Goal: Information Seeking & Learning: Browse casually

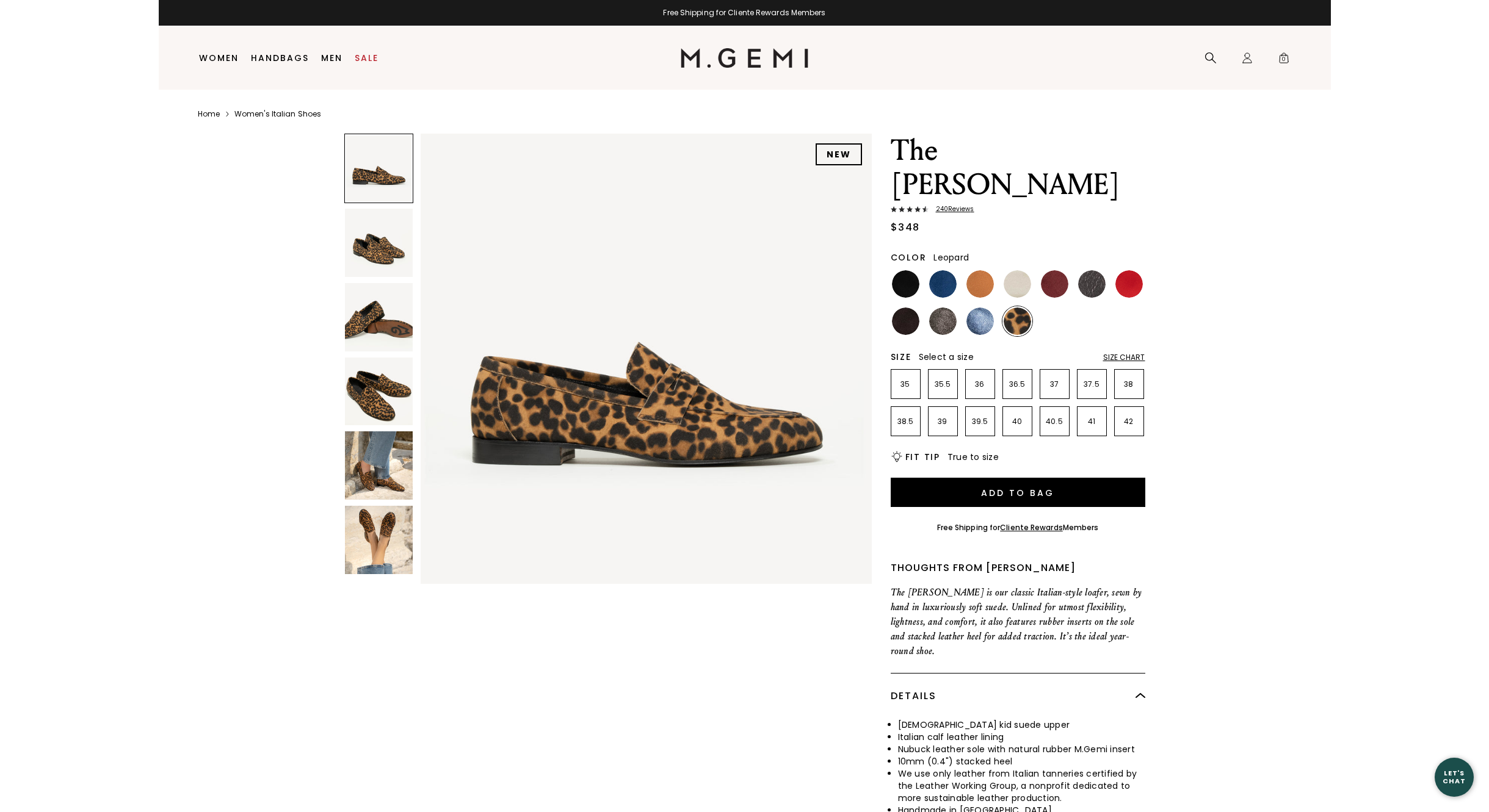
click at [368, 399] on img at bounding box center [379, 392] width 68 height 68
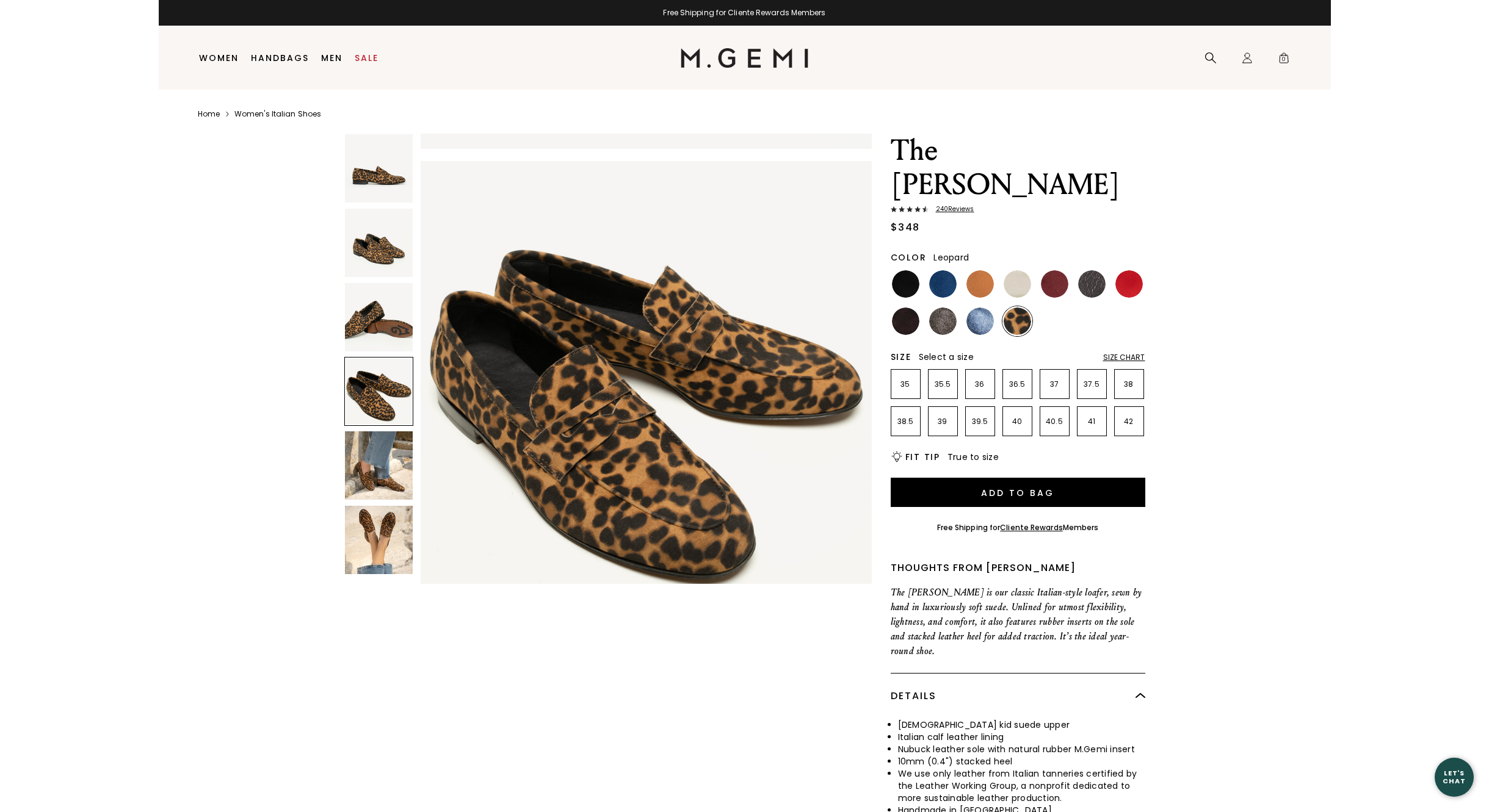
click at [371, 479] on img at bounding box center [379, 466] width 68 height 68
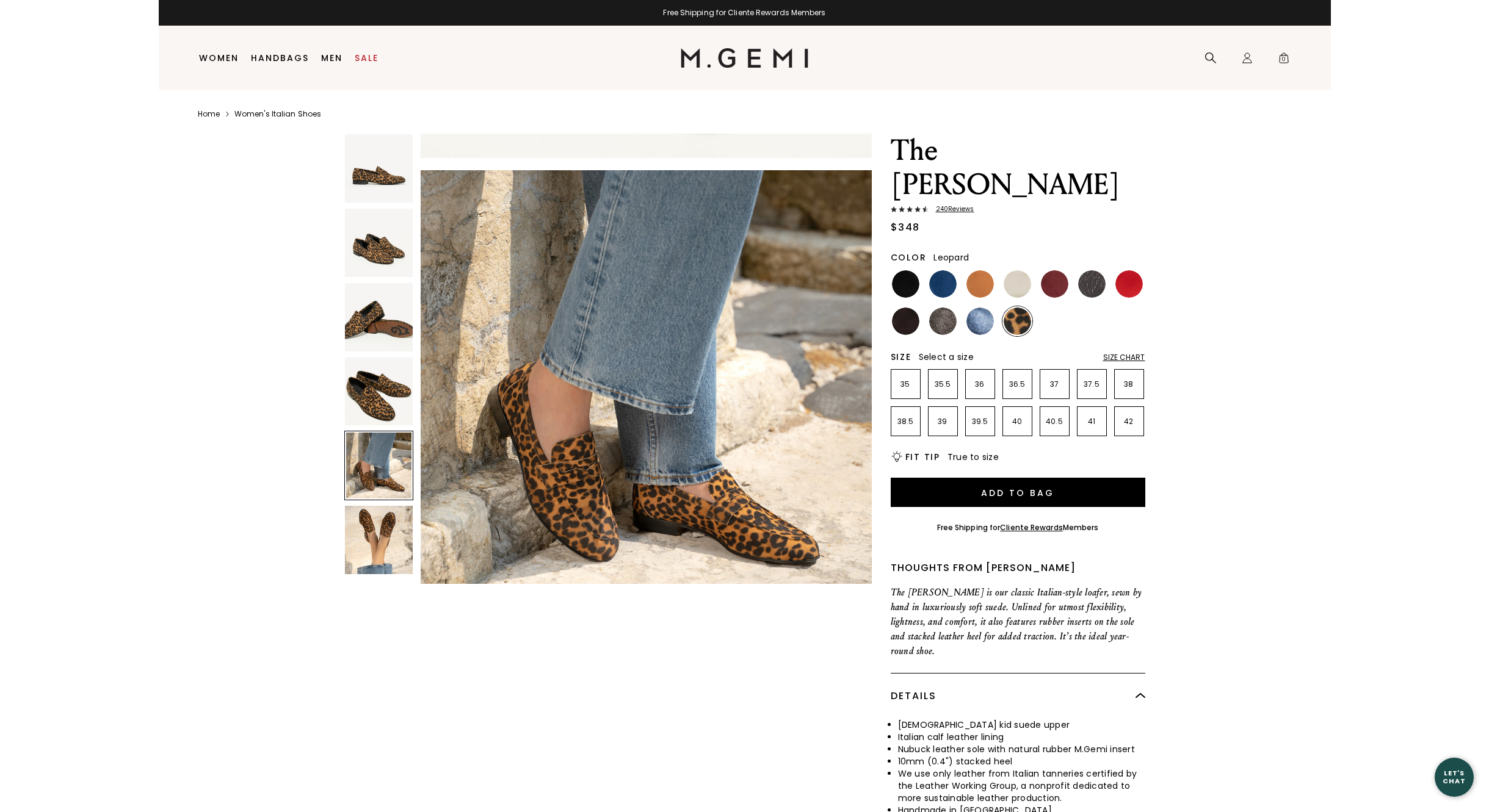
click at [377, 412] on img at bounding box center [379, 392] width 68 height 68
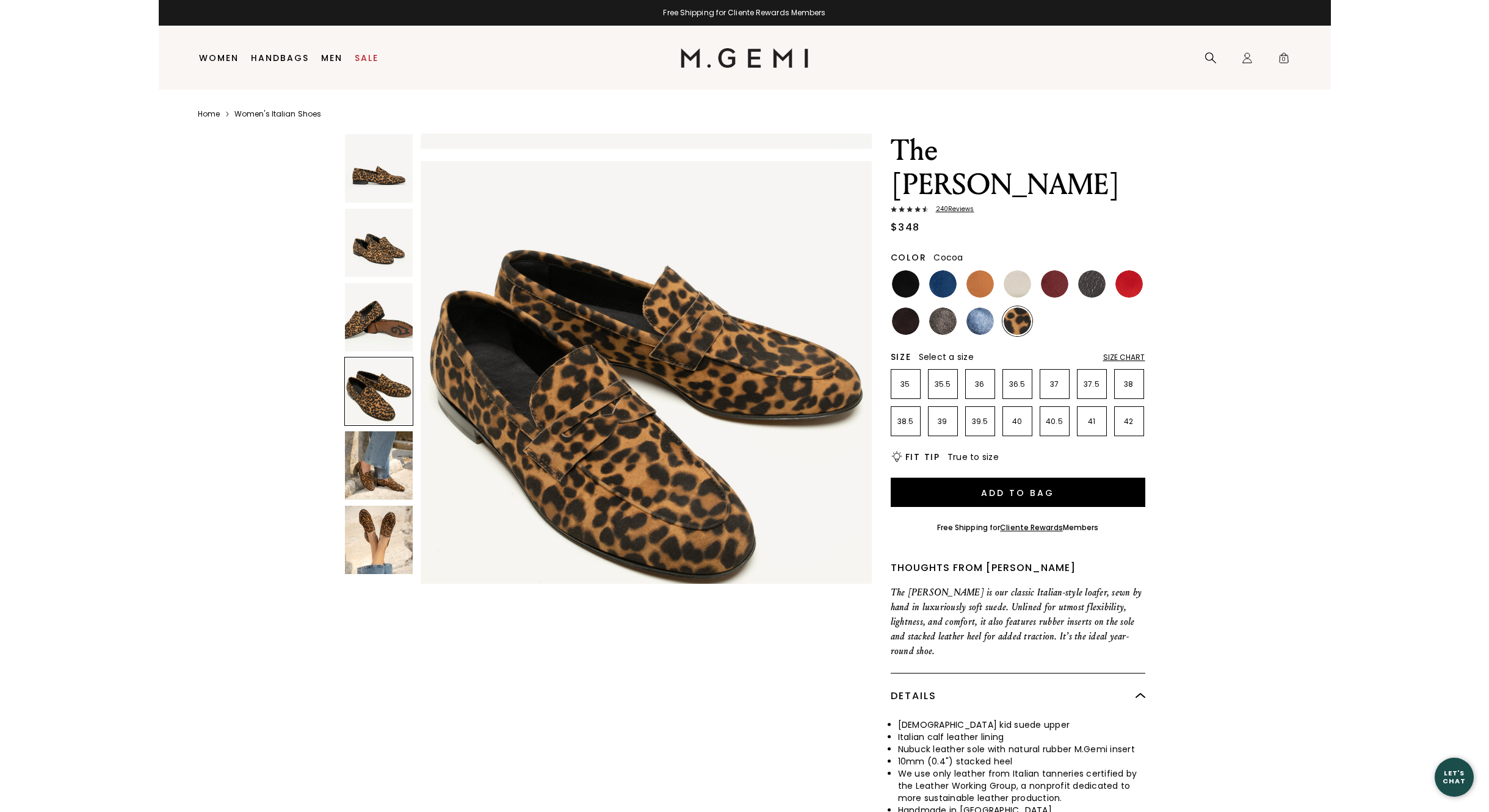
click at [944, 308] on img at bounding box center [943, 321] width 28 height 28
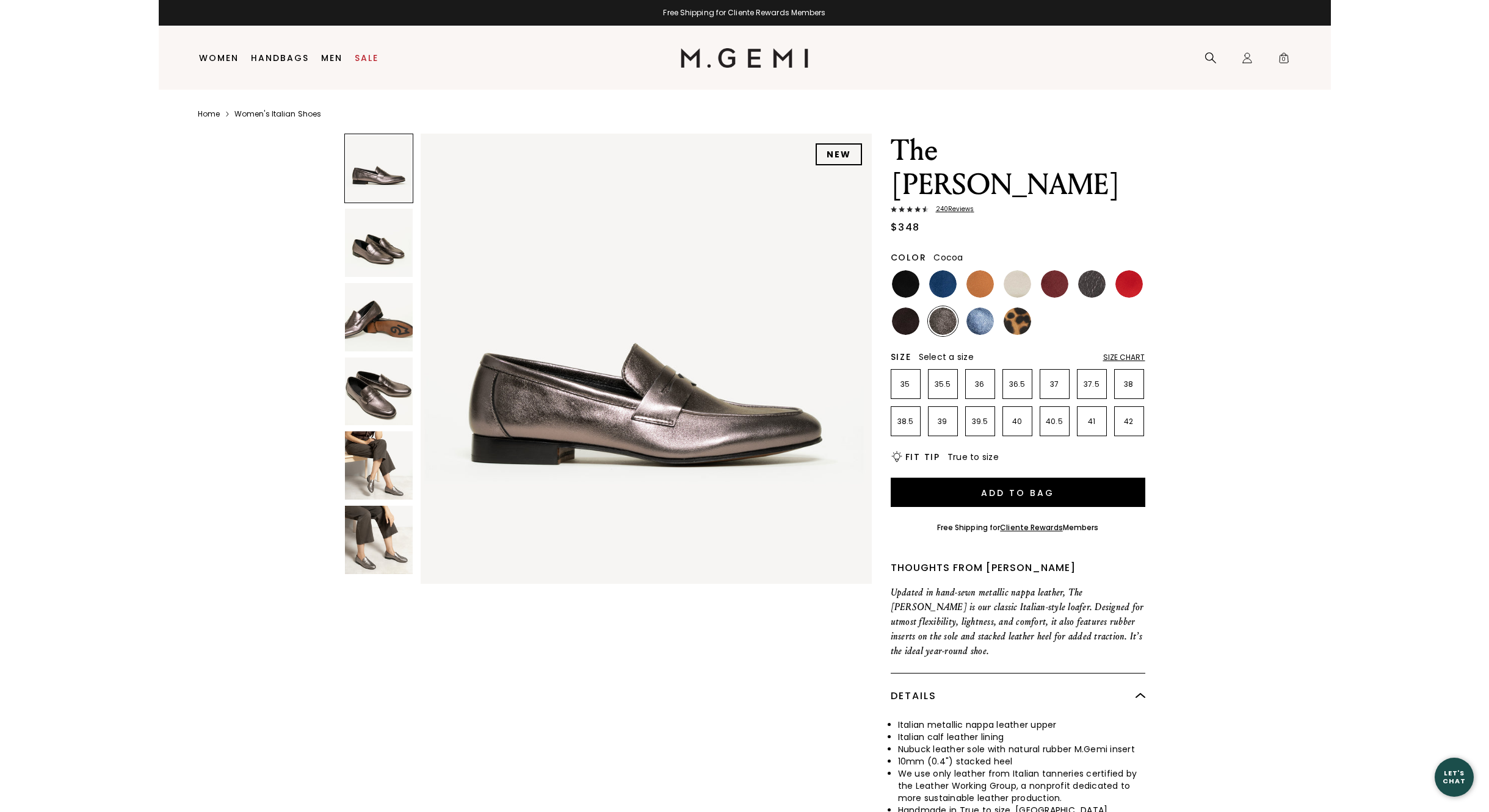
click at [366, 463] on img at bounding box center [379, 466] width 68 height 68
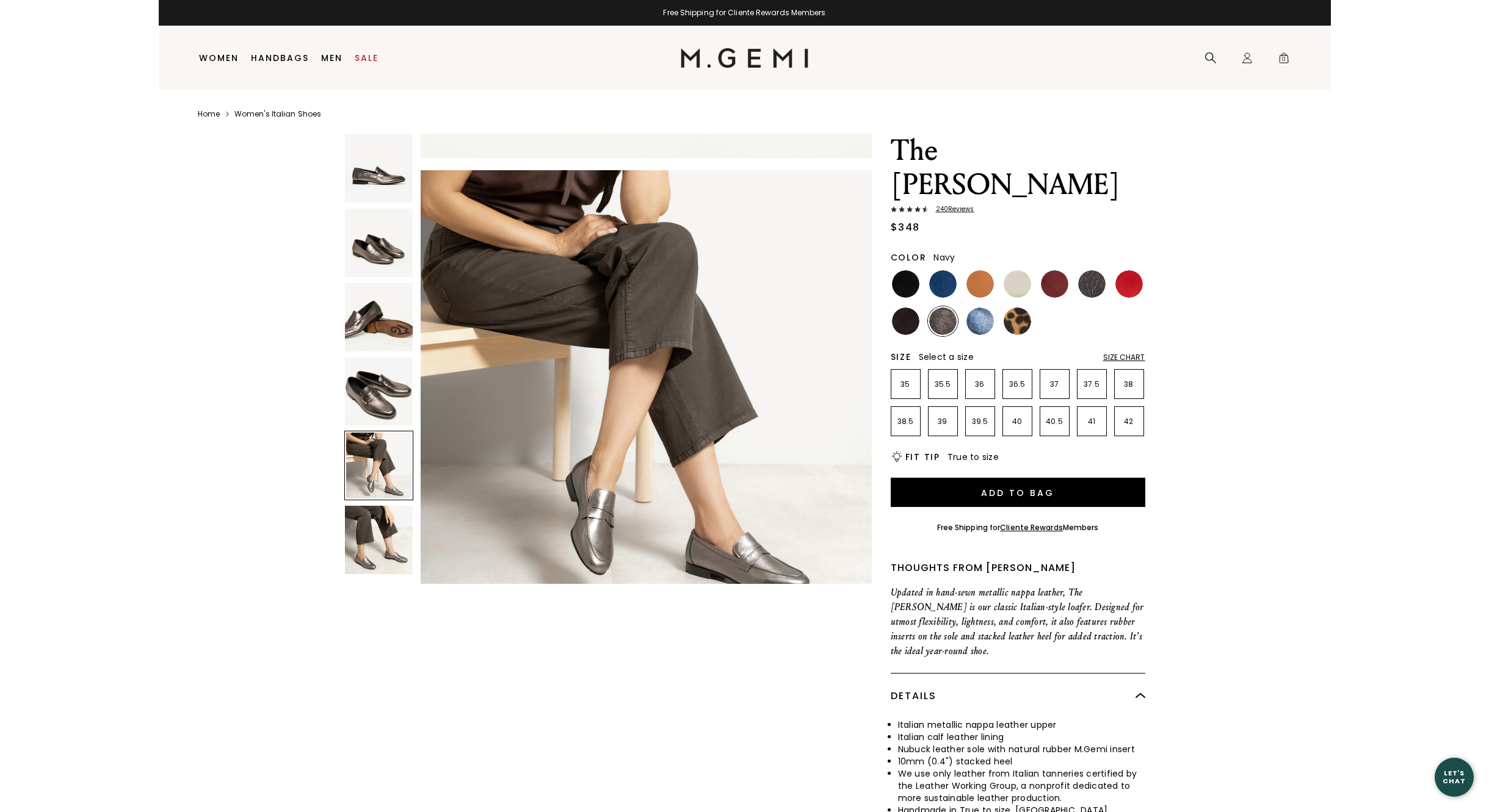
click at [945, 271] on img at bounding box center [943, 285] width 28 height 28
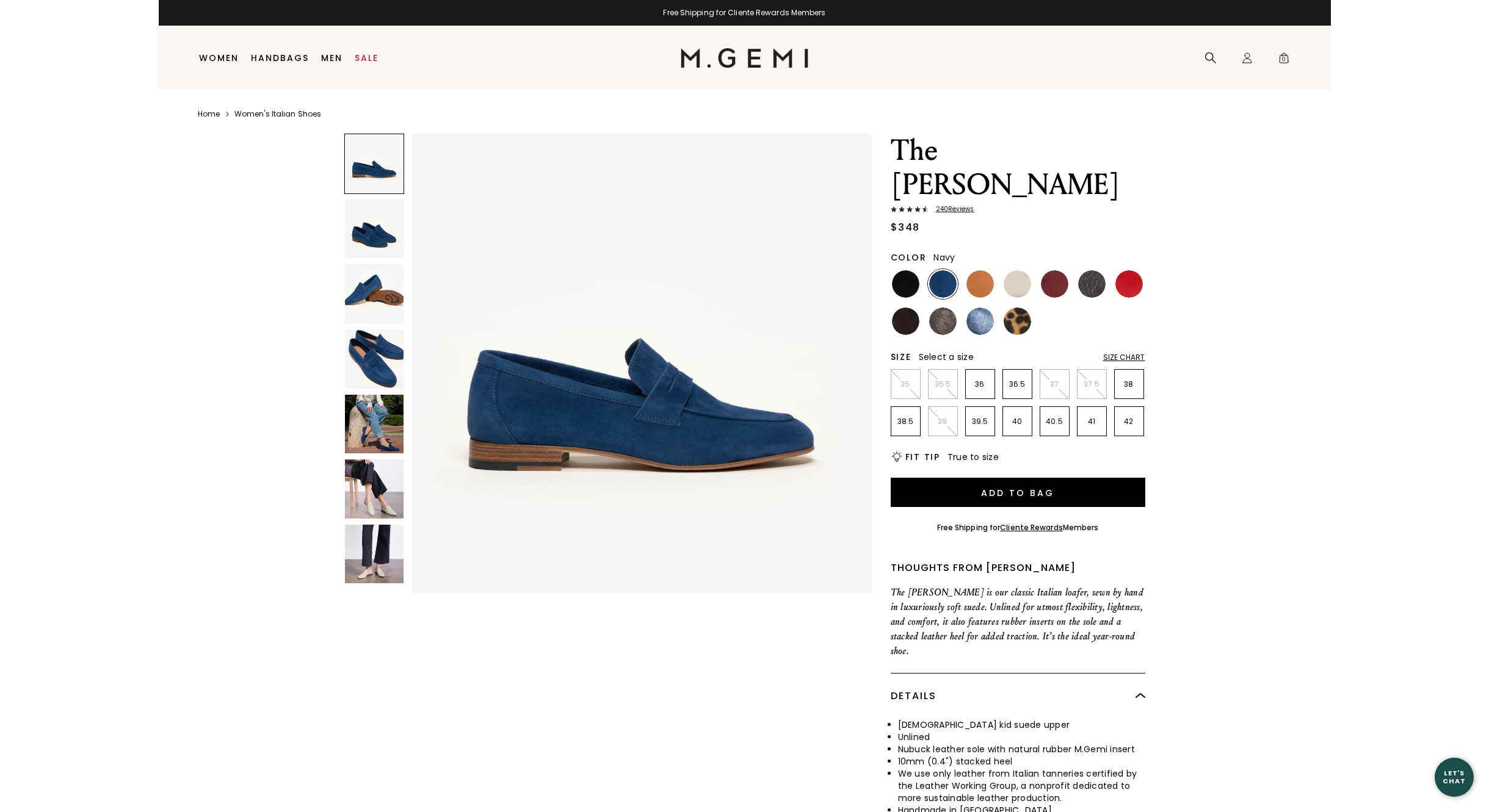
click at [377, 439] on img at bounding box center [374, 424] width 59 height 59
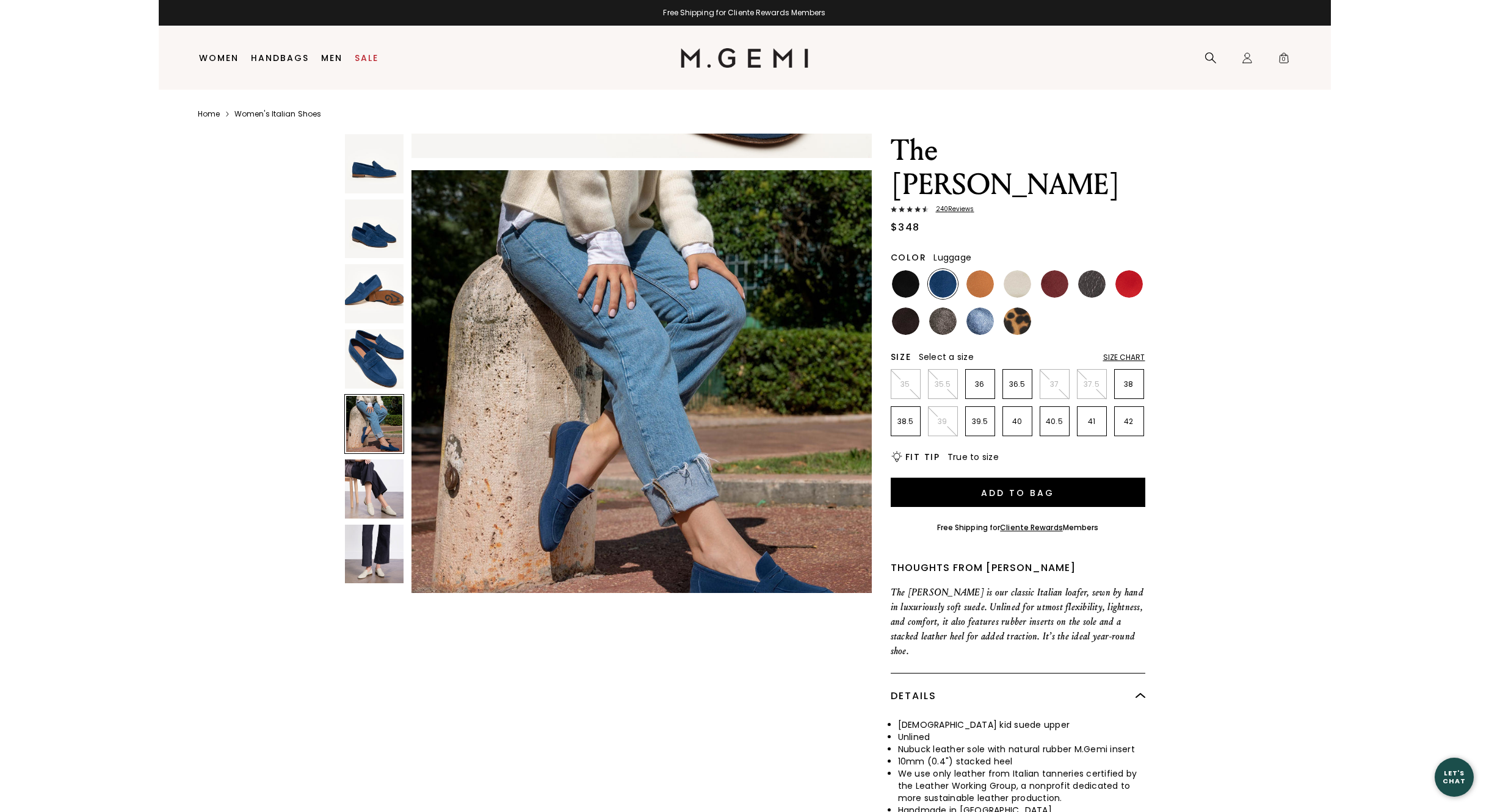
click at [976, 271] on img at bounding box center [981, 285] width 28 height 28
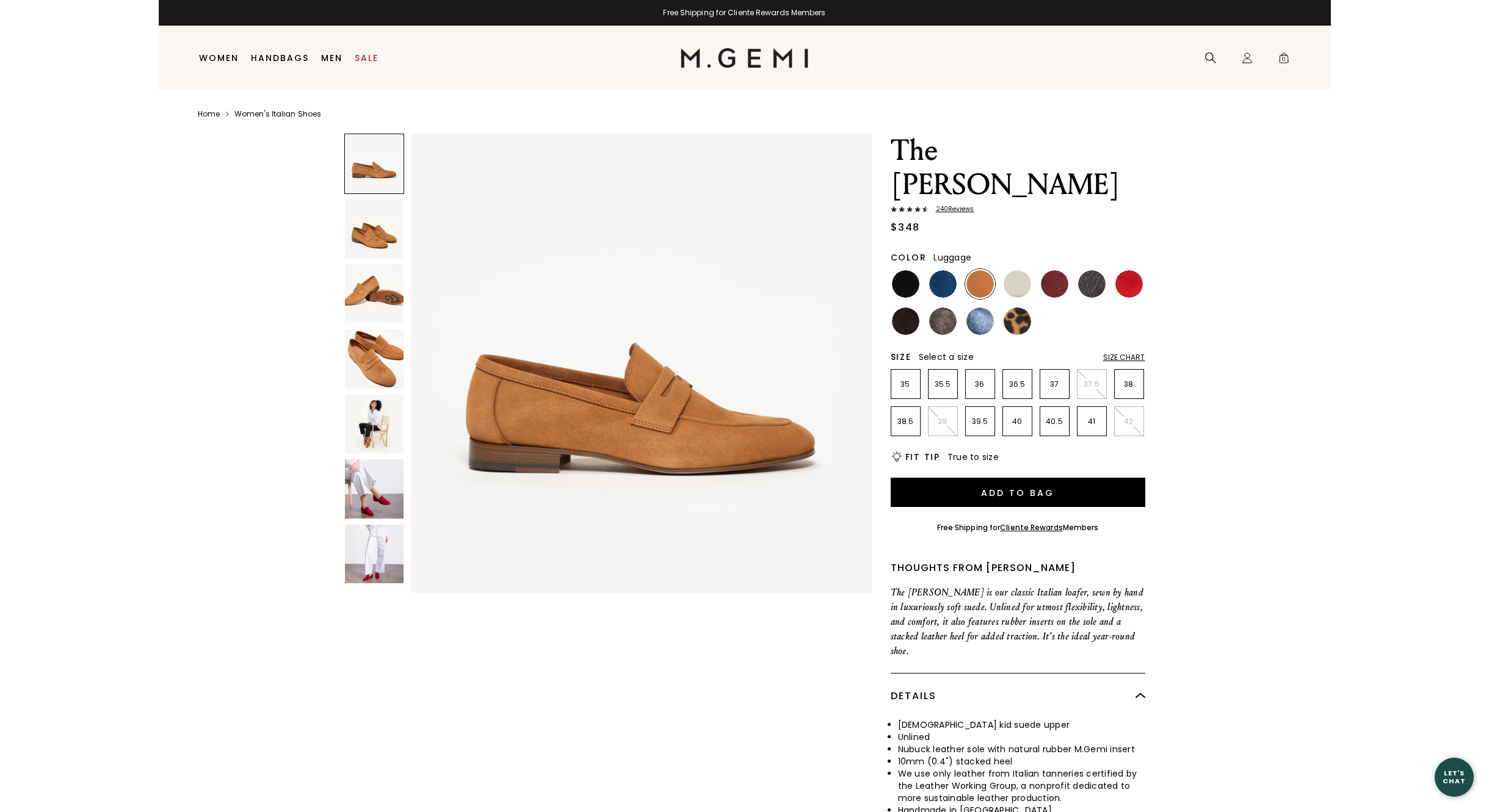
click at [373, 494] on img at bounding box center [374, 489] width 59 height 59
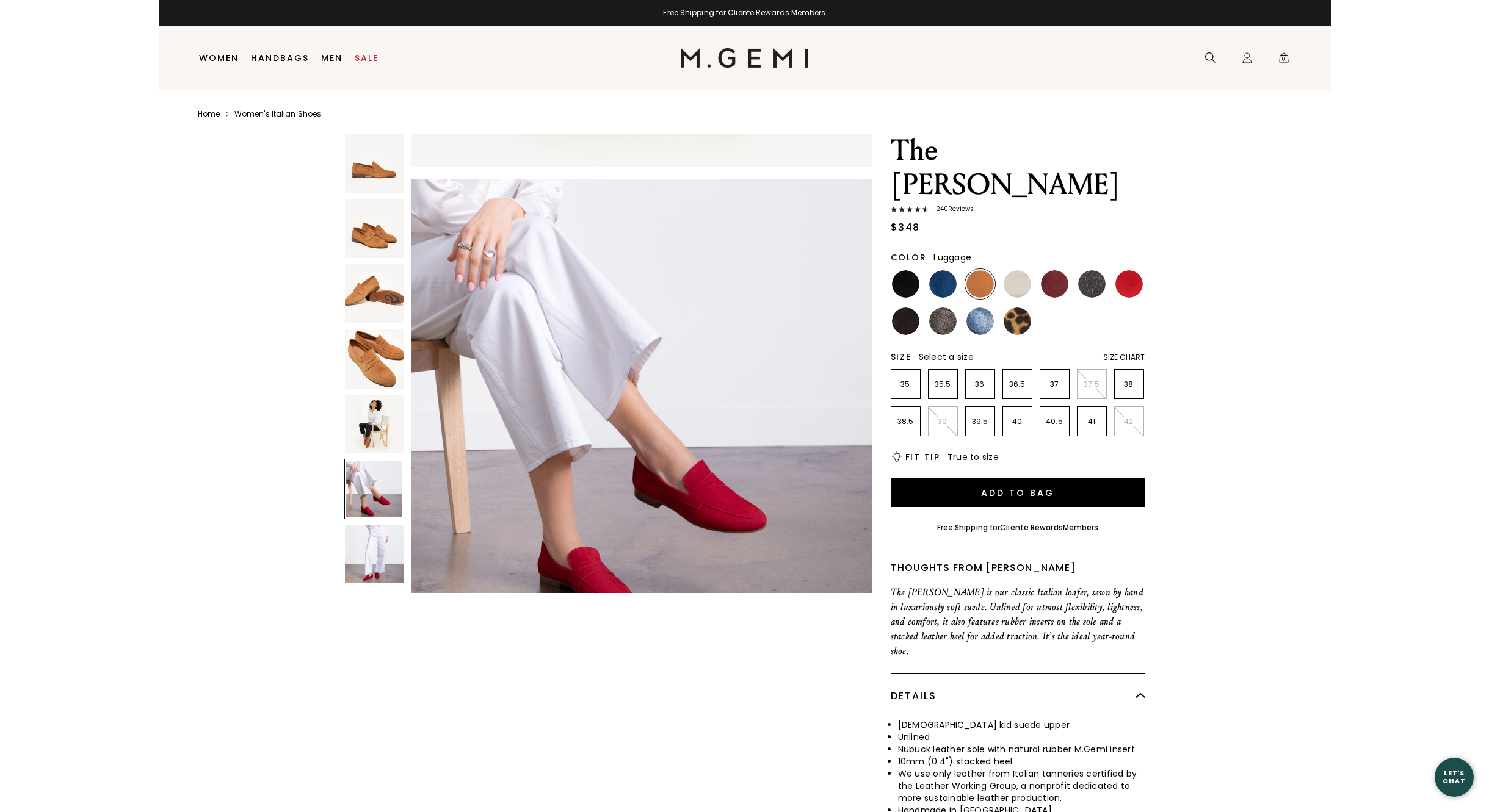
click at [989, 271] on img at bounding box center [981, 285] width 28 height 28
click at [982, 271] on img at bounding box center [981, 285] width 28 height 28
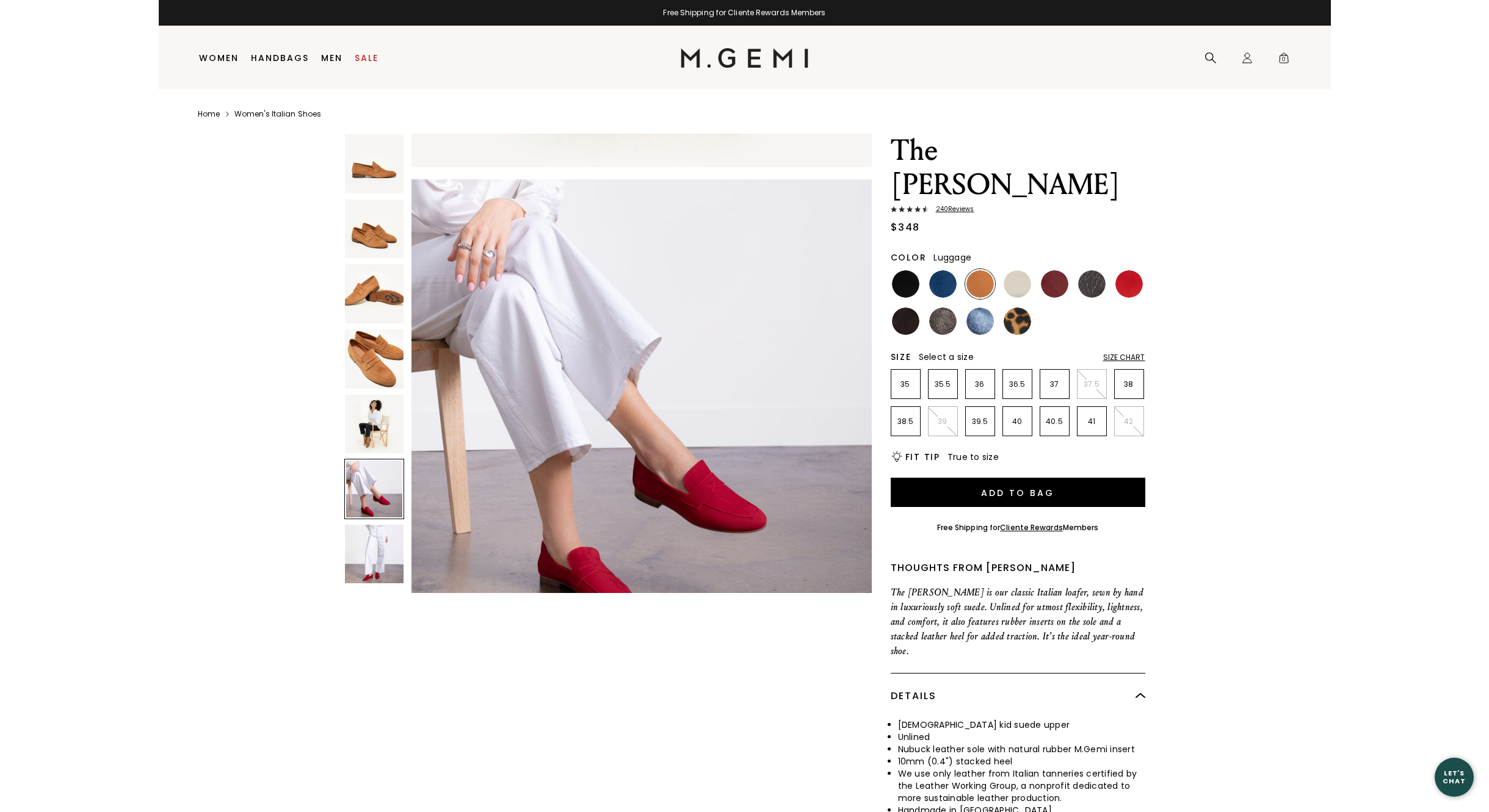
click at [377, 430] on img at bounding box center [374, 424] width 59 height 59
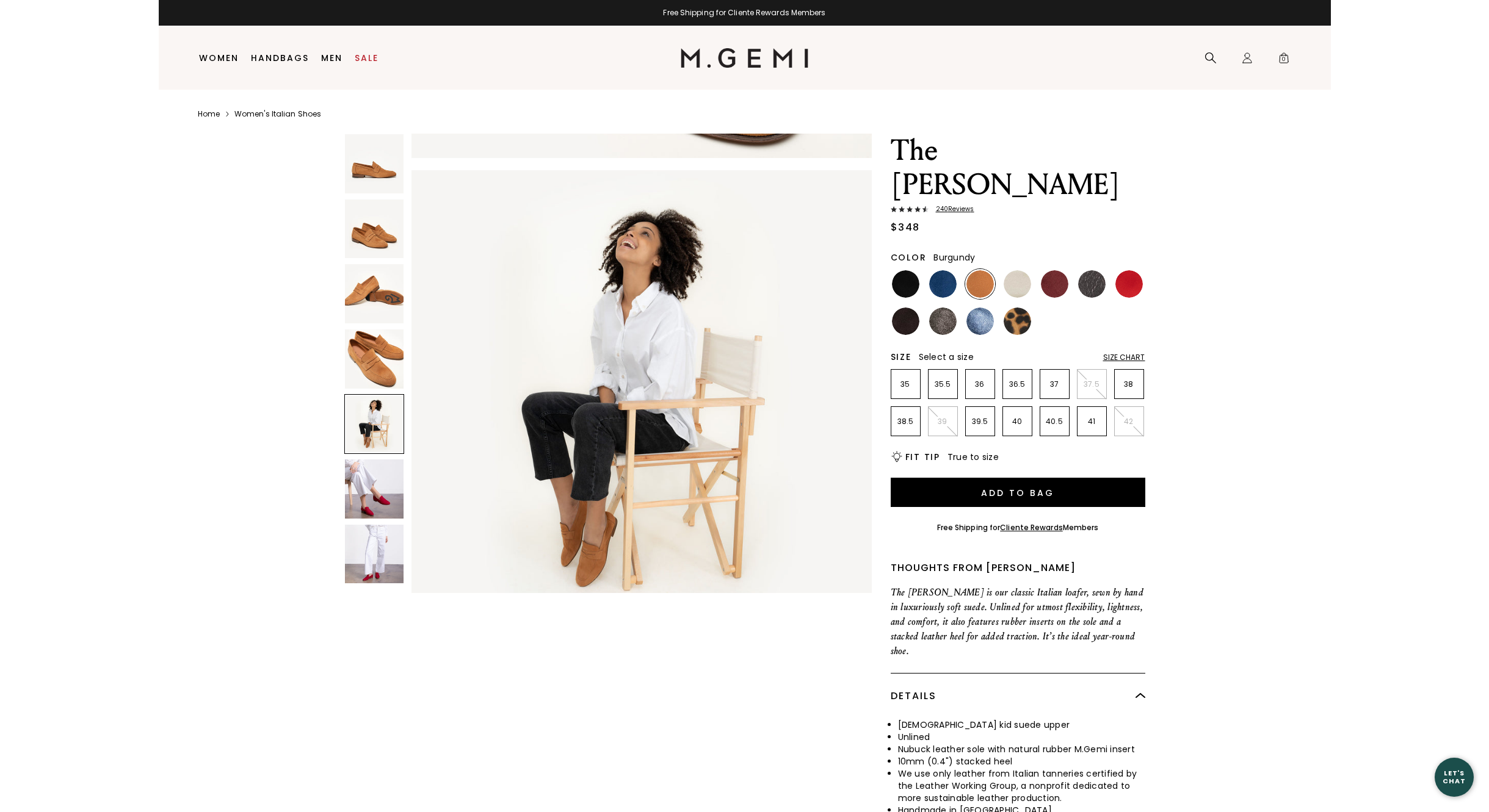
click at [1061, 271] on img at bounding box center [1055, 285] width 28 height 28
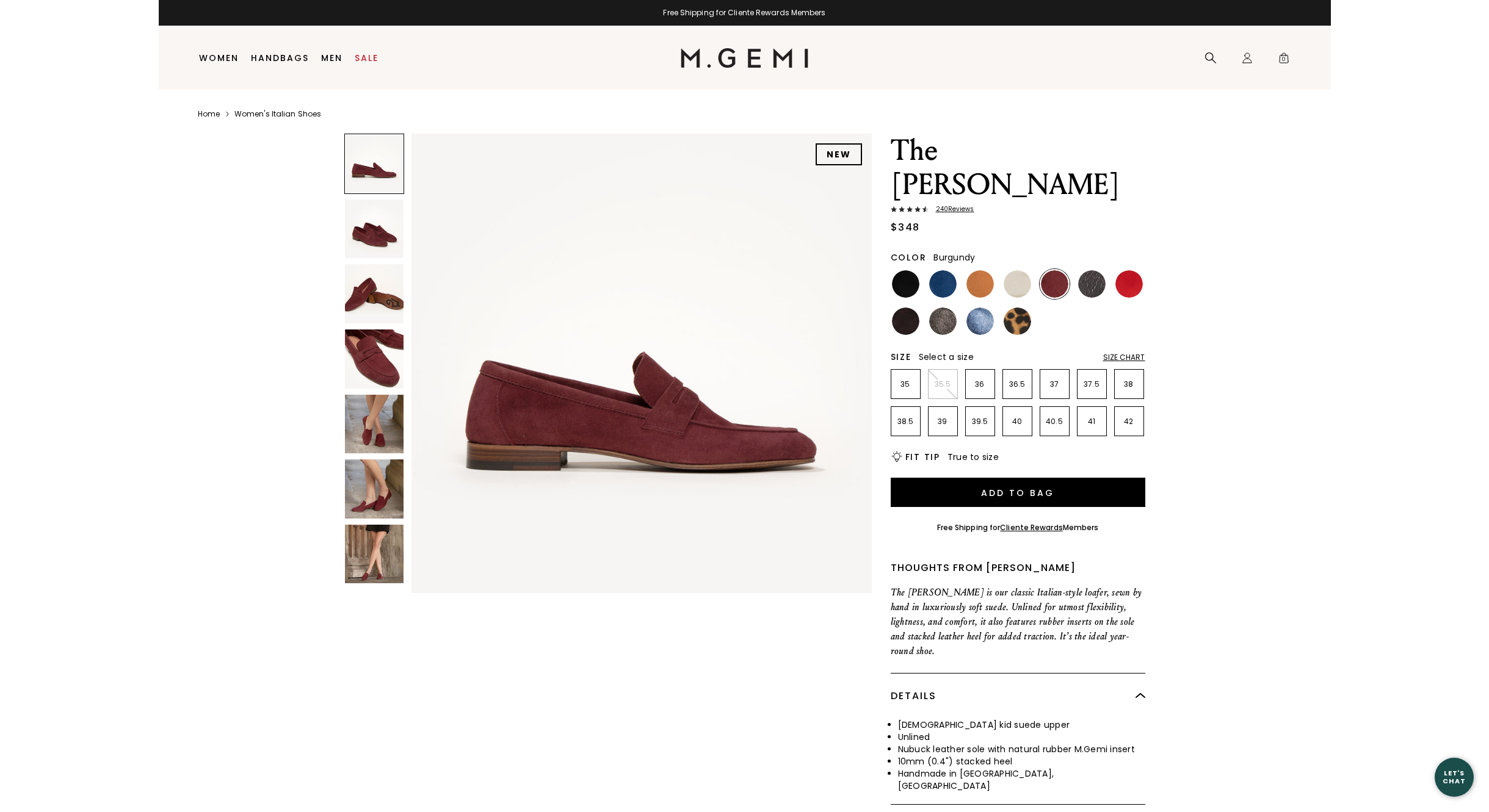
click at [357, 420] on img at bounding box center [374, 424] width 59 height 59
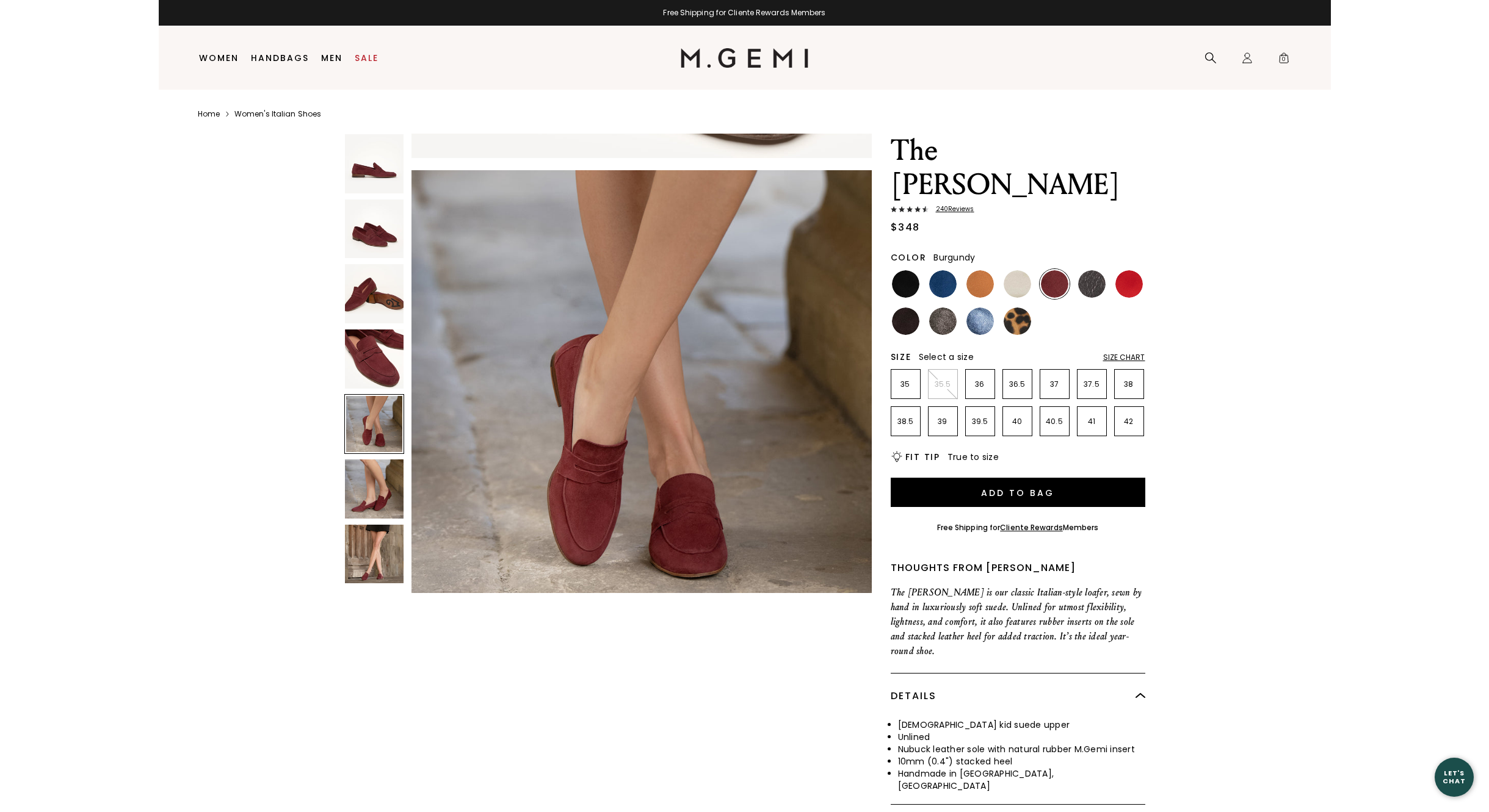
click at [368, 498] on img at bounding box center [374, 489] width 59 height 59
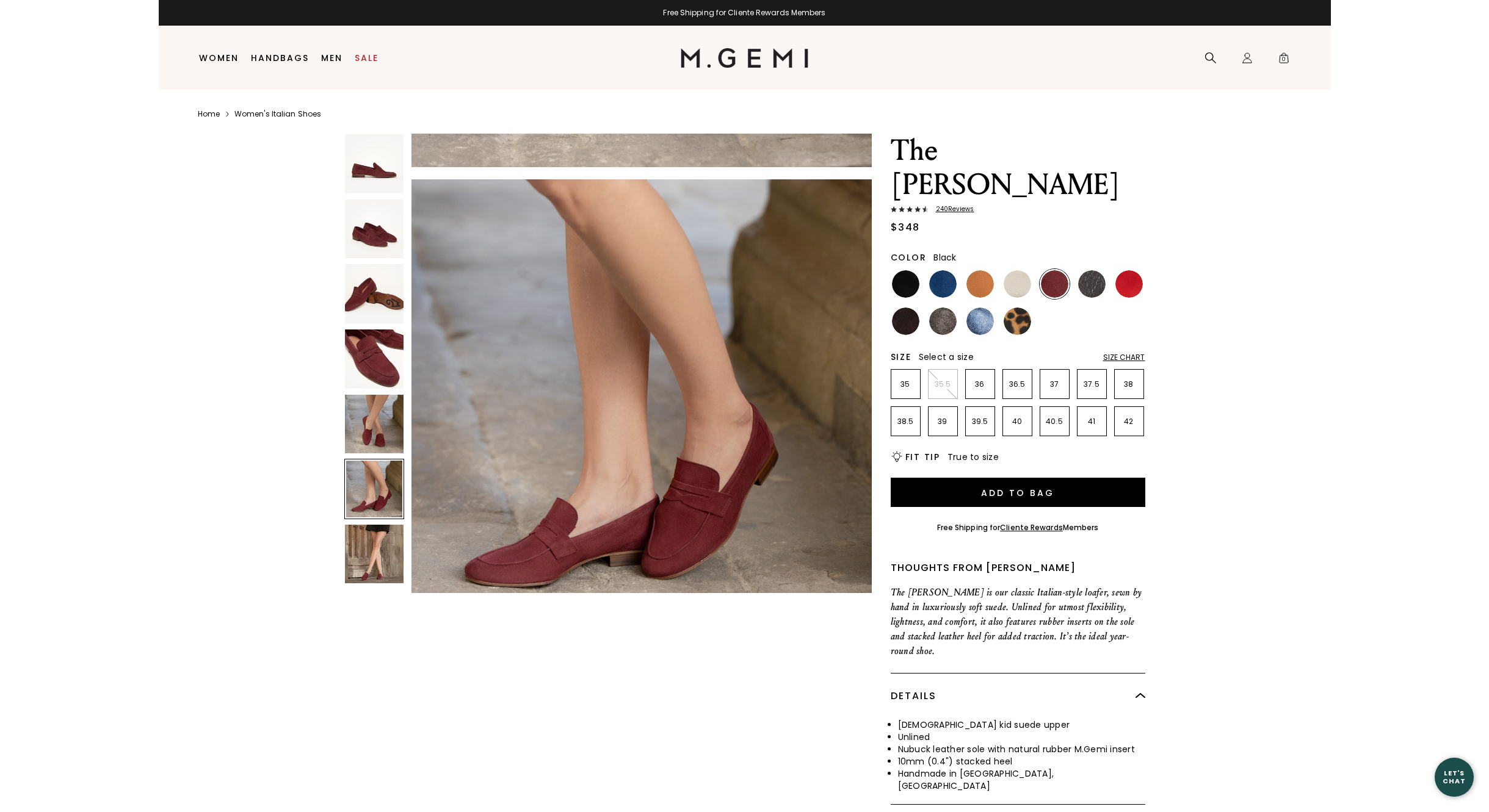
click at [902, 271] on img at bounding box center [906, 285] width 28 height 28
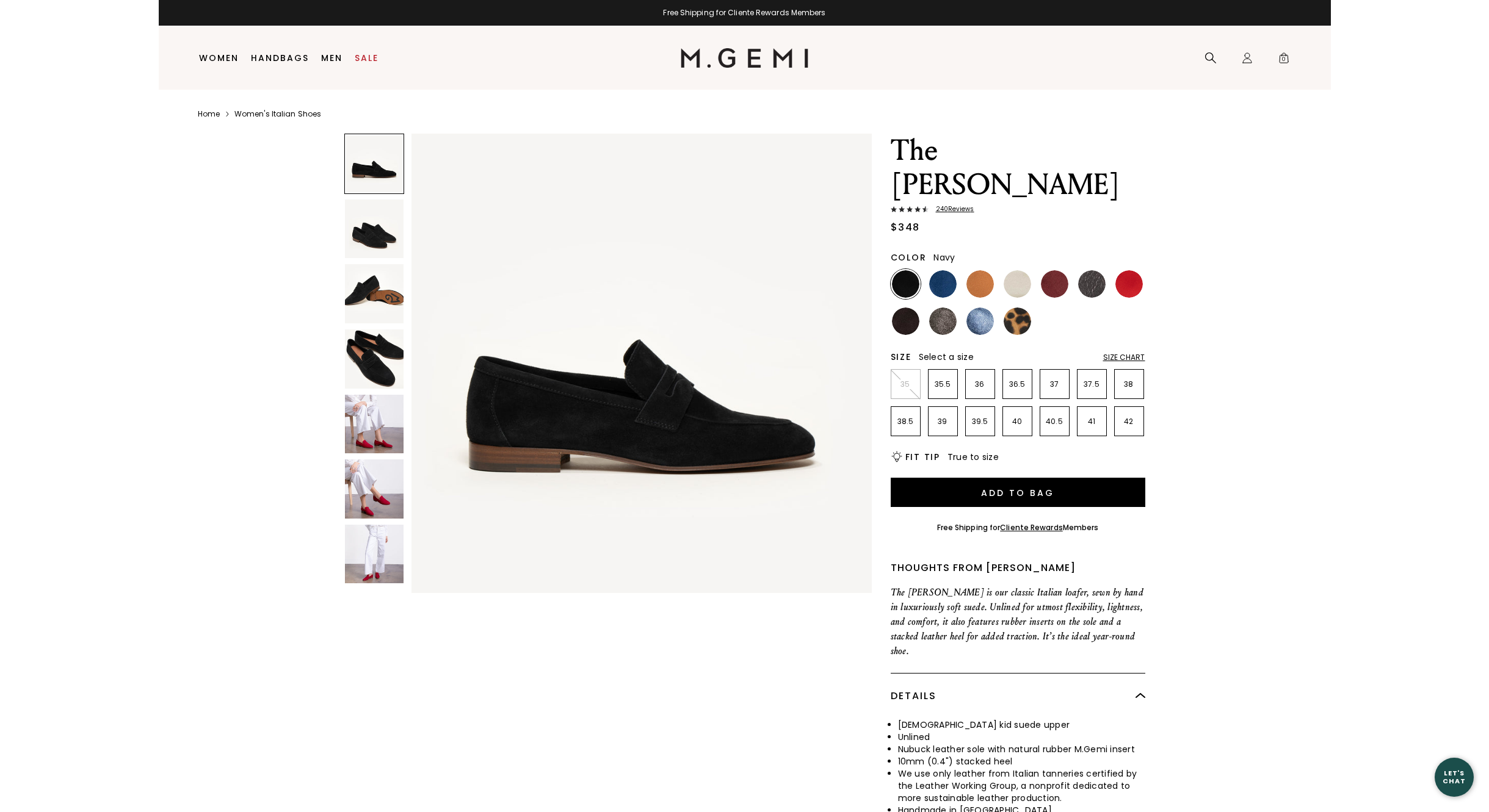
click at [946, 271] on img at bounding box center [943, 285] width 28 height 28
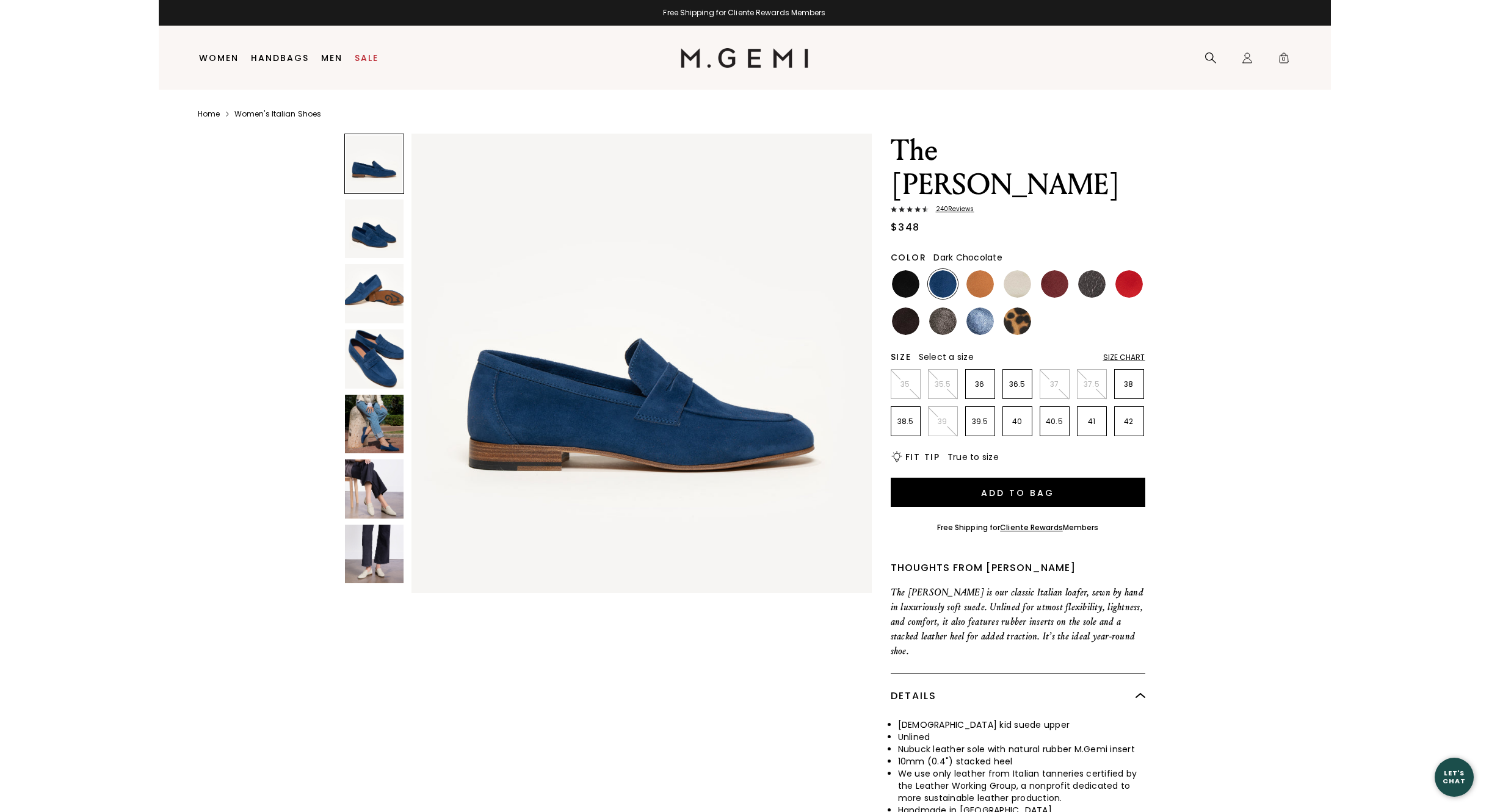
click at [903, 308] on img at bounding box center [906, 321] width 28 height 28
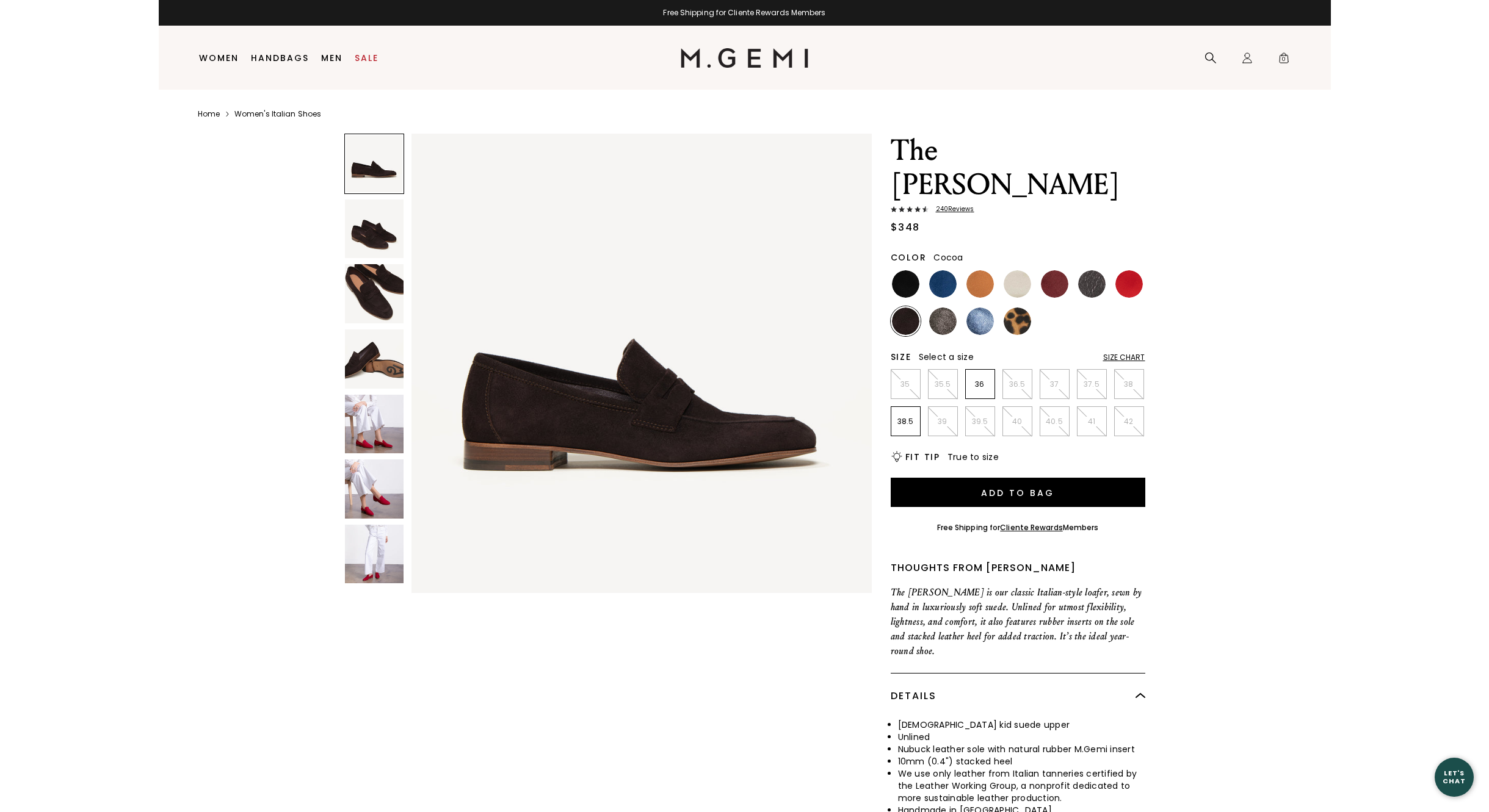
click at [944, 308] on img at bounding box center [943, 321] width 28 height 28
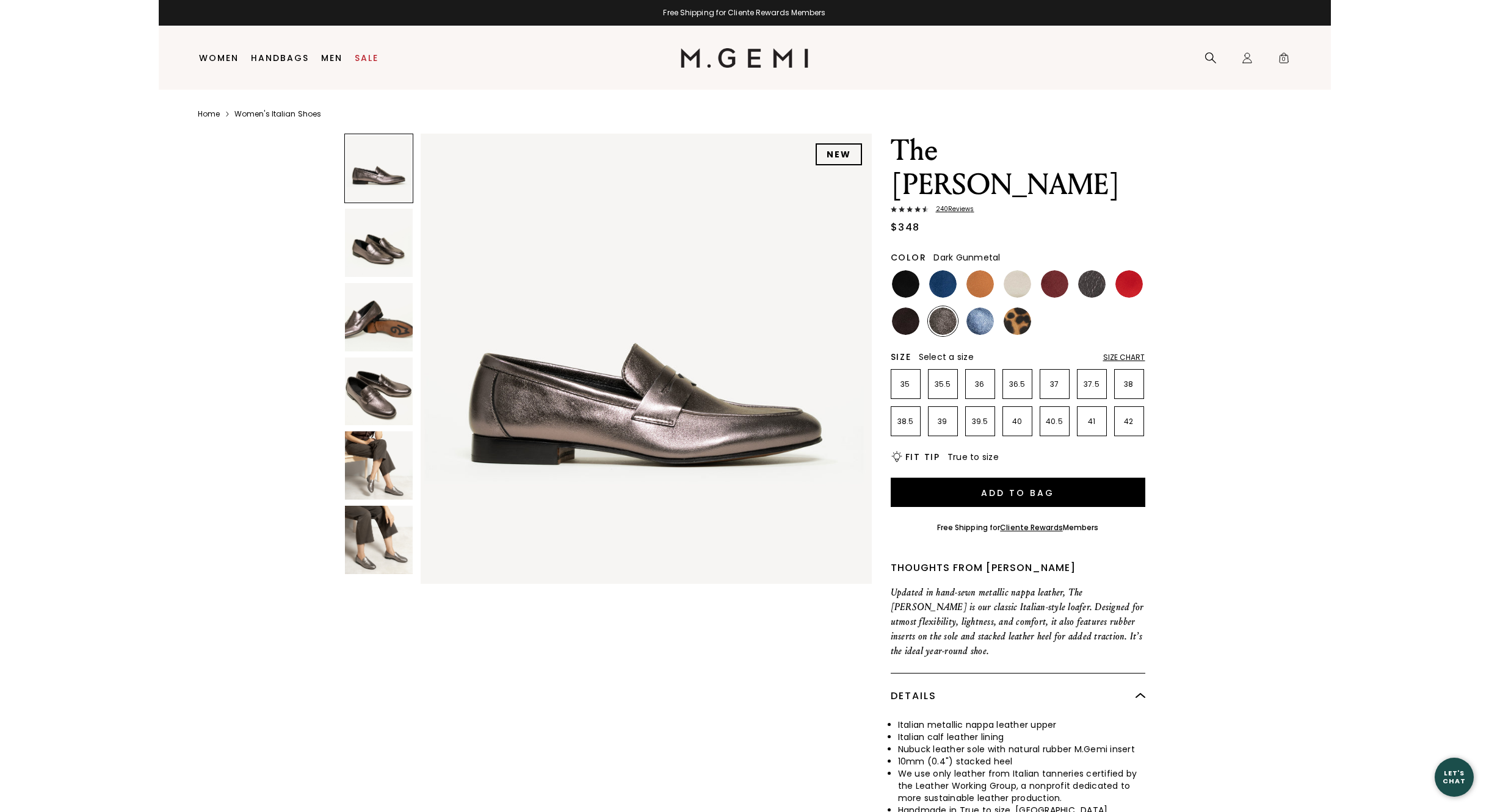
click at [1094, 271] on img at bounding box center [1092, 285] width 28 height 28
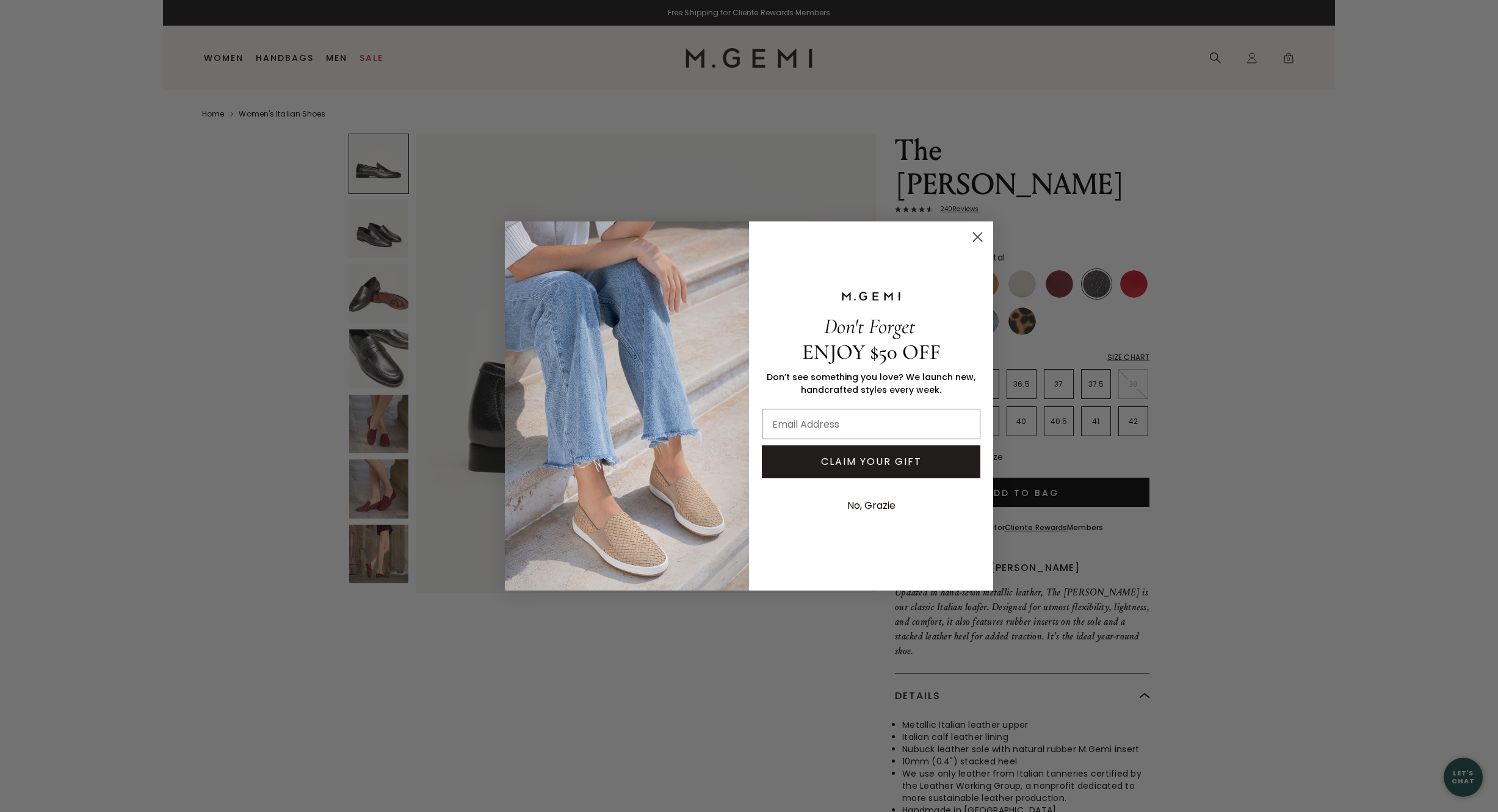
click at [976, 236] on icon "Close dialog" at bounding box center [978, 236] width 8 height 8
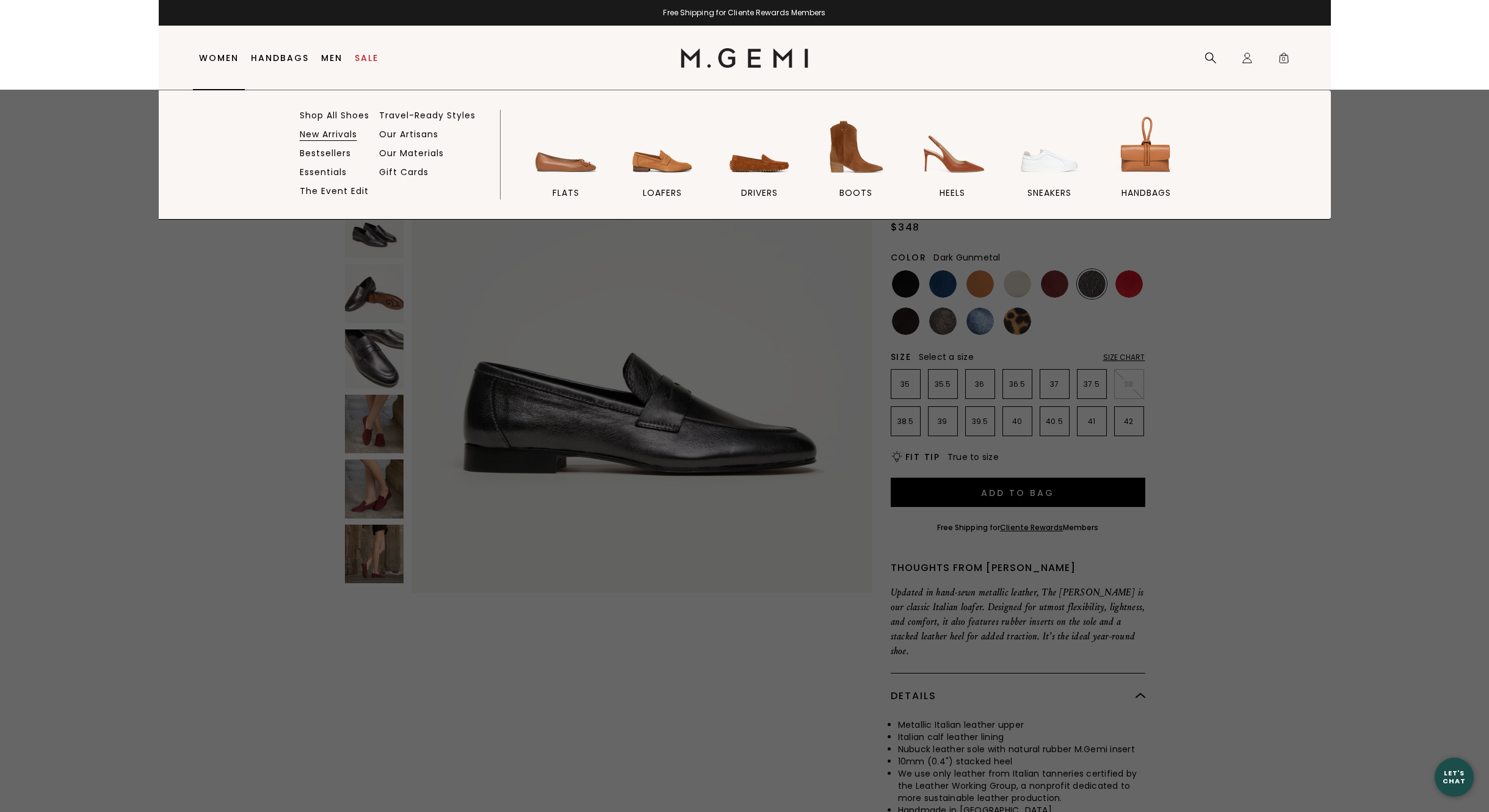
click at [323, 132] on link "New Arrivals" at bounding box center [328, 134] width 57 height 11
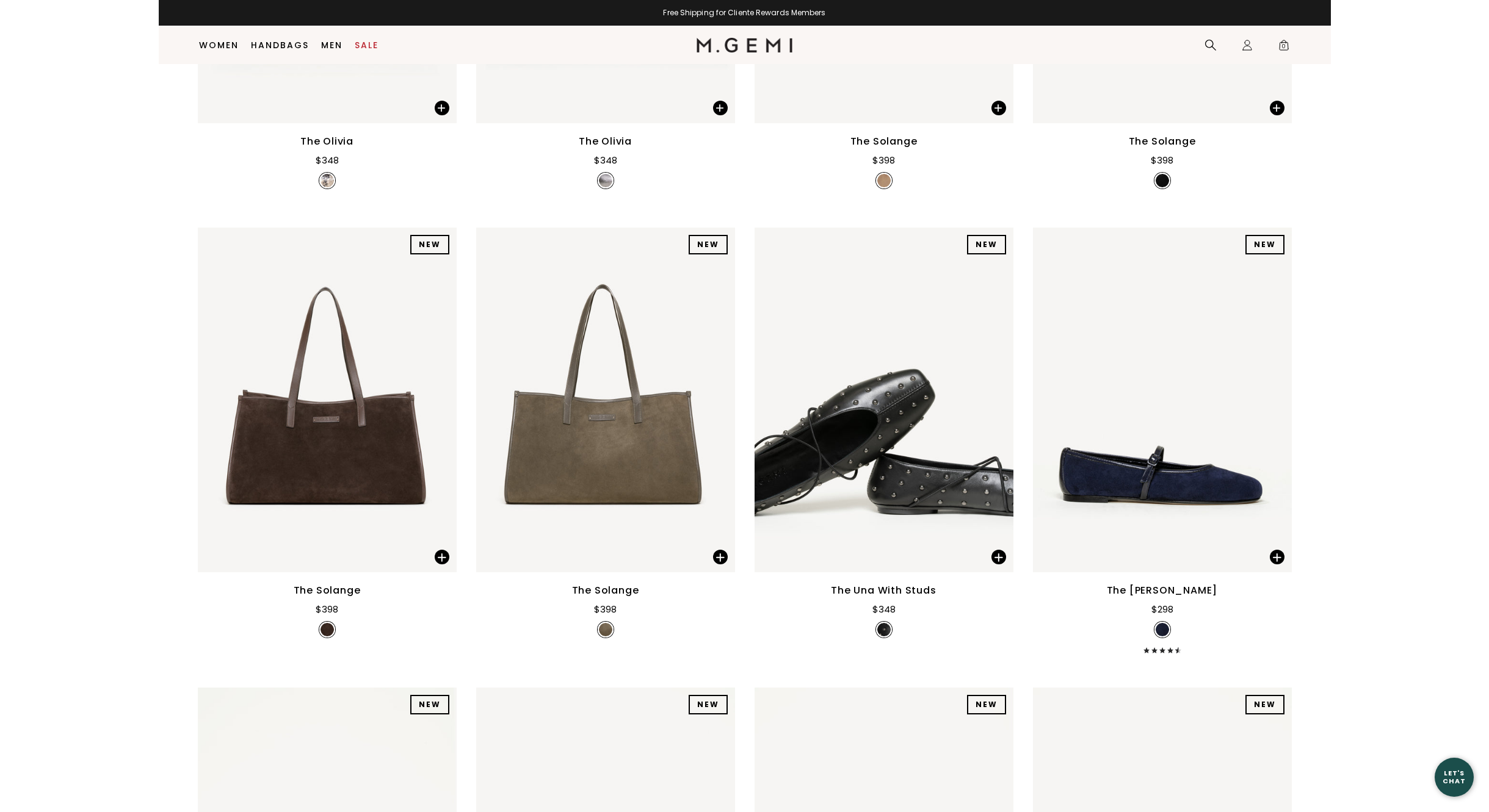
scroll to position [1439, 0]
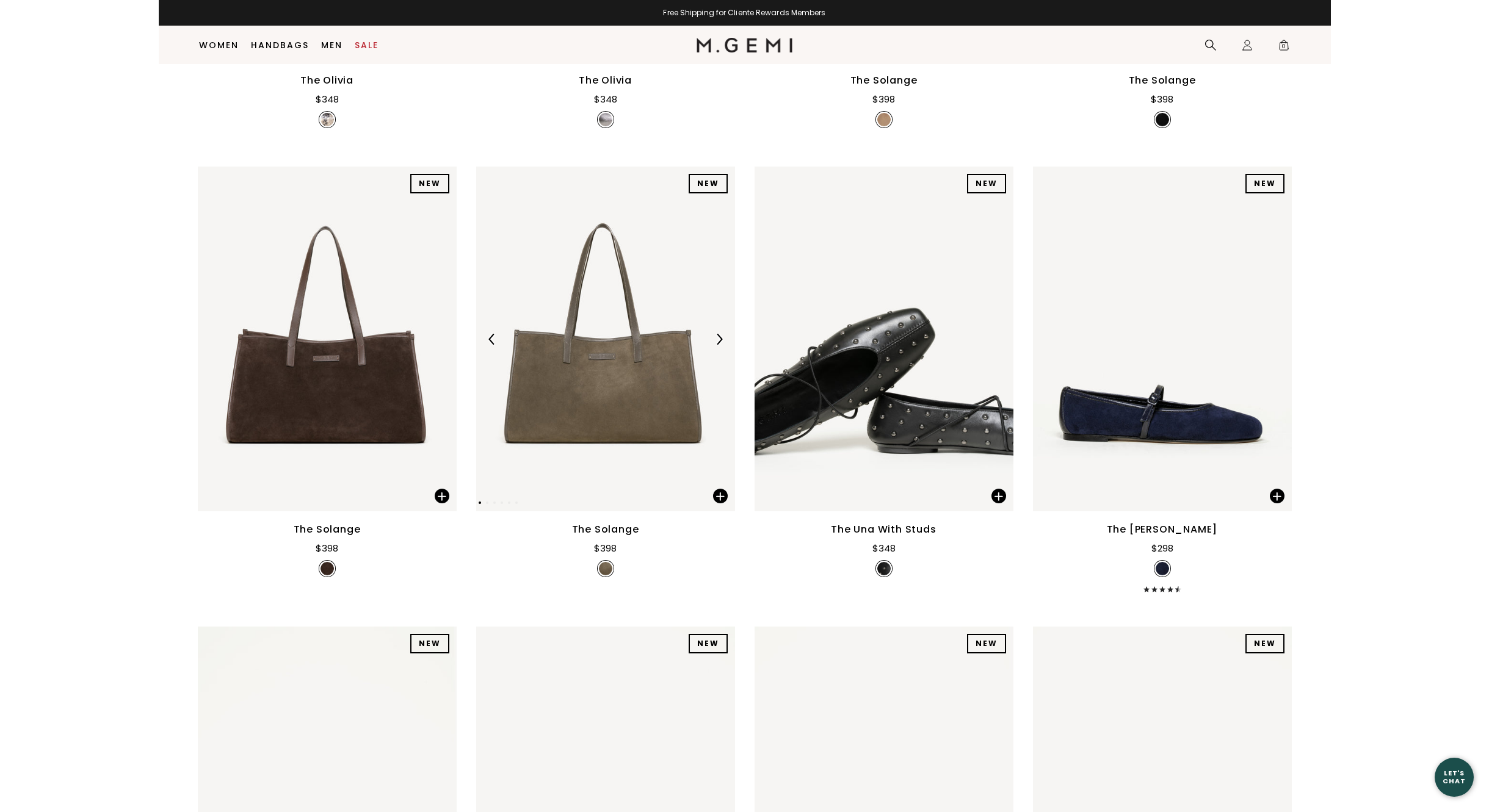
click at [722, 339] on img at bounding box center [719, 339] width 11 height 11
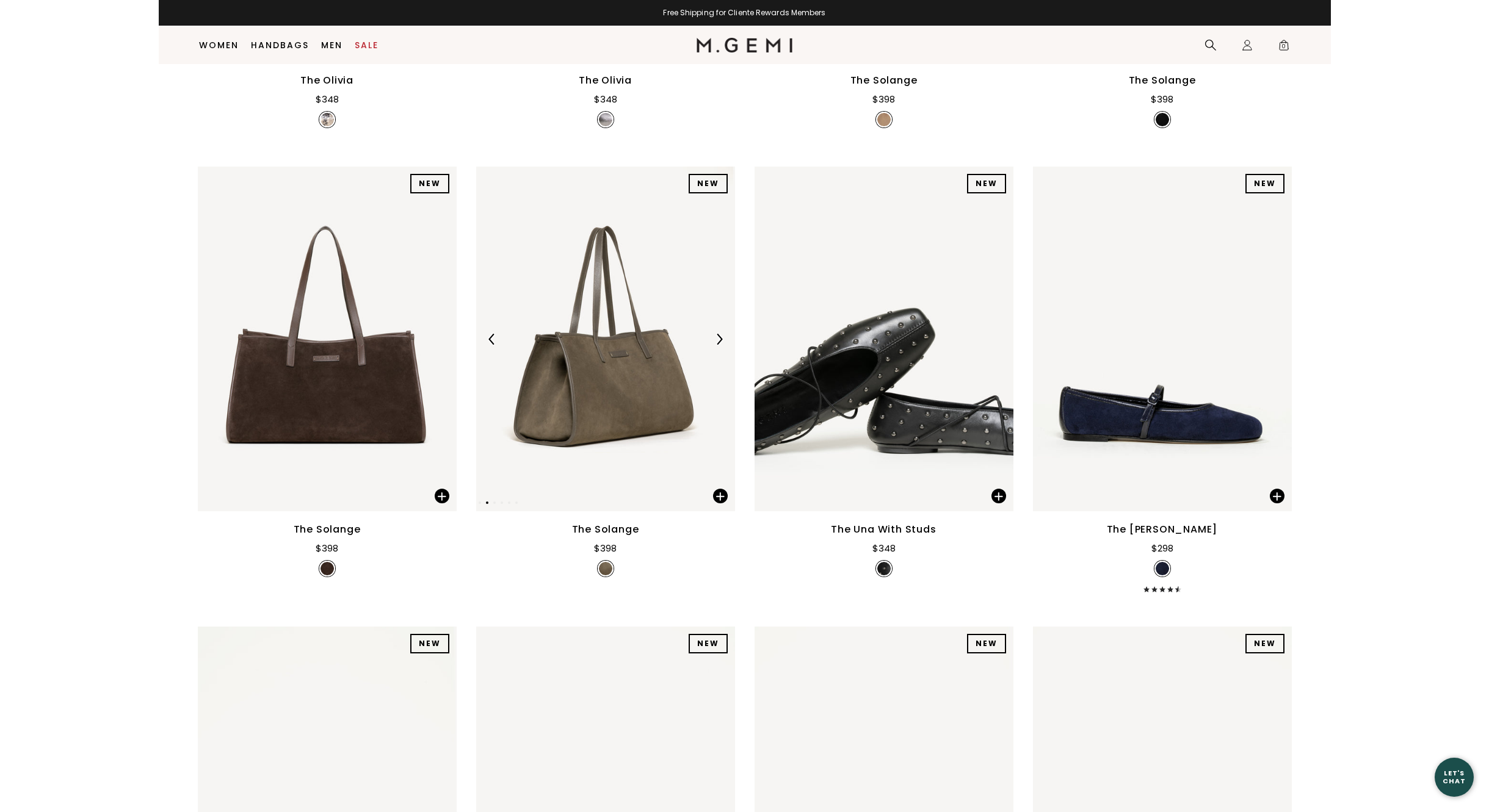
click at [722, 339] on img at bounding box center [719, 339] width 11 height 11
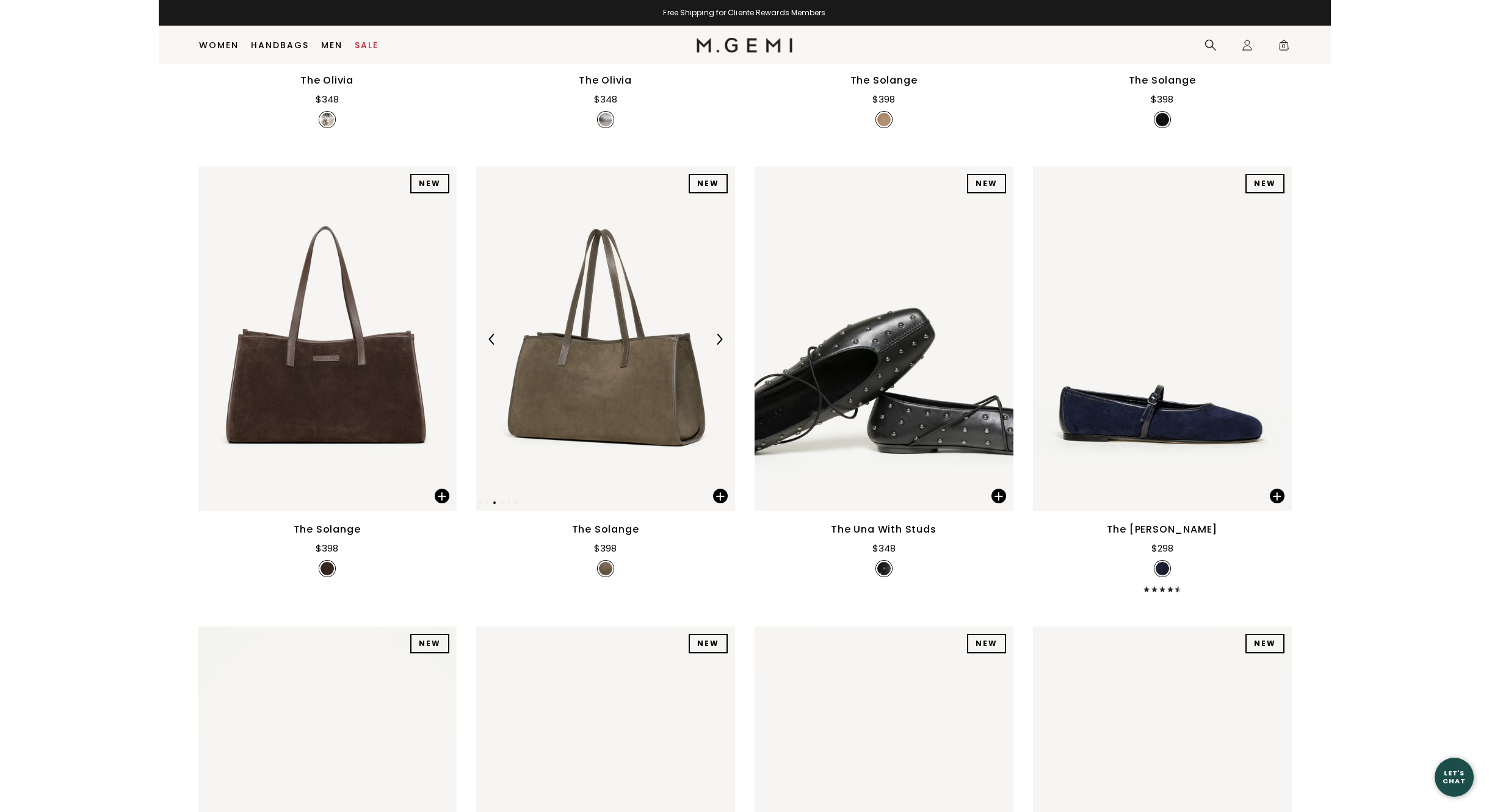
click at [722, 339] on img at bounding box center [719, 339] width 11 height 11
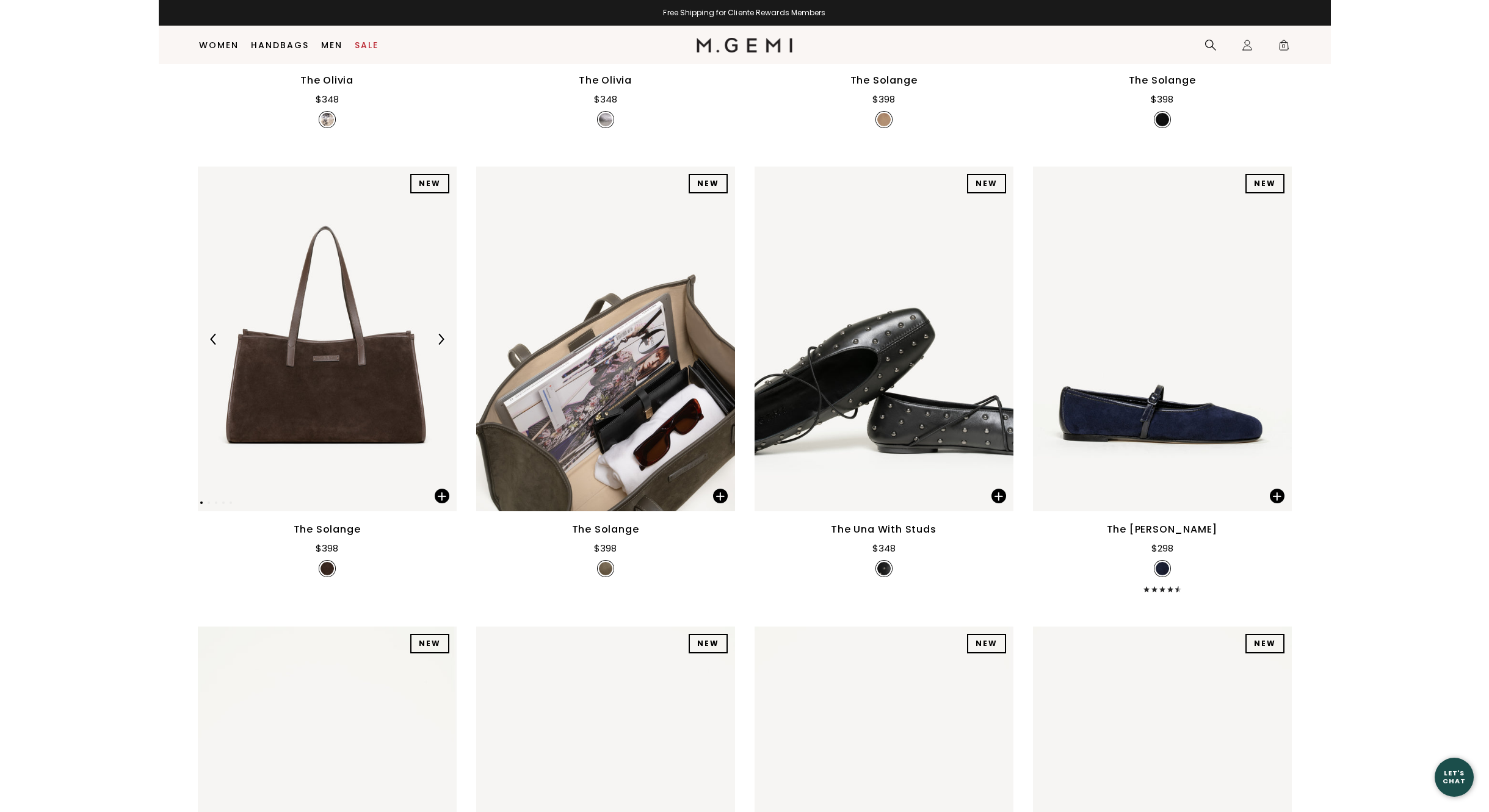
click at [442, 338] on img at bounding box center [441, 339] width 11 height 11
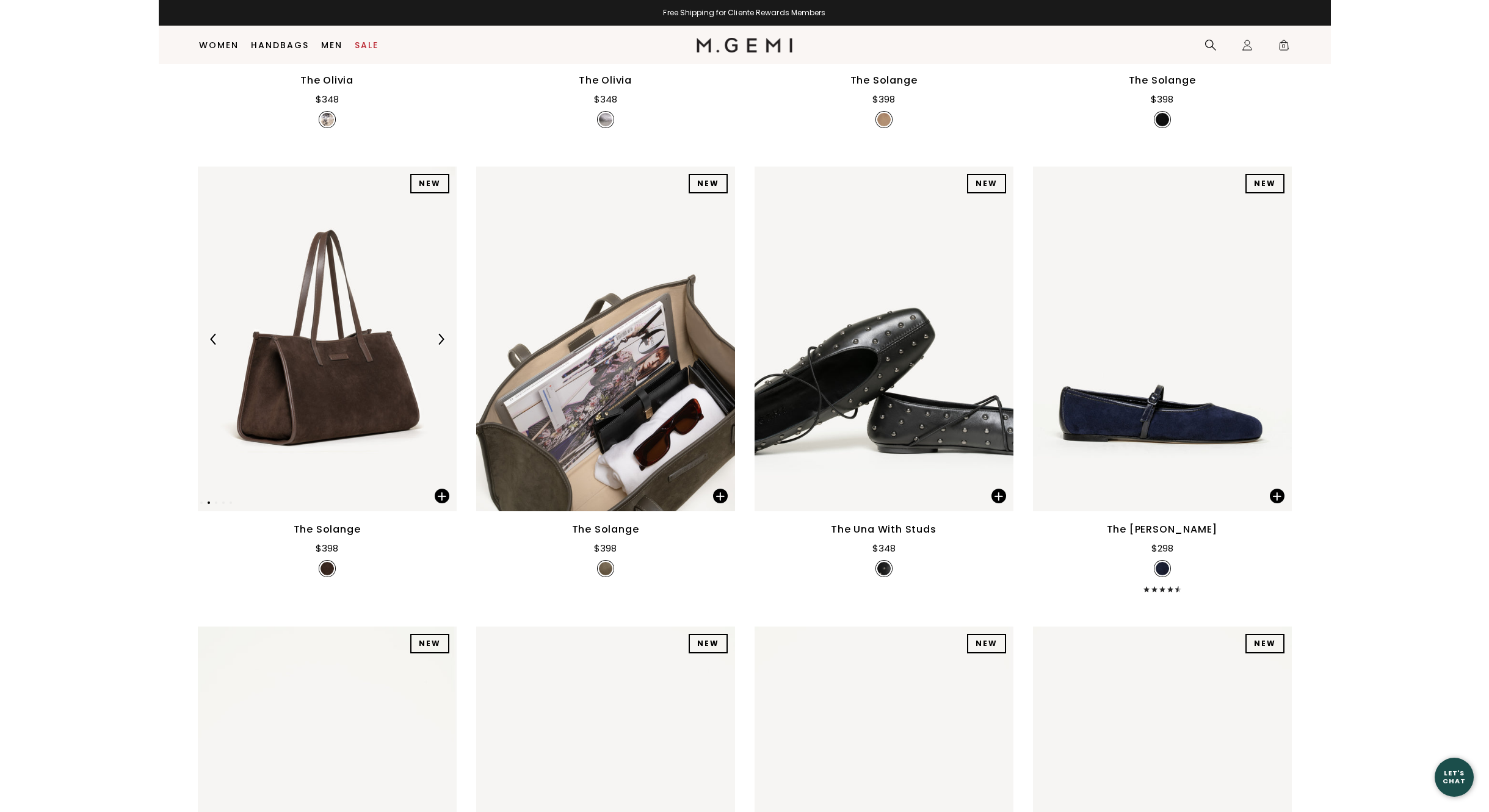
click at [442, 338] on img at bounding box center [441, 339] width 11 height 11
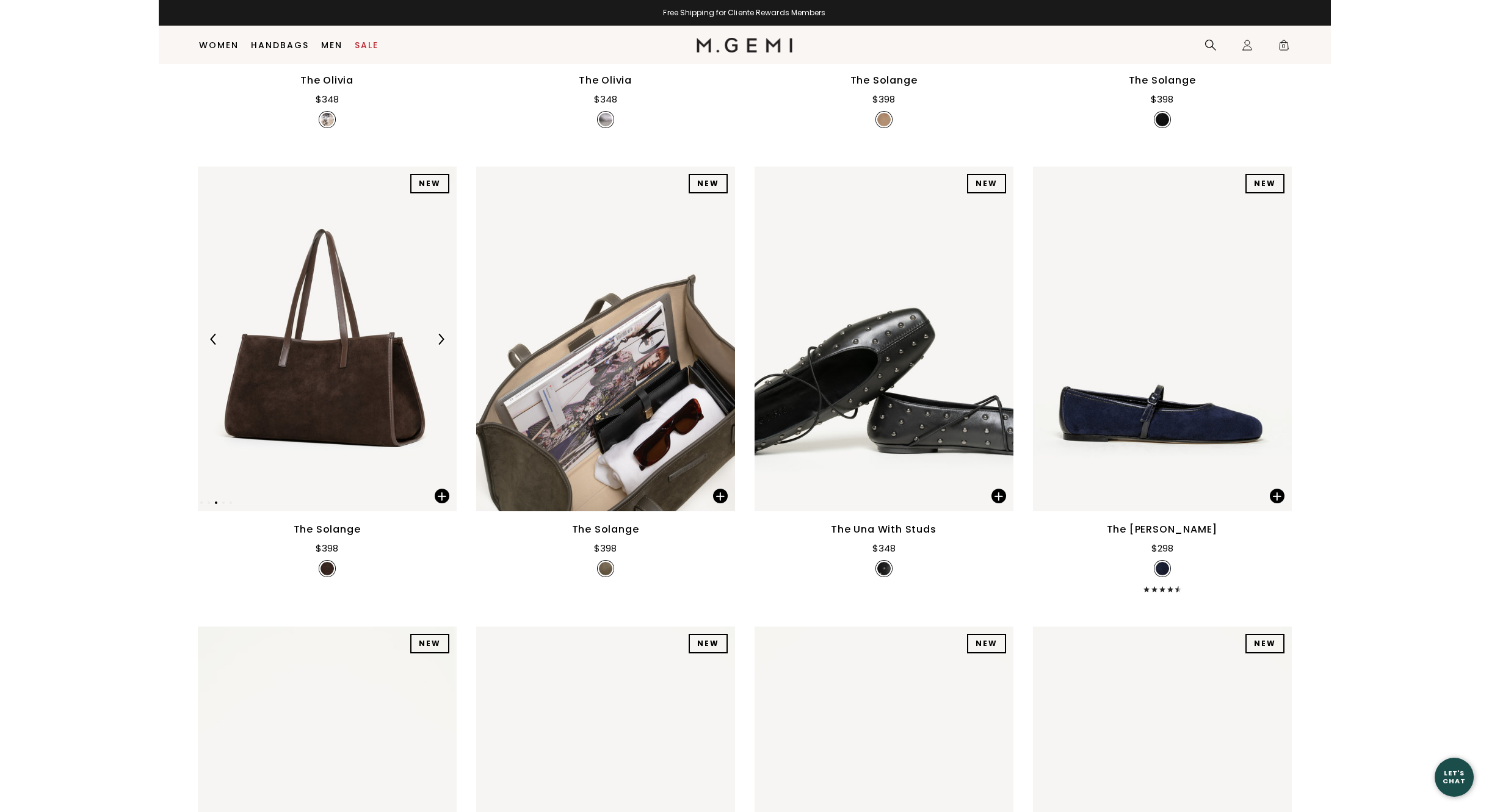
click at [442, 338] on img at bounding box center [441, 339] width 11 height 11
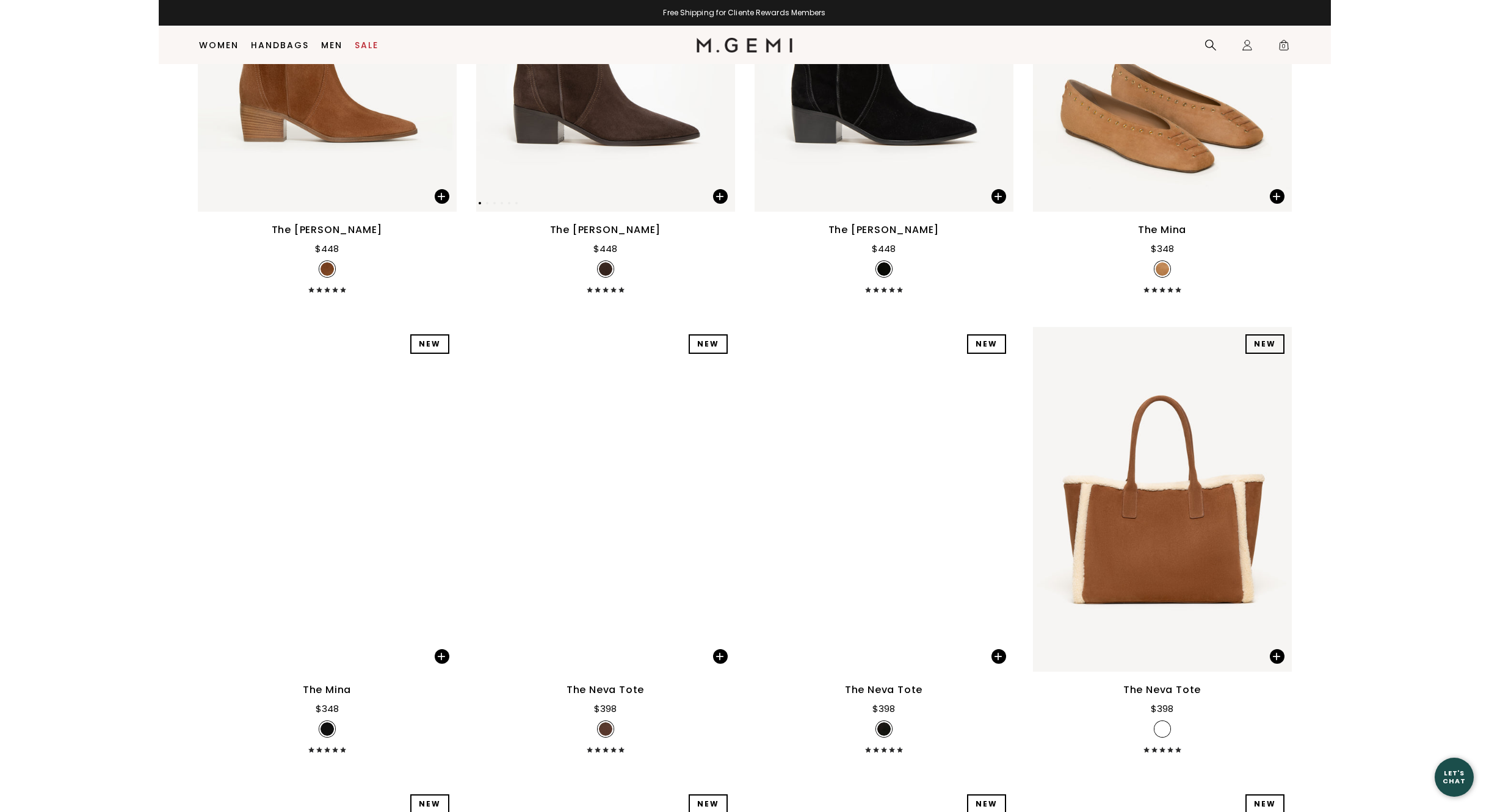
scroll to position [2721, 0]
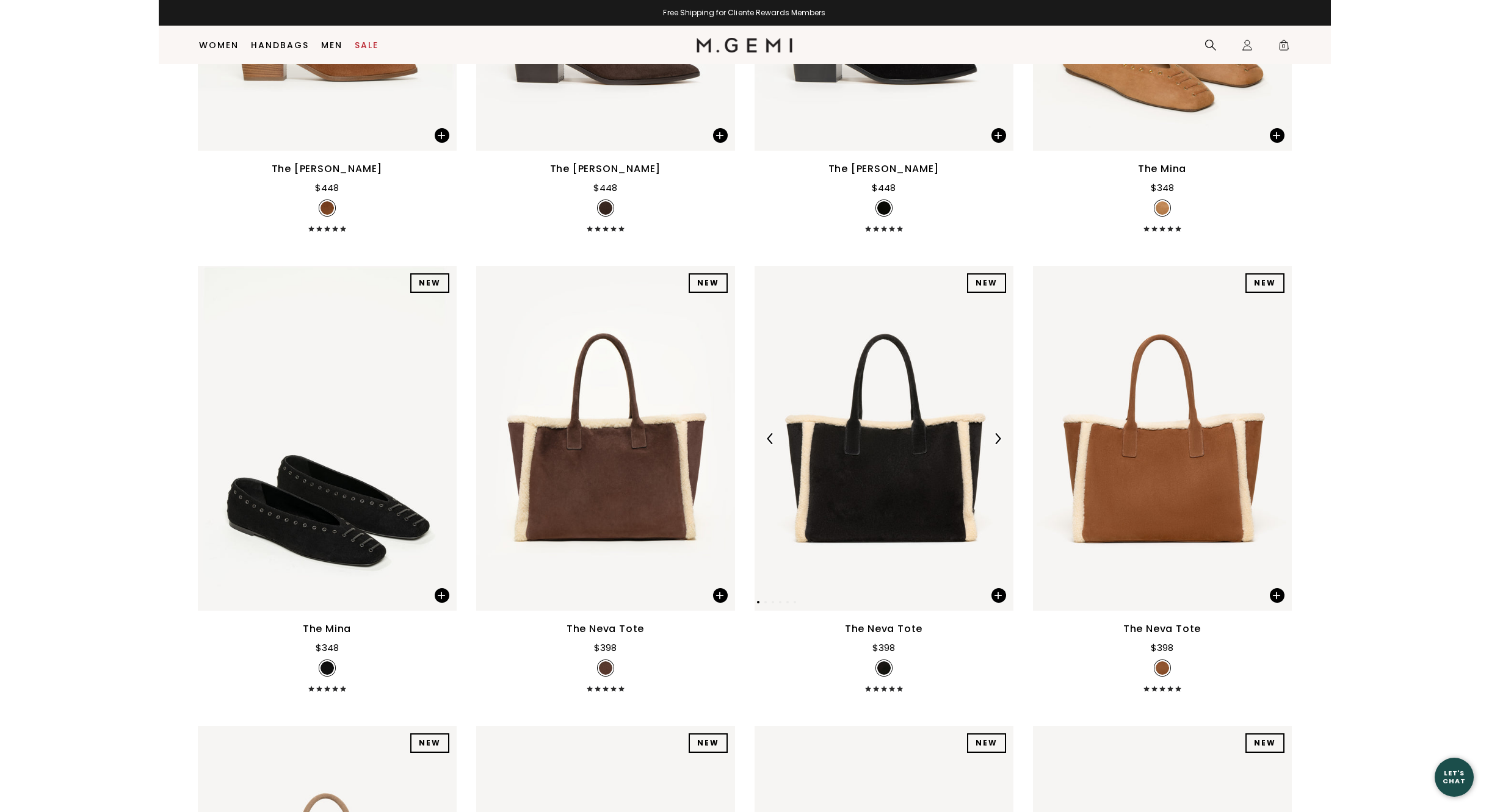
click at [999, 437] on img at bounding box center [997, 439] width 11 height 11
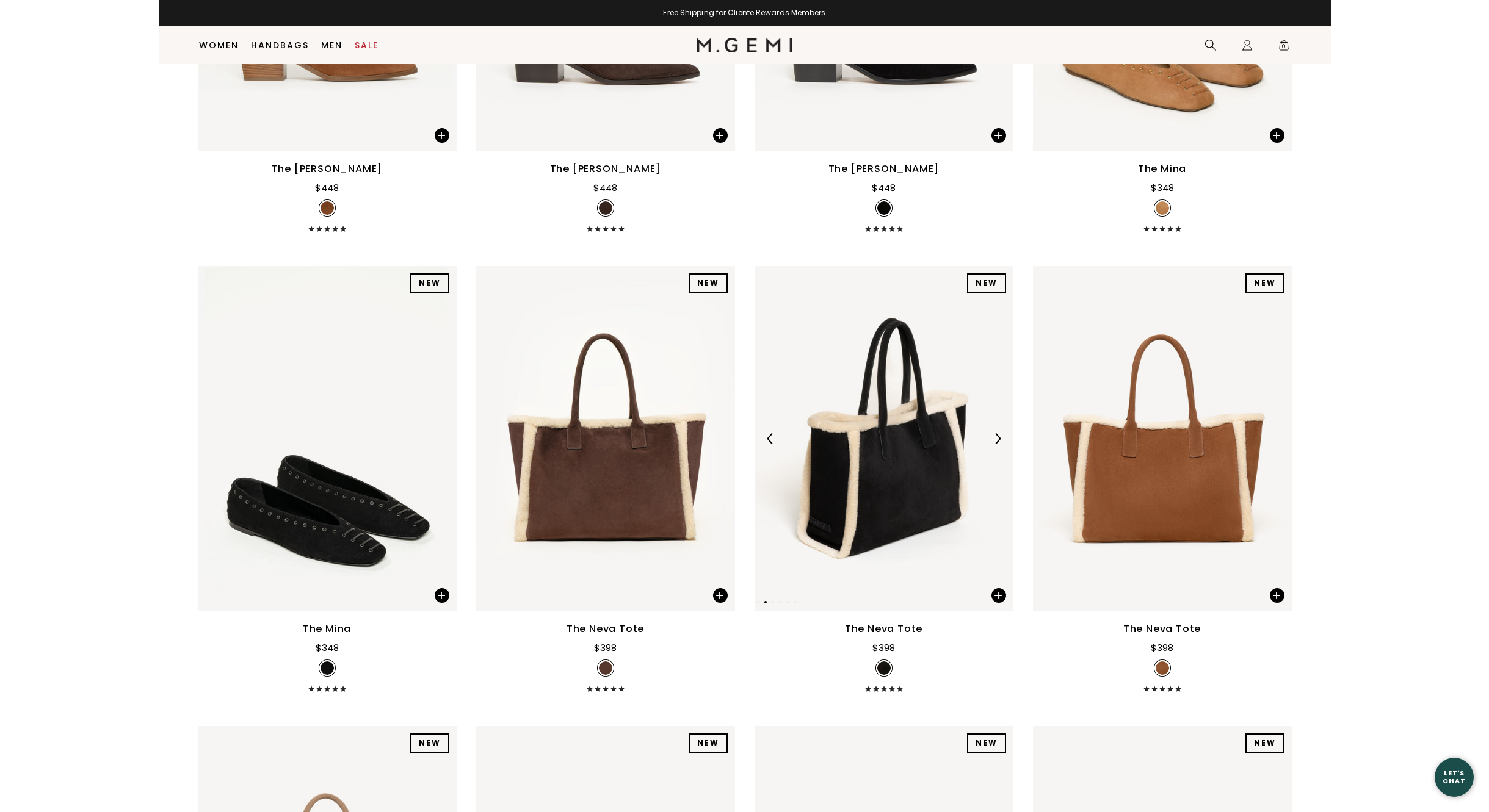
click at [998, 437] on img at bounding box center [997, 439] width 11 height 11
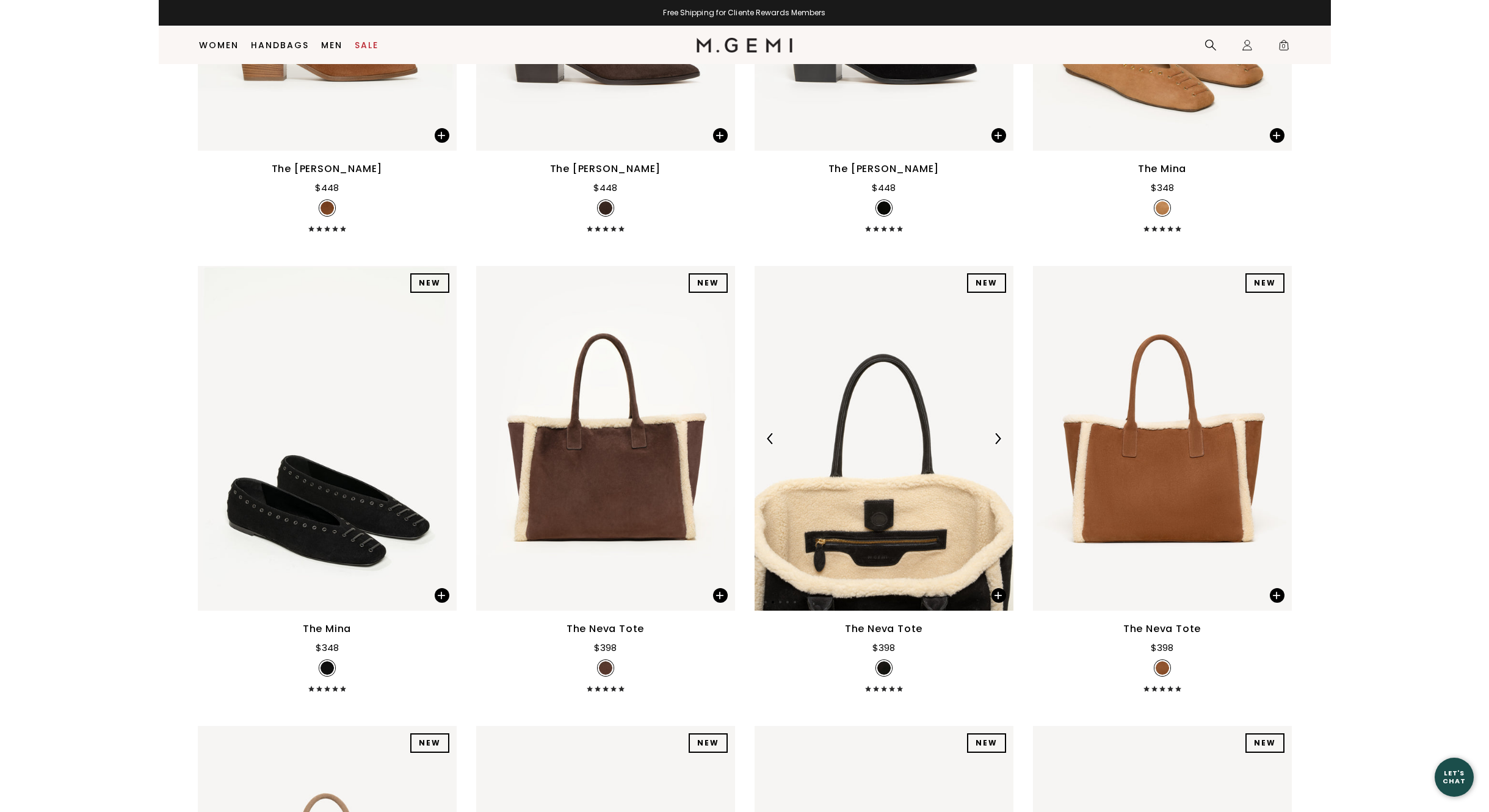
click at [998, 437] on img at bounding box center [997, 439] width 11 height 11
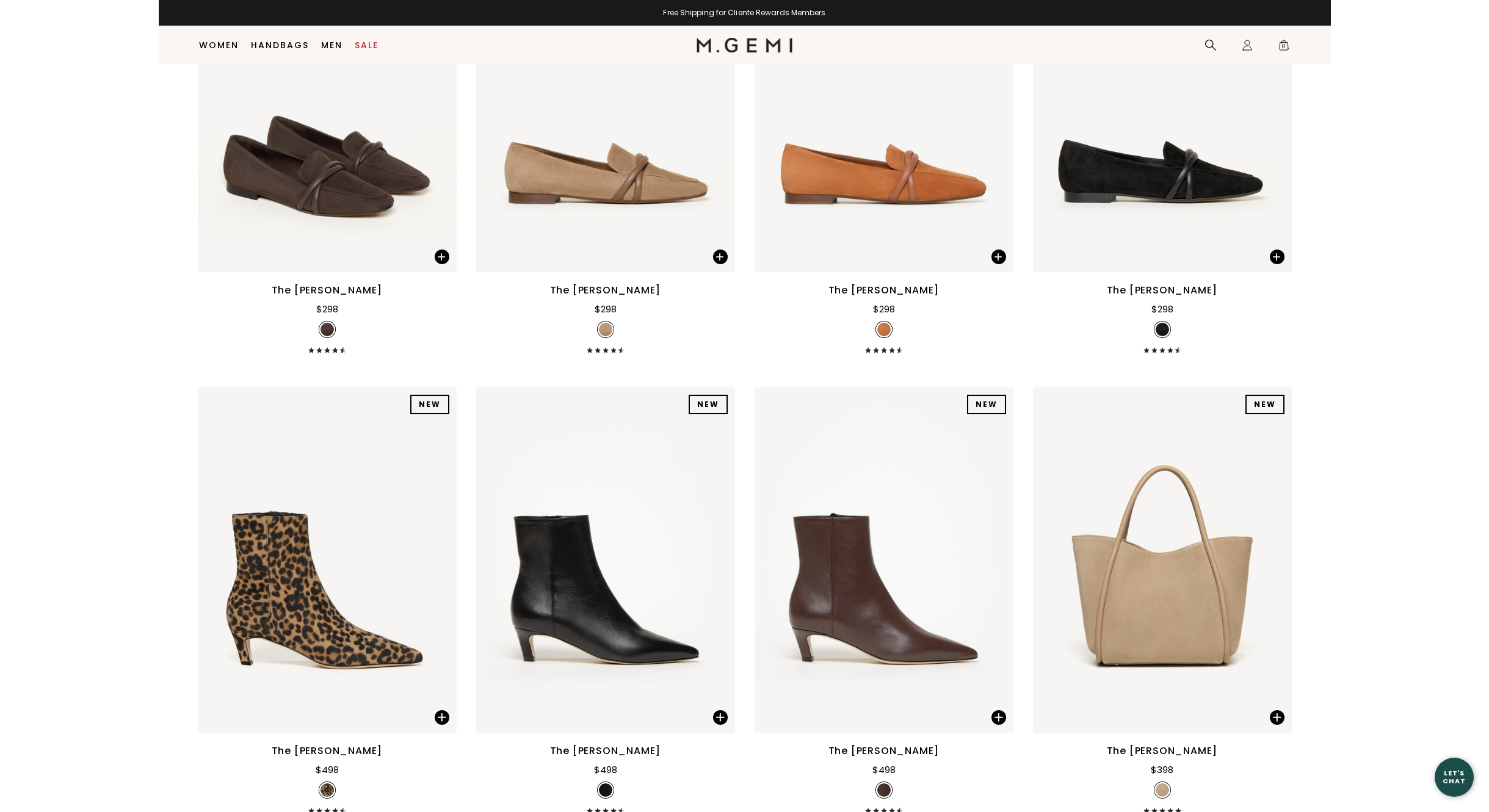
scroll to position [4490, 0]
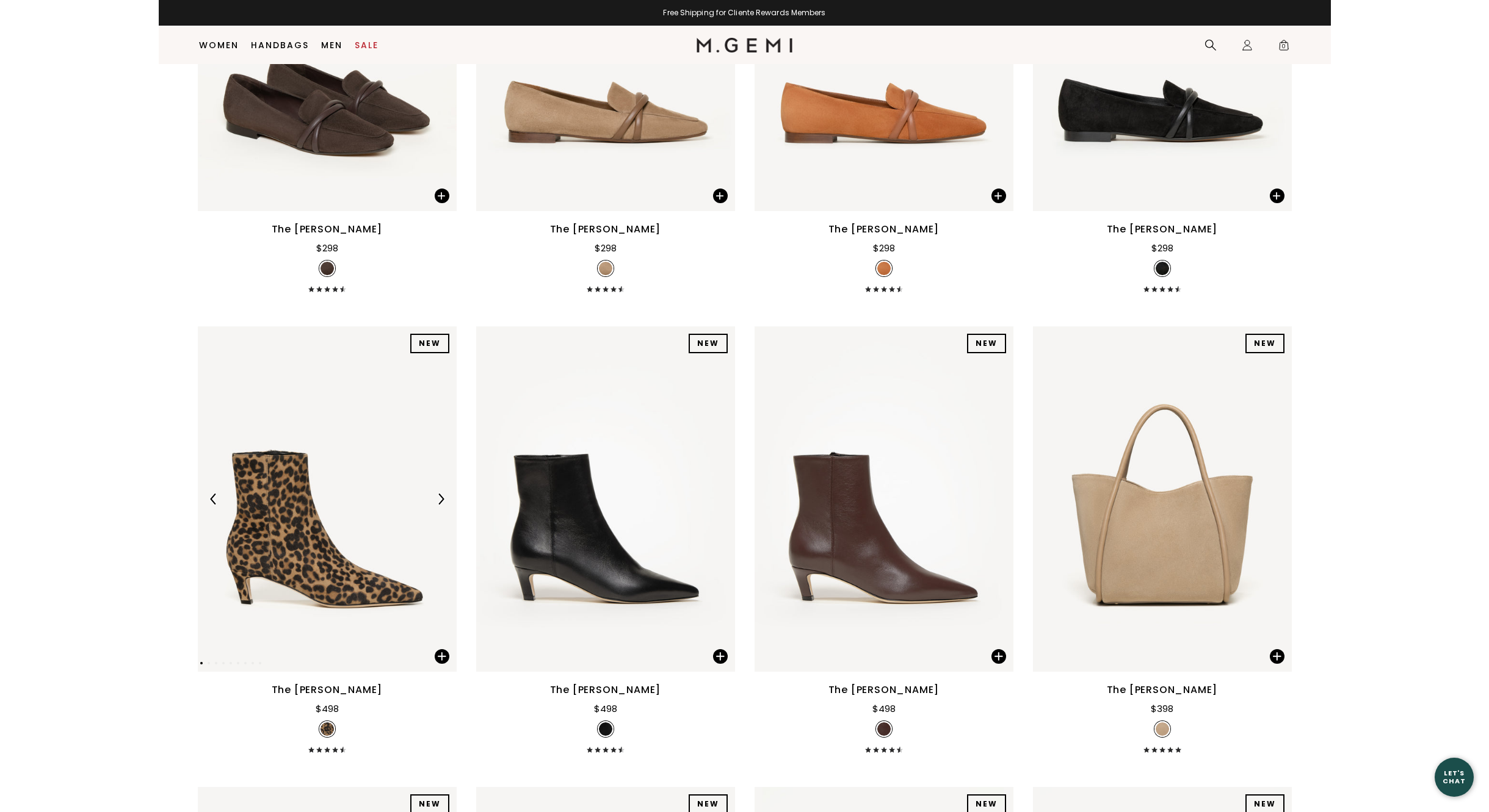
click at [437, 501] on img at bounding box center [441, 499] width 11 height 11
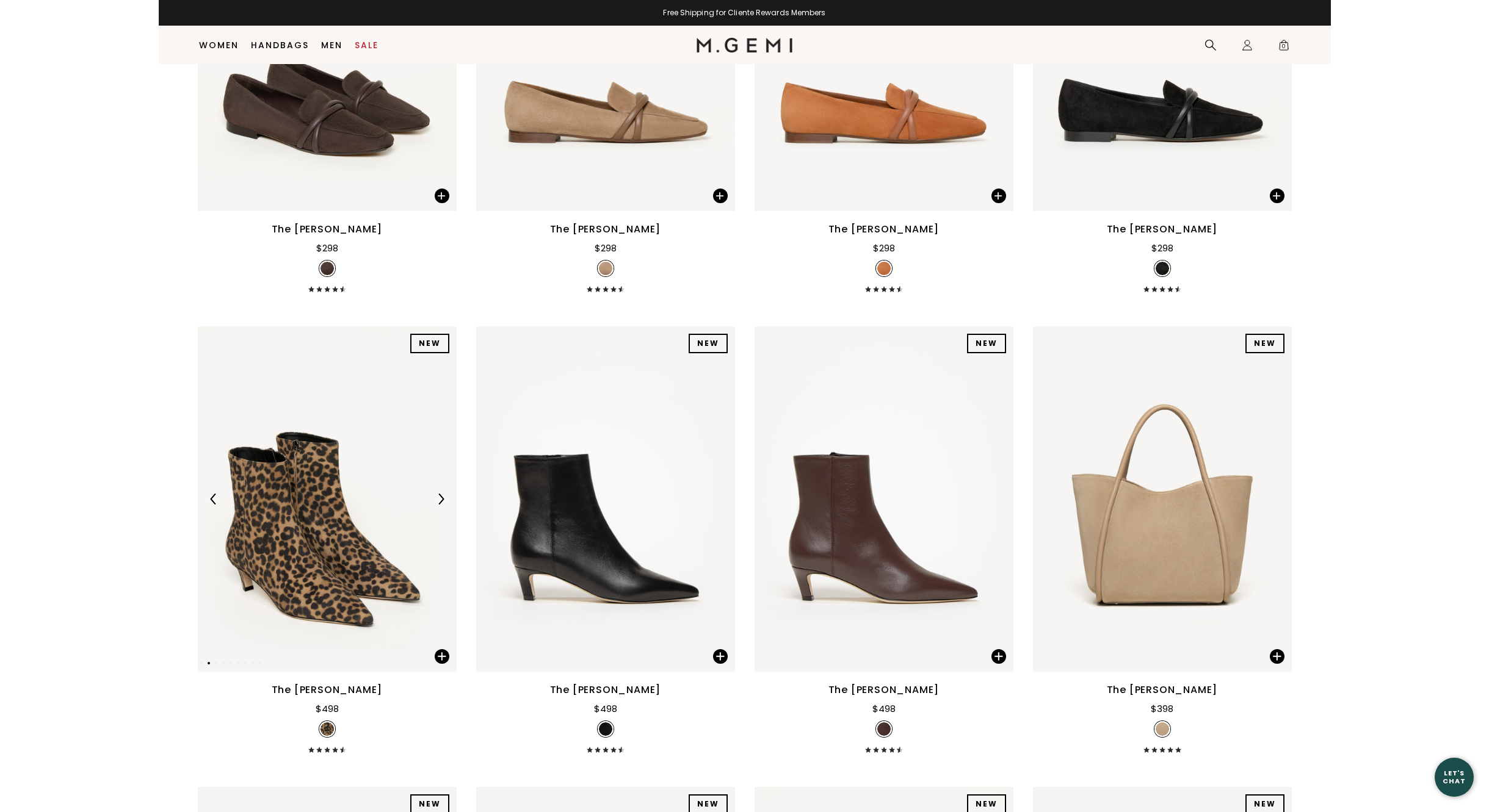
click at [437, 501] on img at bounding box center [441, 499] width 11 height 11
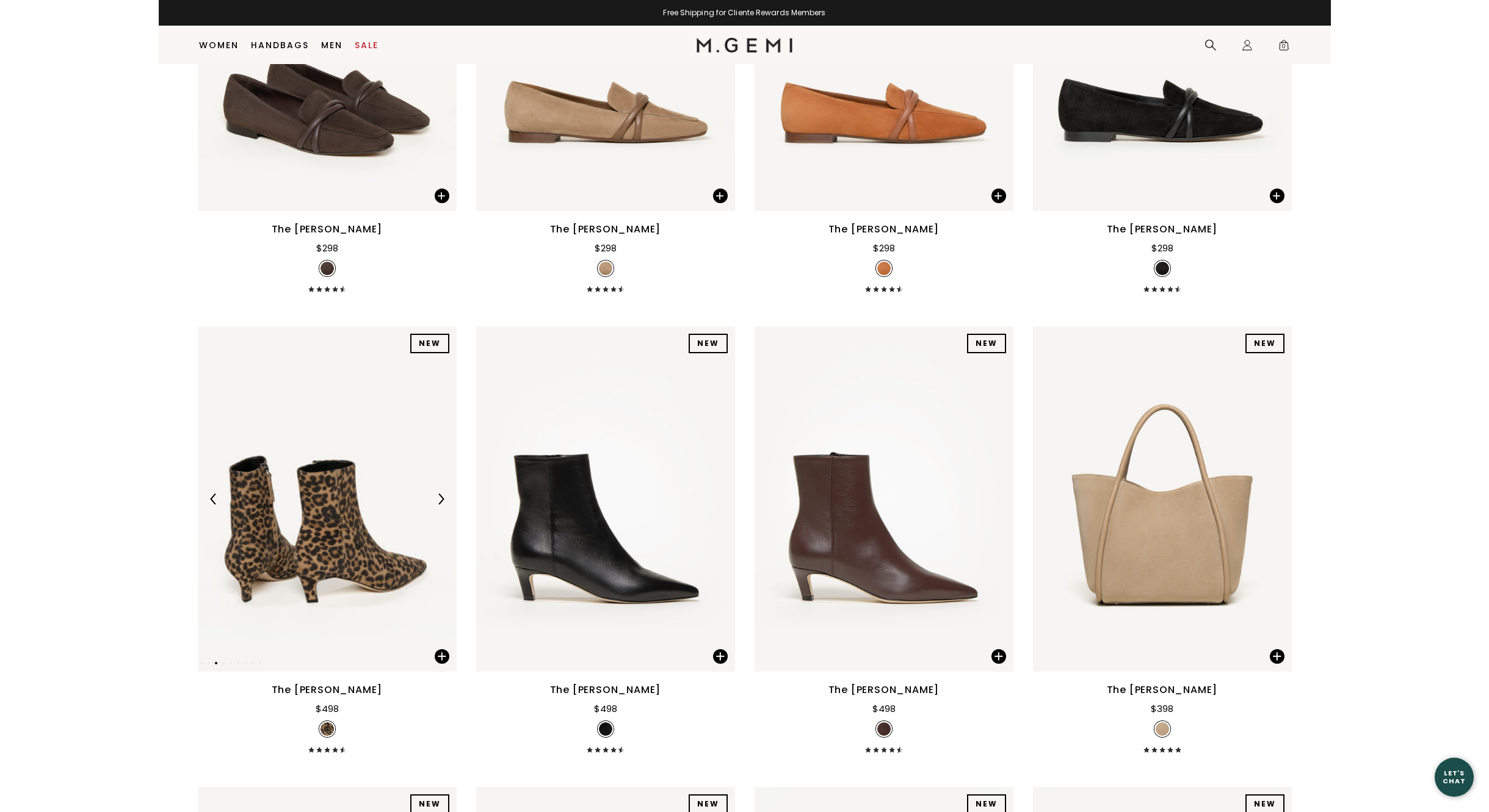
click at [437, 500] on img at bounding box center [441, 499] width 11 height 11
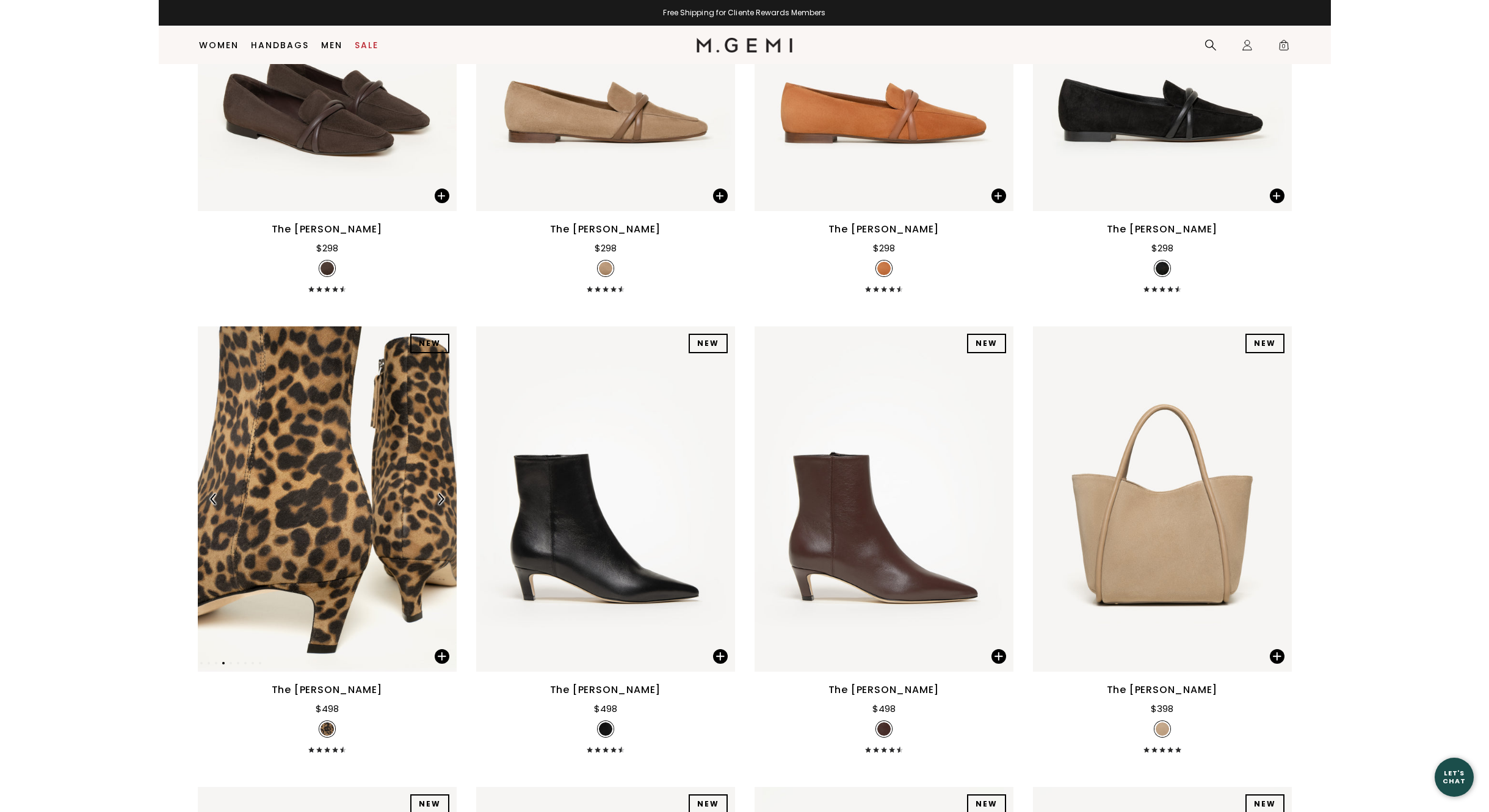
click at [437, 500] on img at bounding box center [441, 499] width 11 height 11
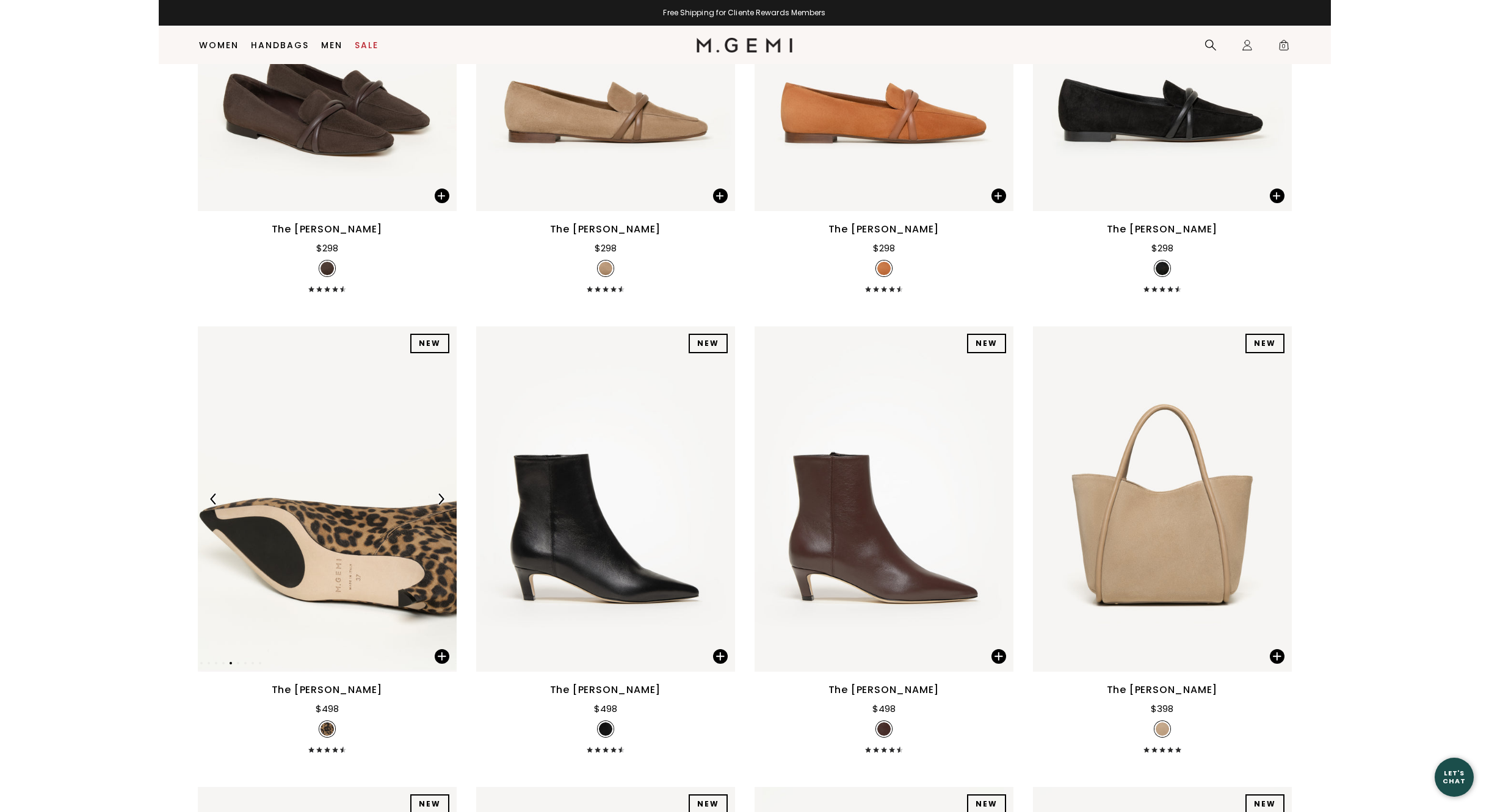
click at [437, 500] on img at bounding box center [441, 499] width 11 height 11
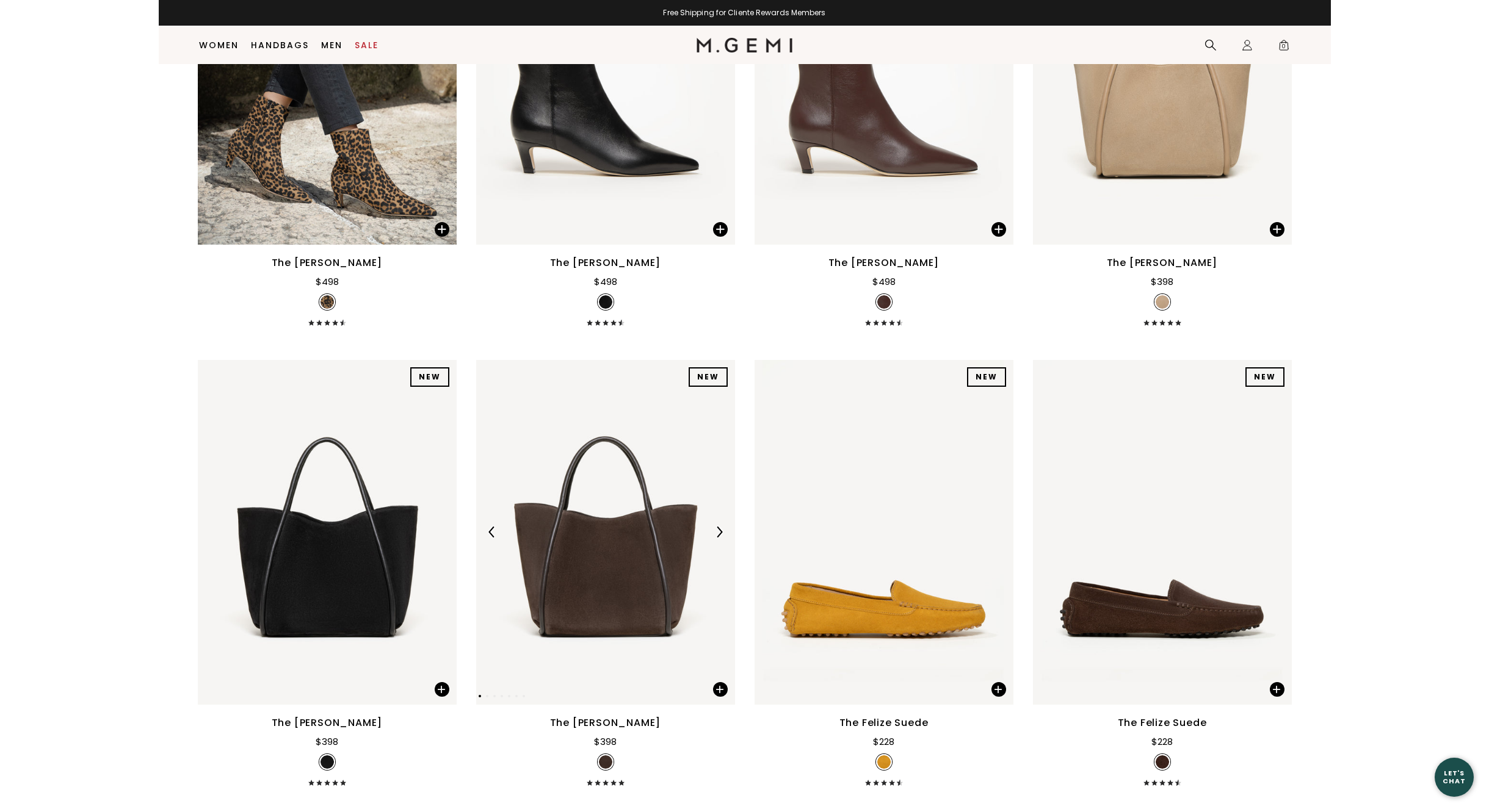
scroll to position [4978, 0]
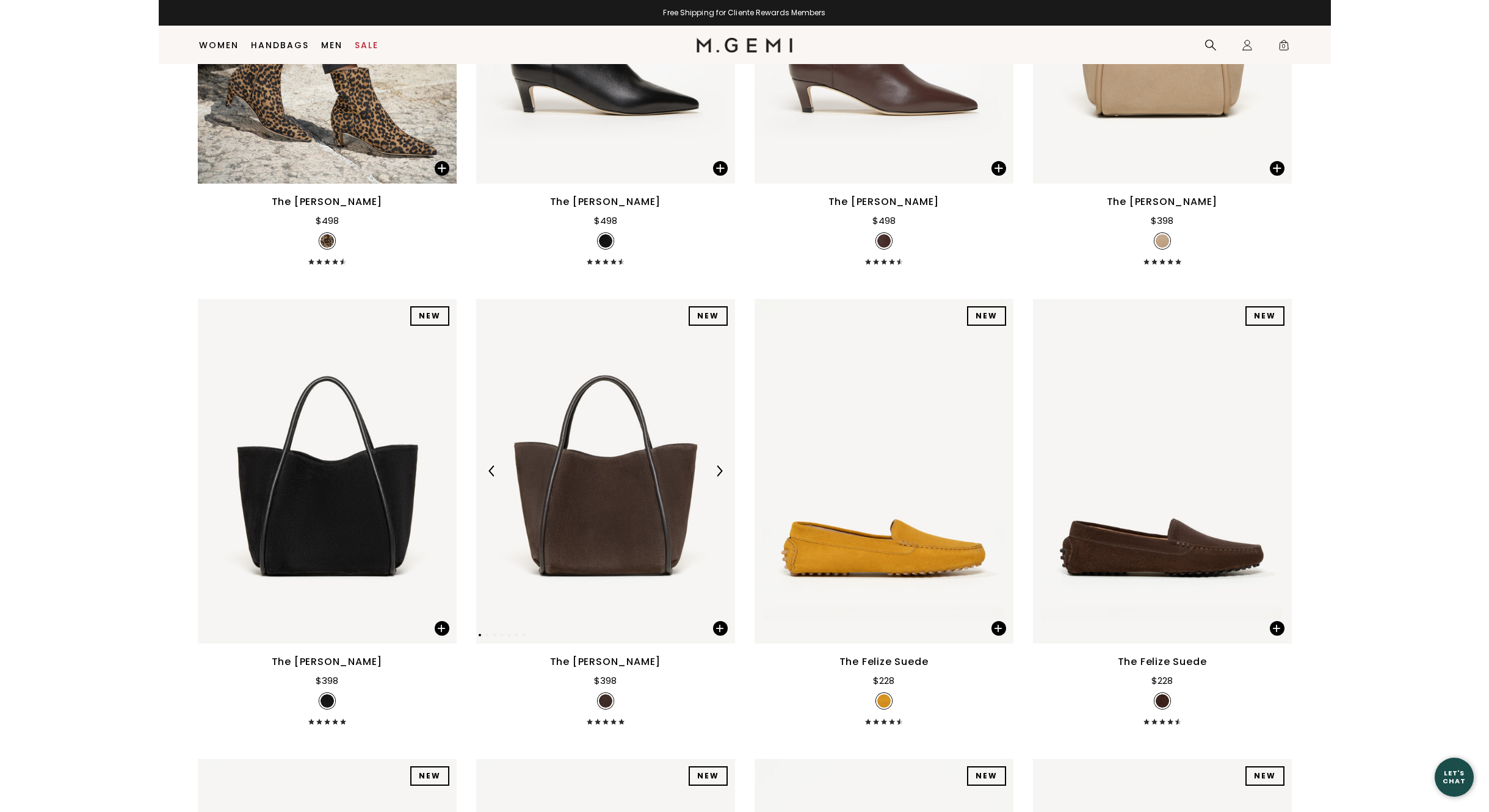
click at [717, 469] on img at bounding box center [719, 471] width 11 height 11
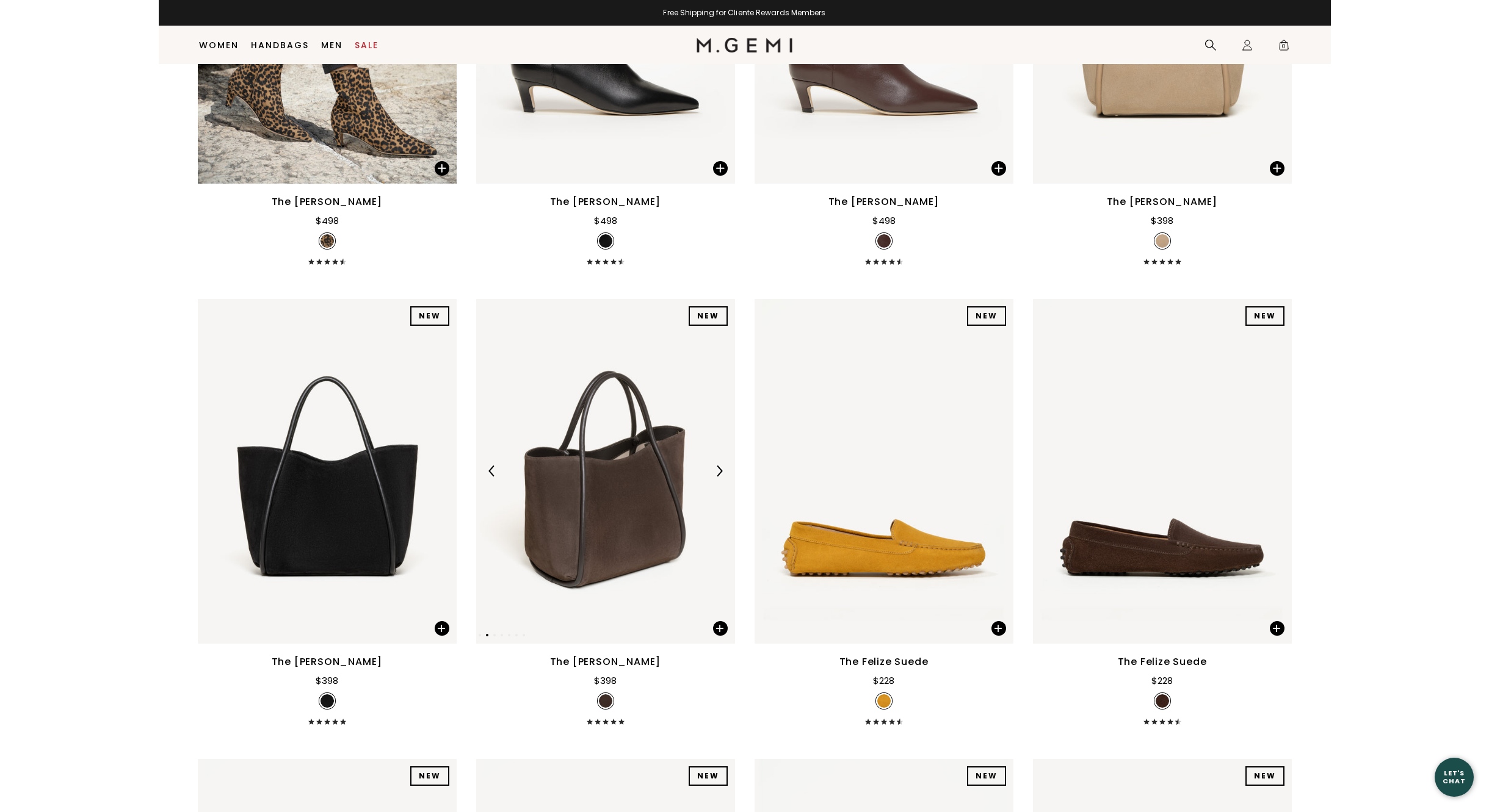
click at [717, 469] on img at bounding box center [719, 471] width 11 height 11
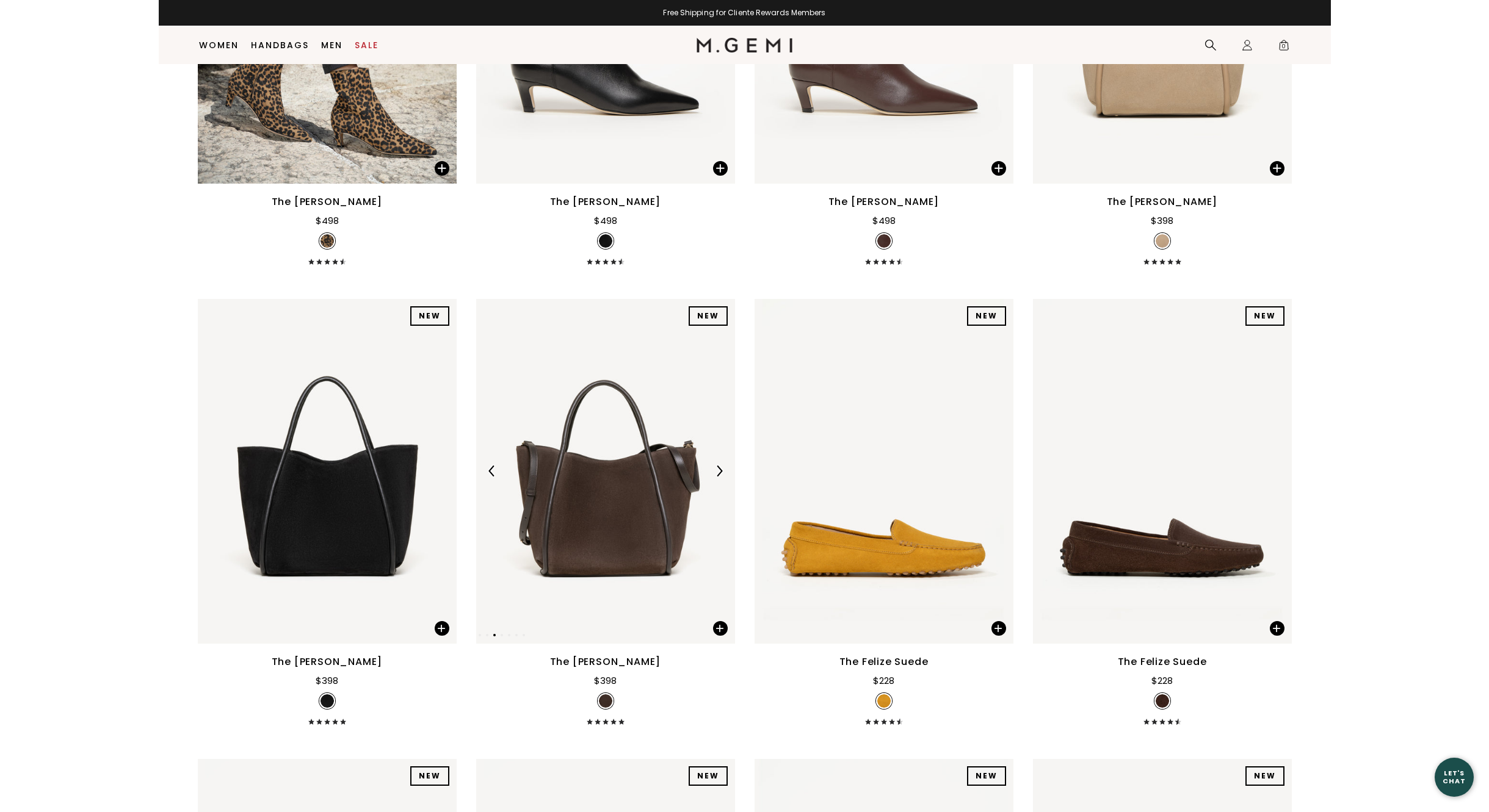
click at [717, 469] on img at bounding box center [719, 471] width 11 height 11
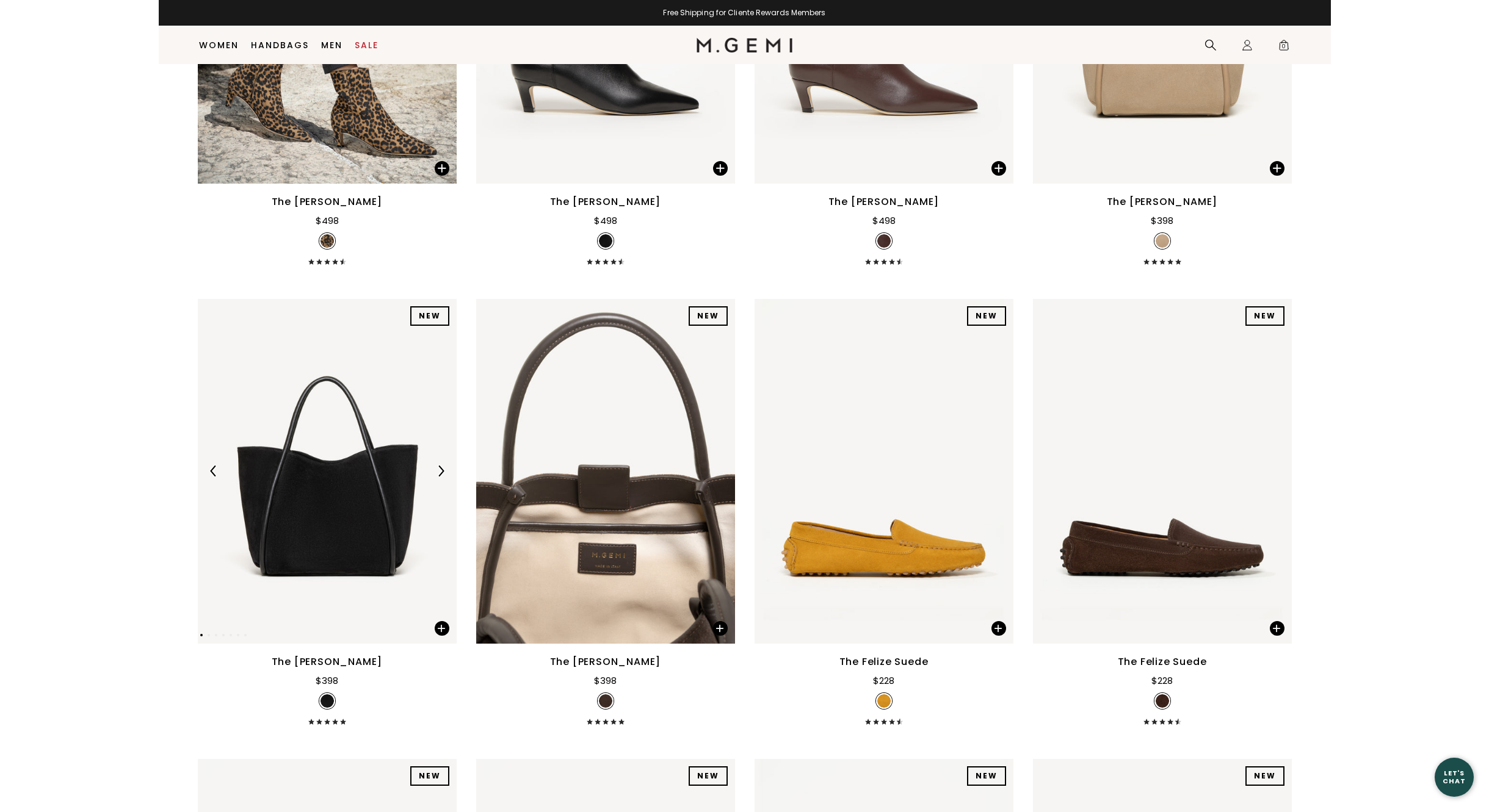
click at [442, 468] on img at bounding box center [441, 471] width 11 height 11
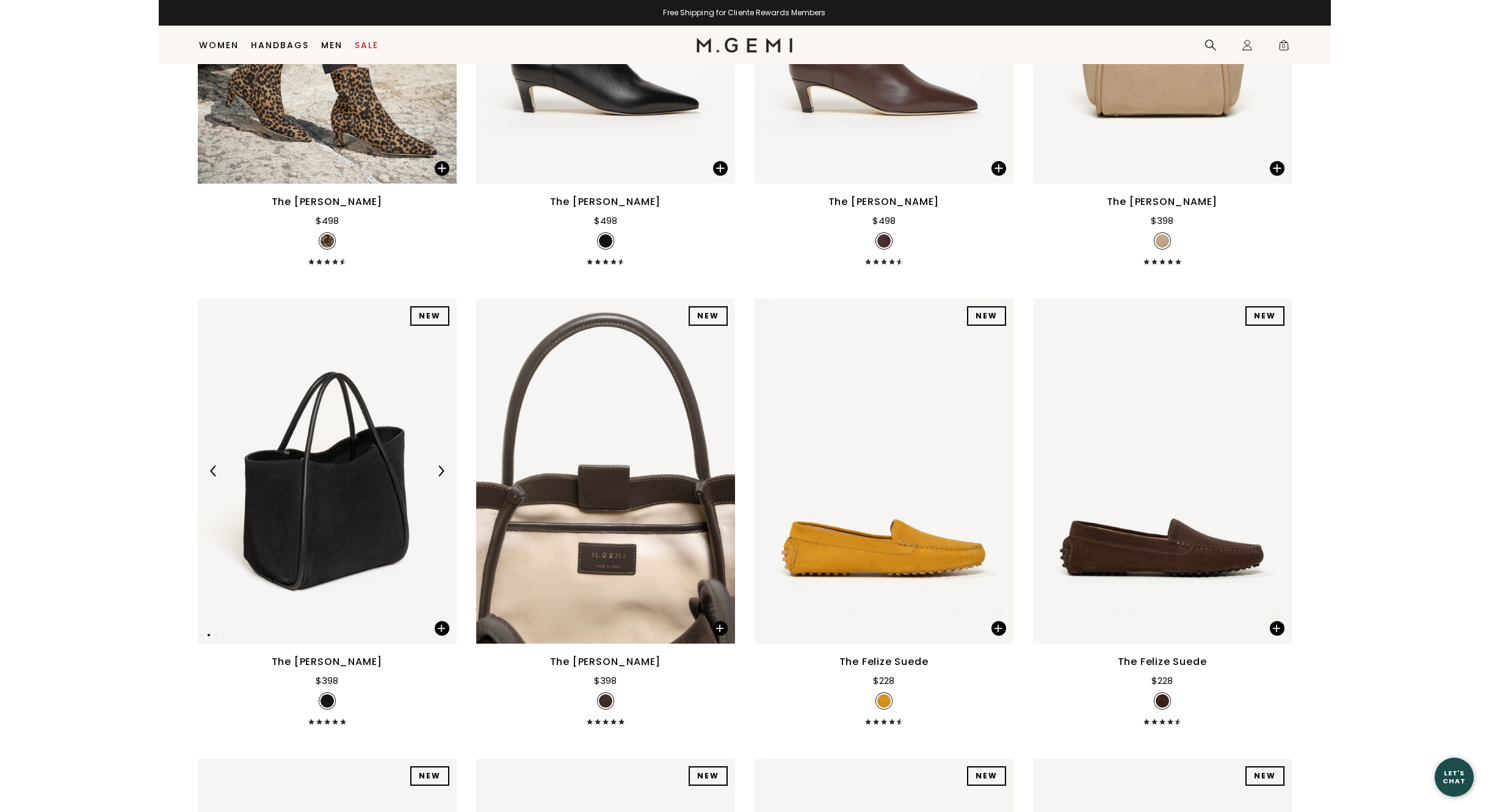
click at [441, 468] on img at bounding box center [441, 471] width 11 height 11
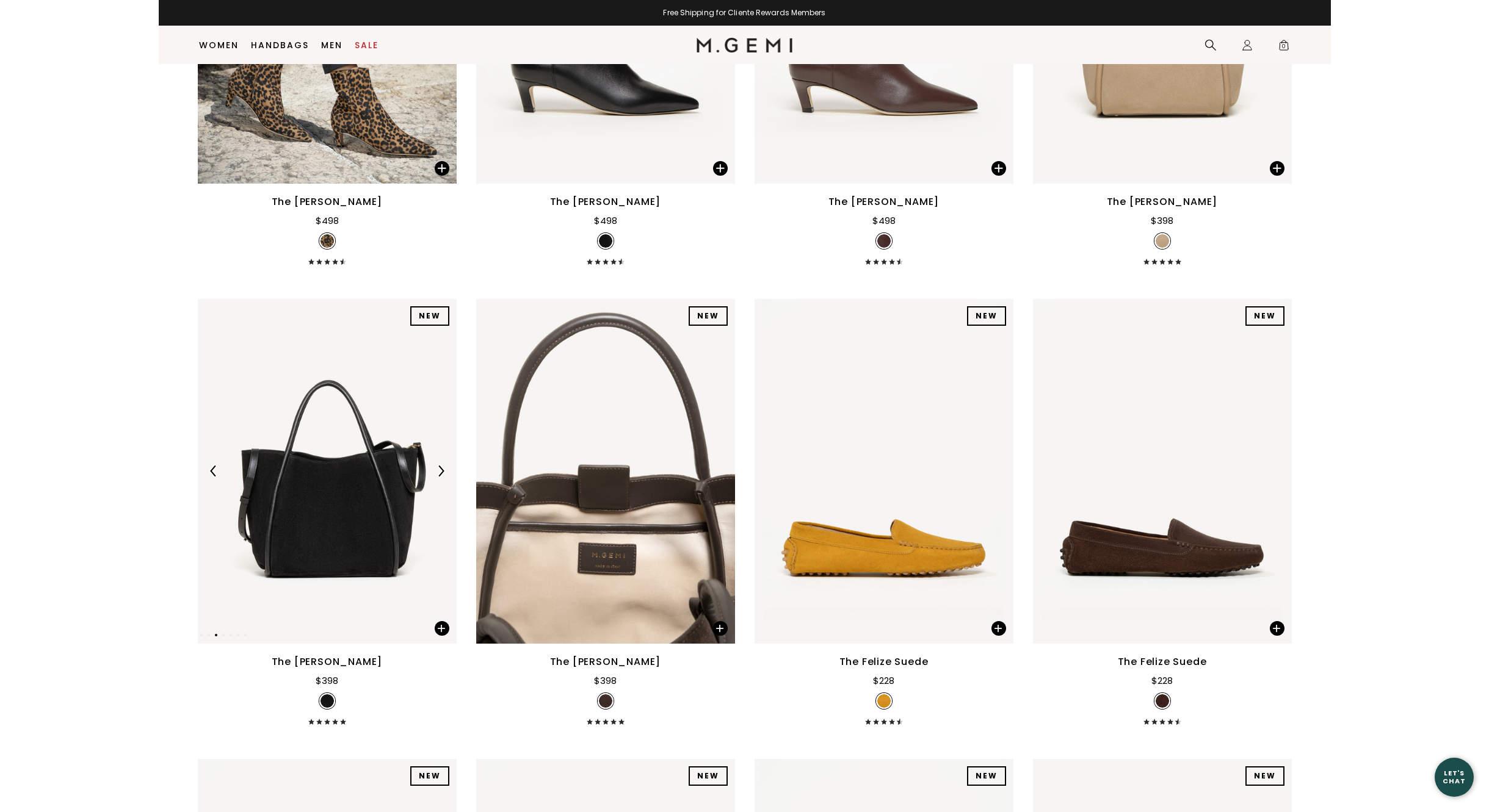
click at [441, 468] on img at bounding box center [441, 471] width 11 height 11
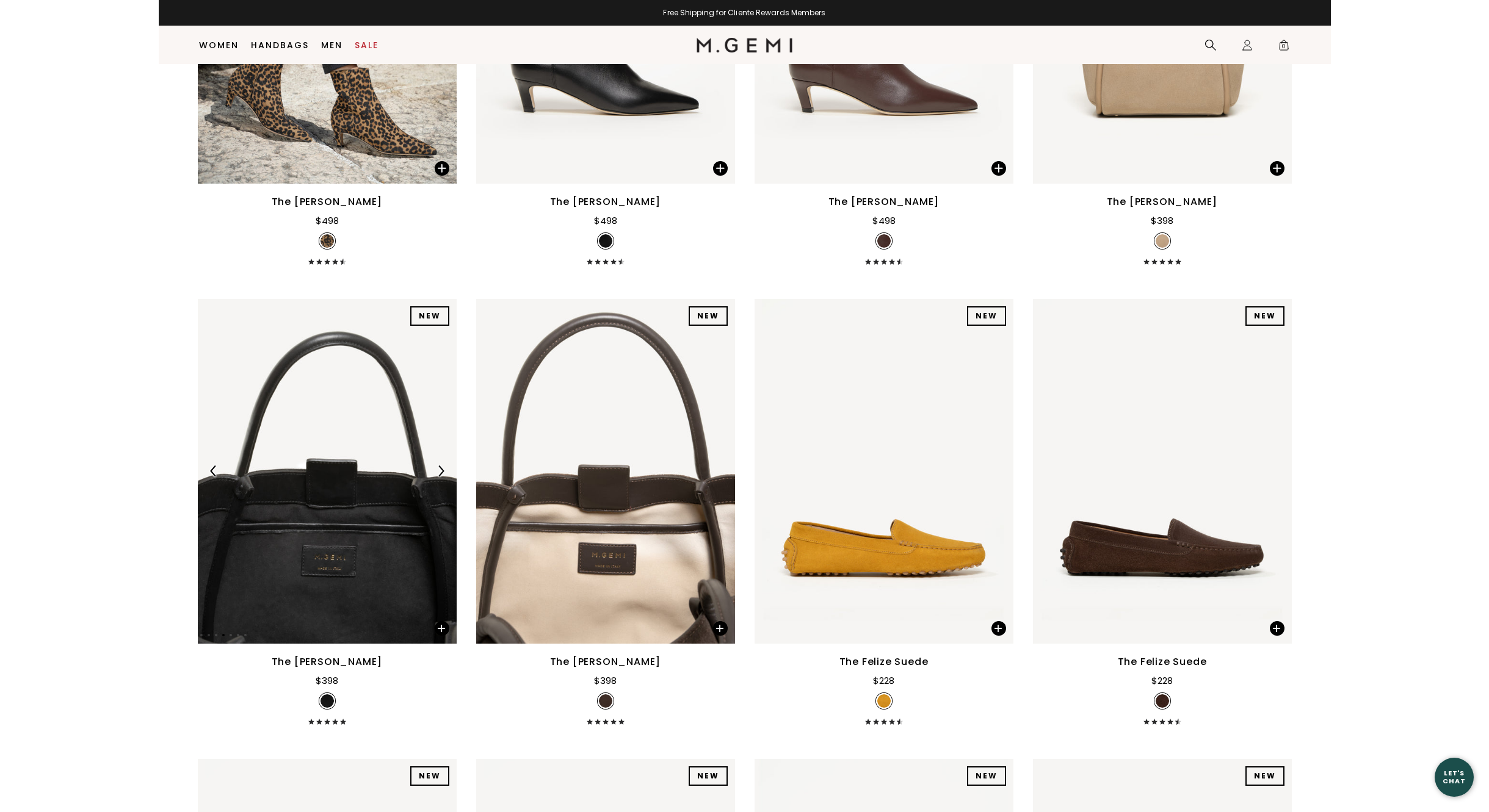
click at [441, 468] on img at bounding box center [441, 471] width 11 height 11
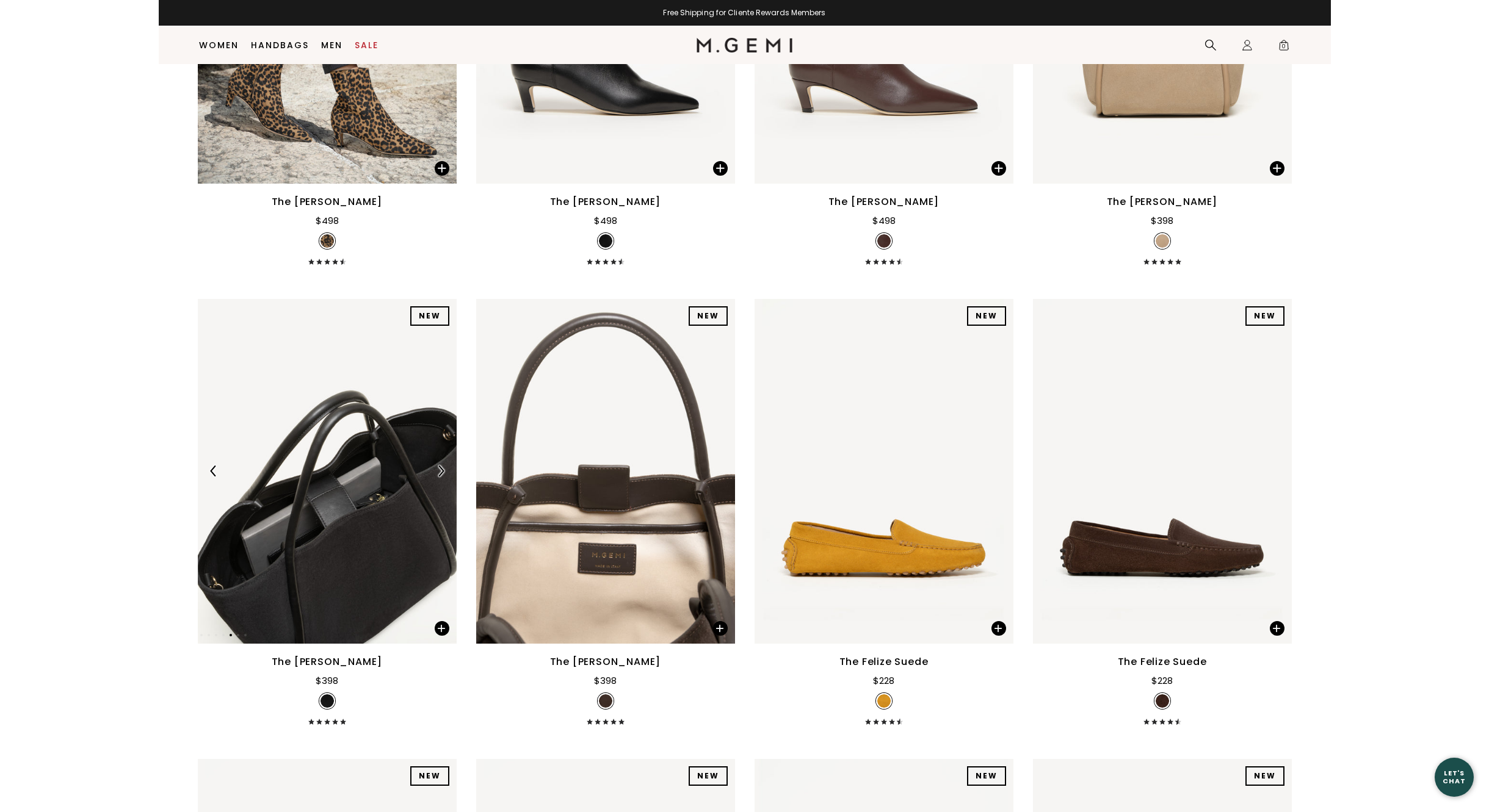
click at [441, 468] on img at bounding box center [441, 471] width 11 height 11
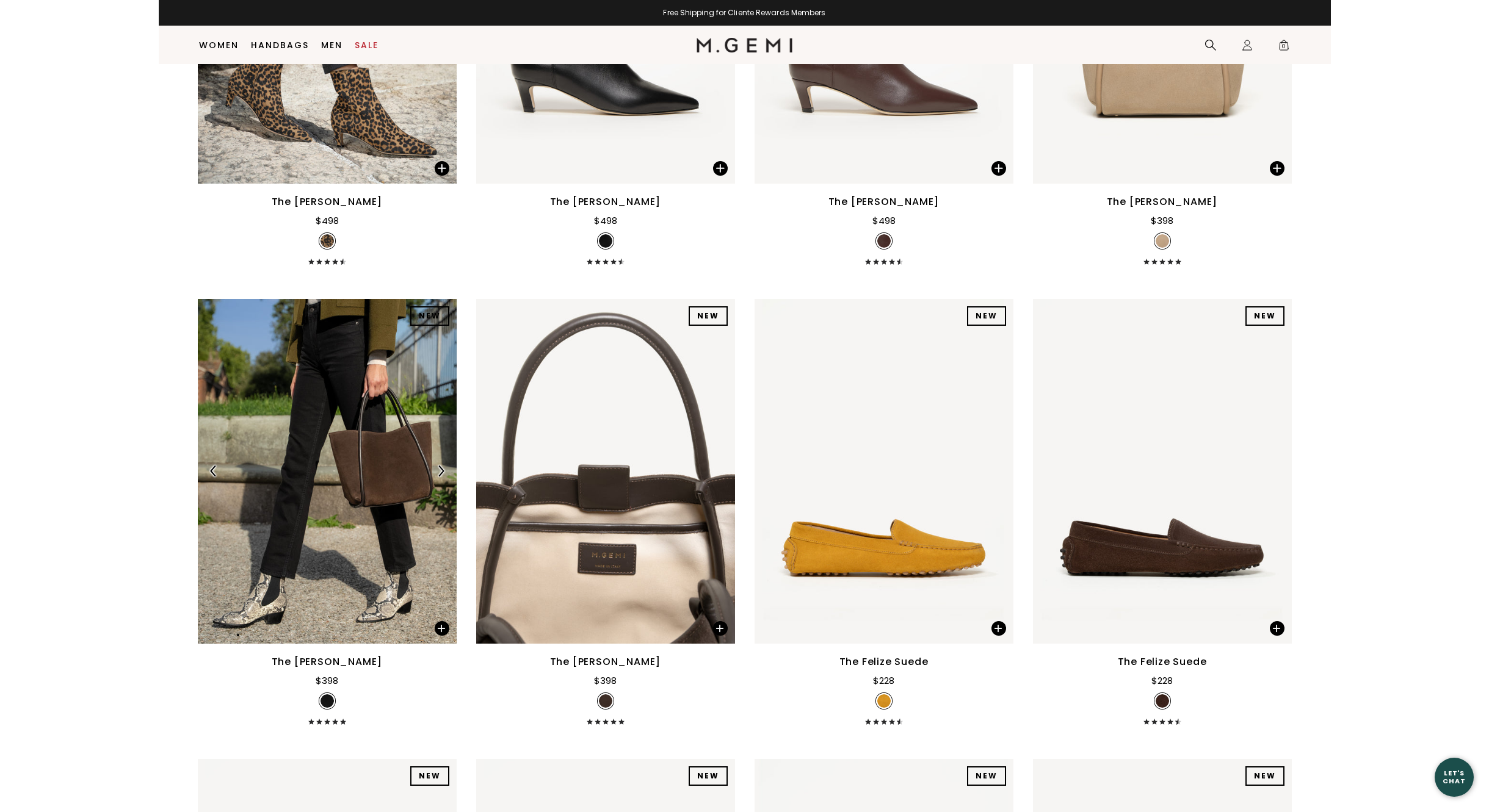
click at [441, 468] on img at bounding box center [441, 471] width 11 height 11
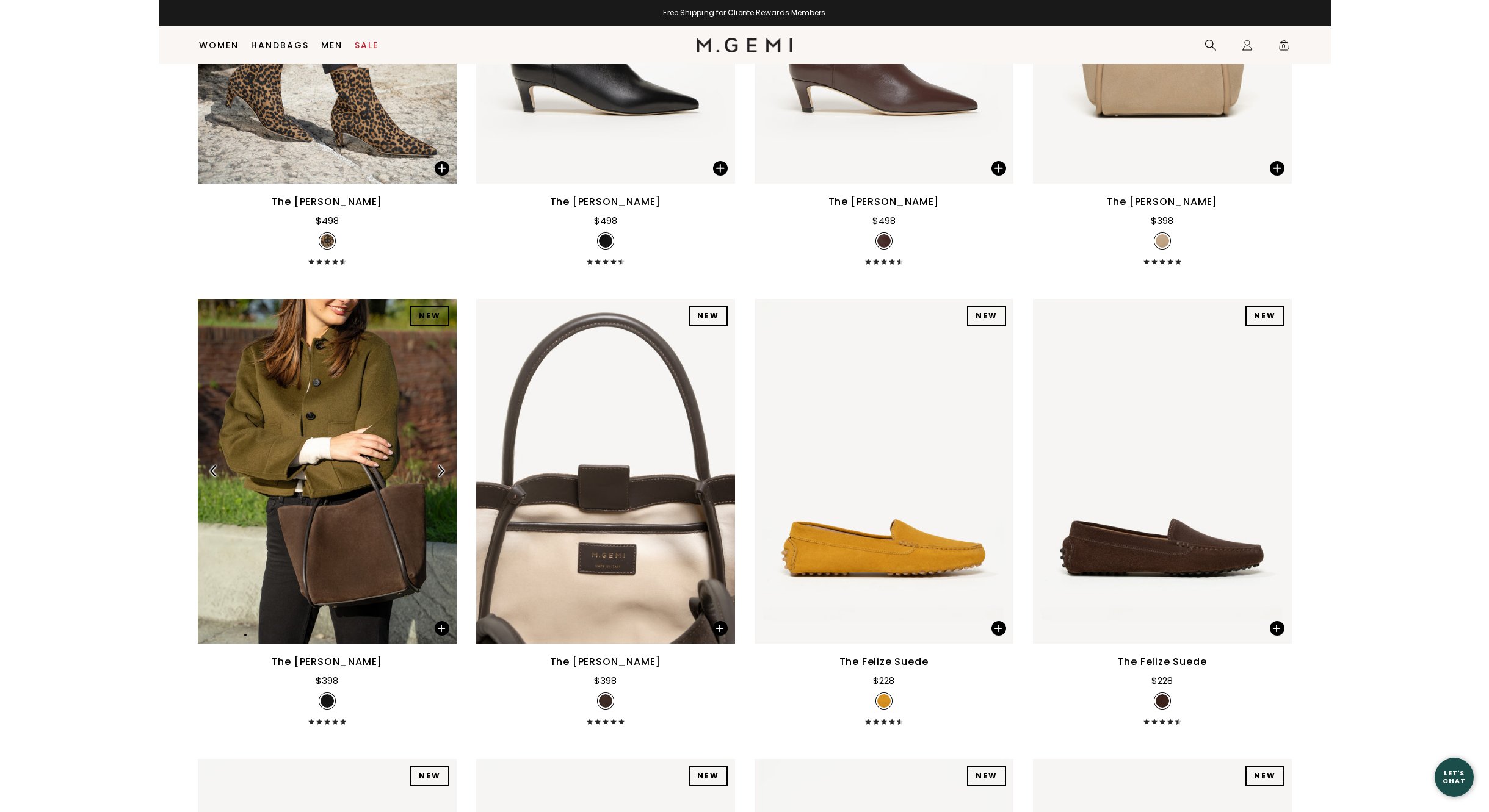
click at [441, 468] on img at bounding box center [441, 471] width 11 height 11
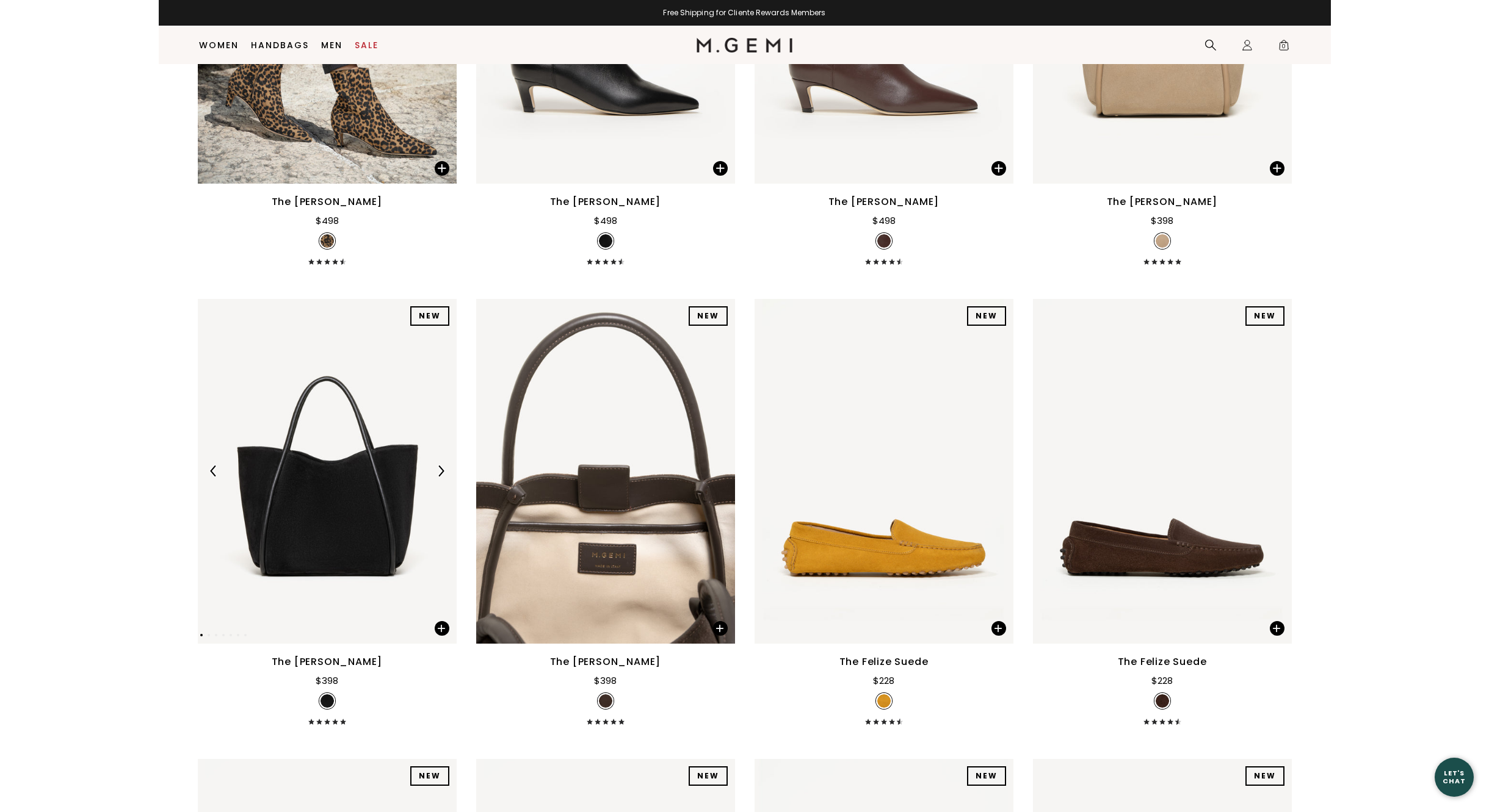
click at [441, 468] on img at bounding box center [441, 471] width 11 height 11
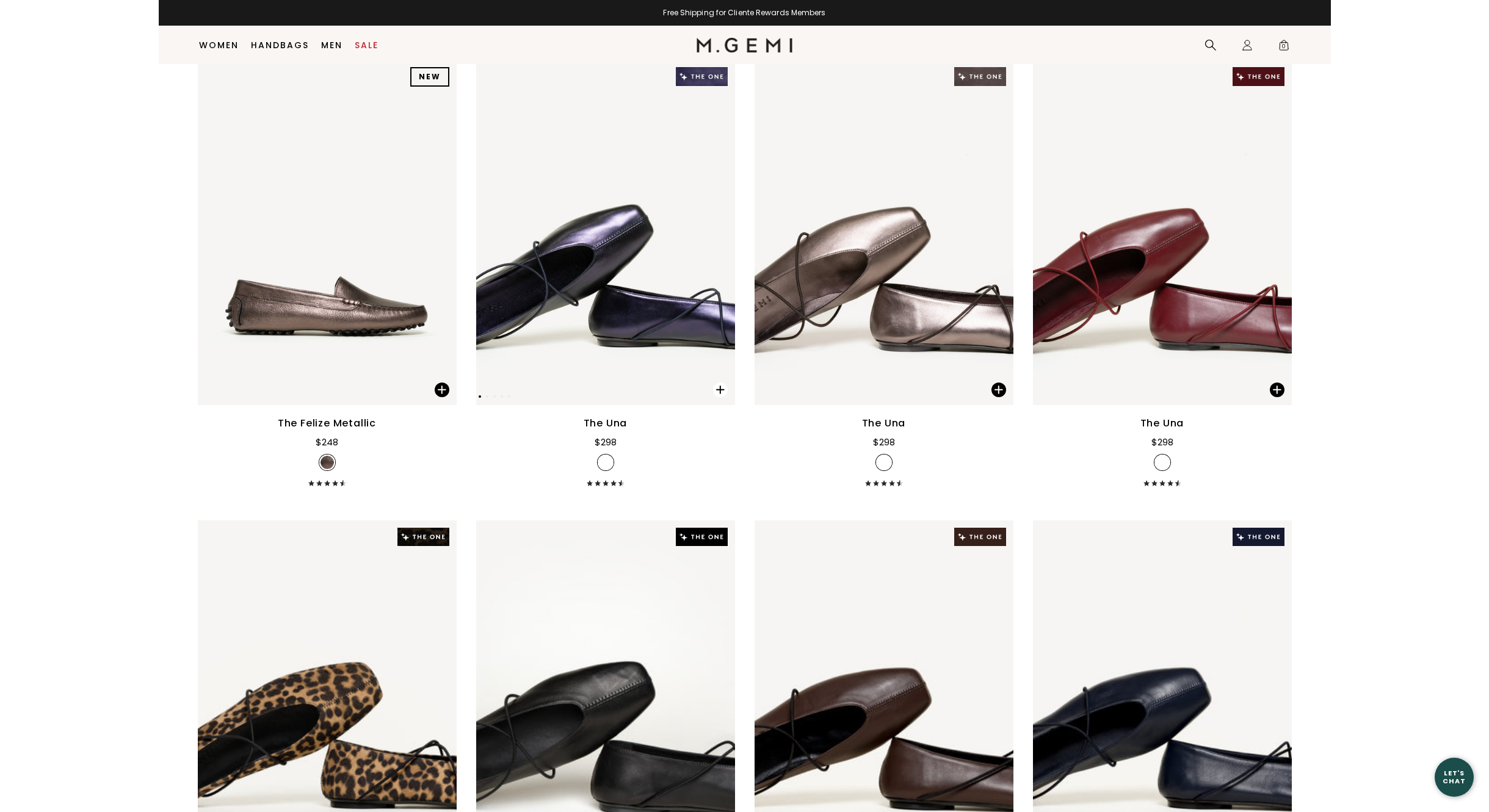
scroll to position [6382, 0]
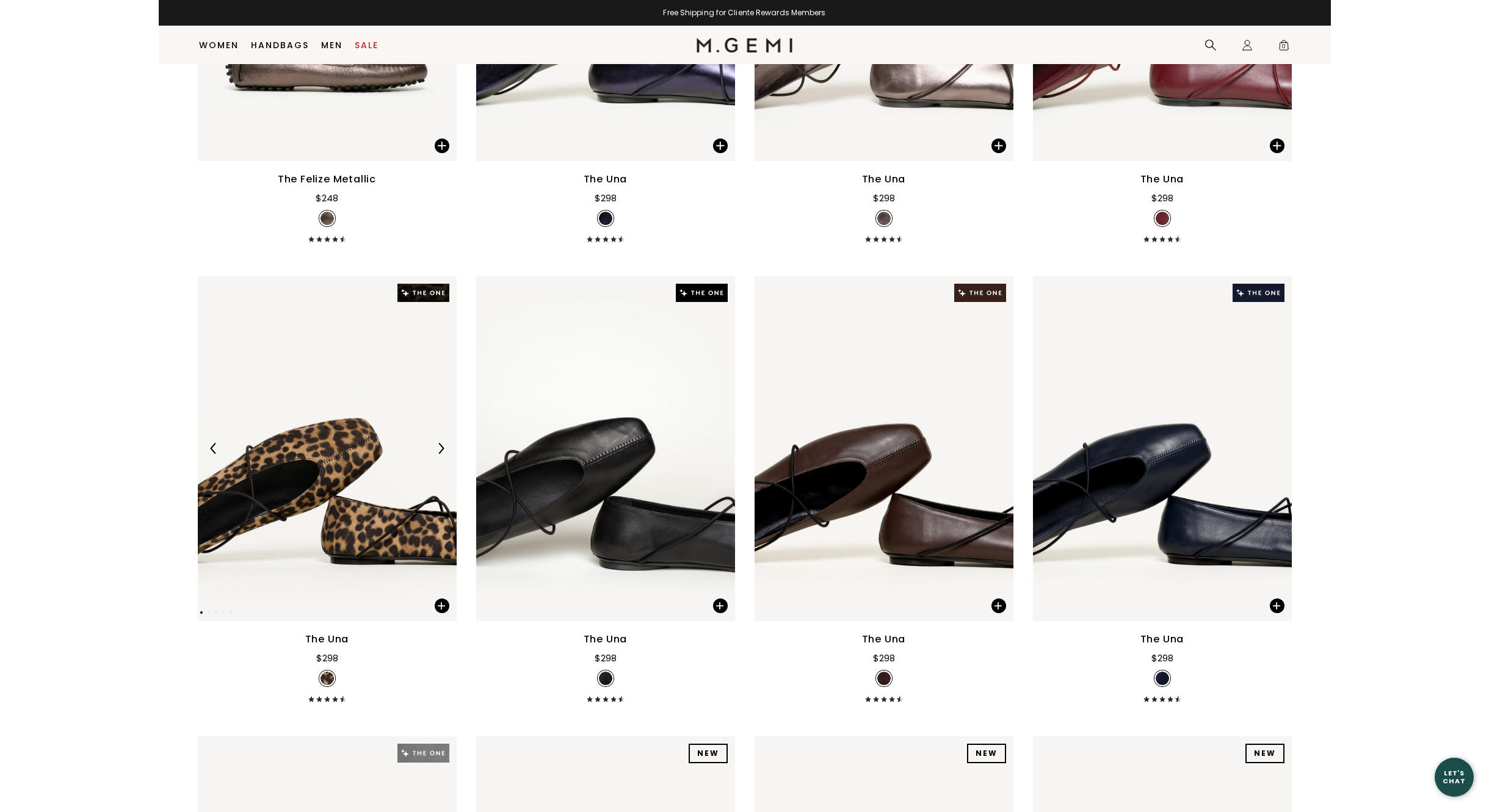
click at [440, 447] on img at bounding box center [441, 449] width 11 height 11
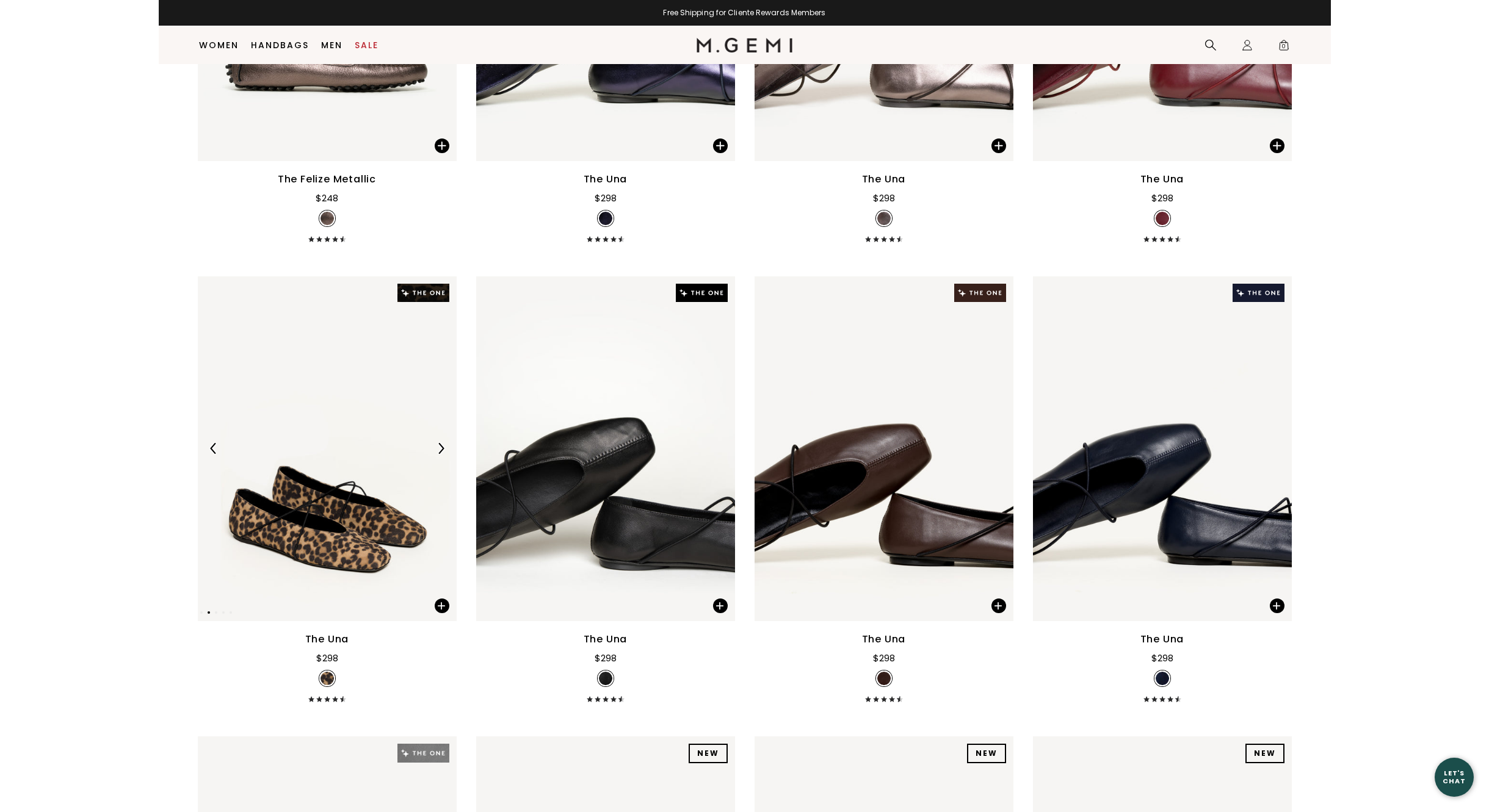
click at [440, 447] on img at bounding box center [441, 449] width 11 height 11
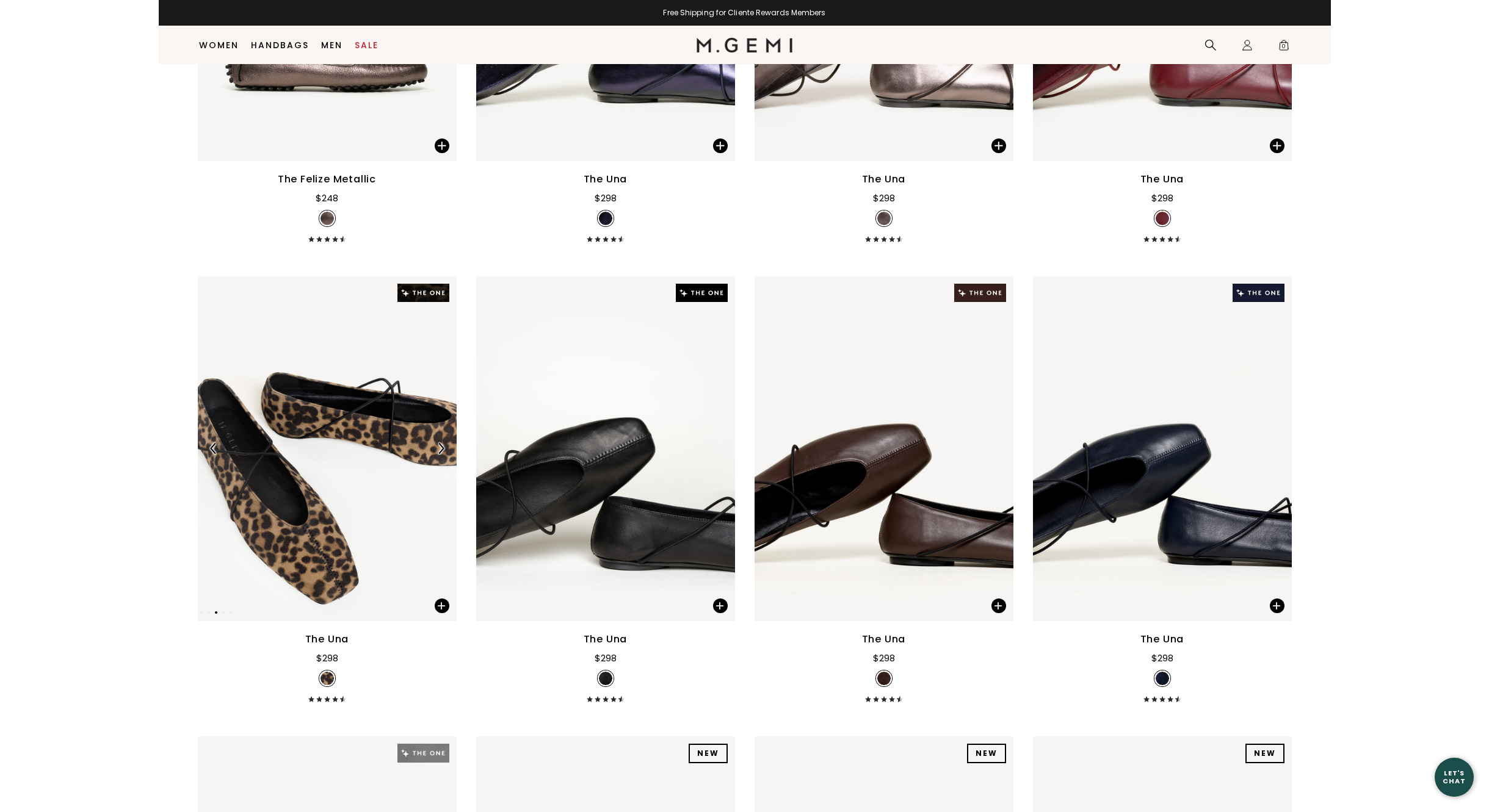
click at [440, 447] on img at bounding box center [441, 449] width 11 height 11
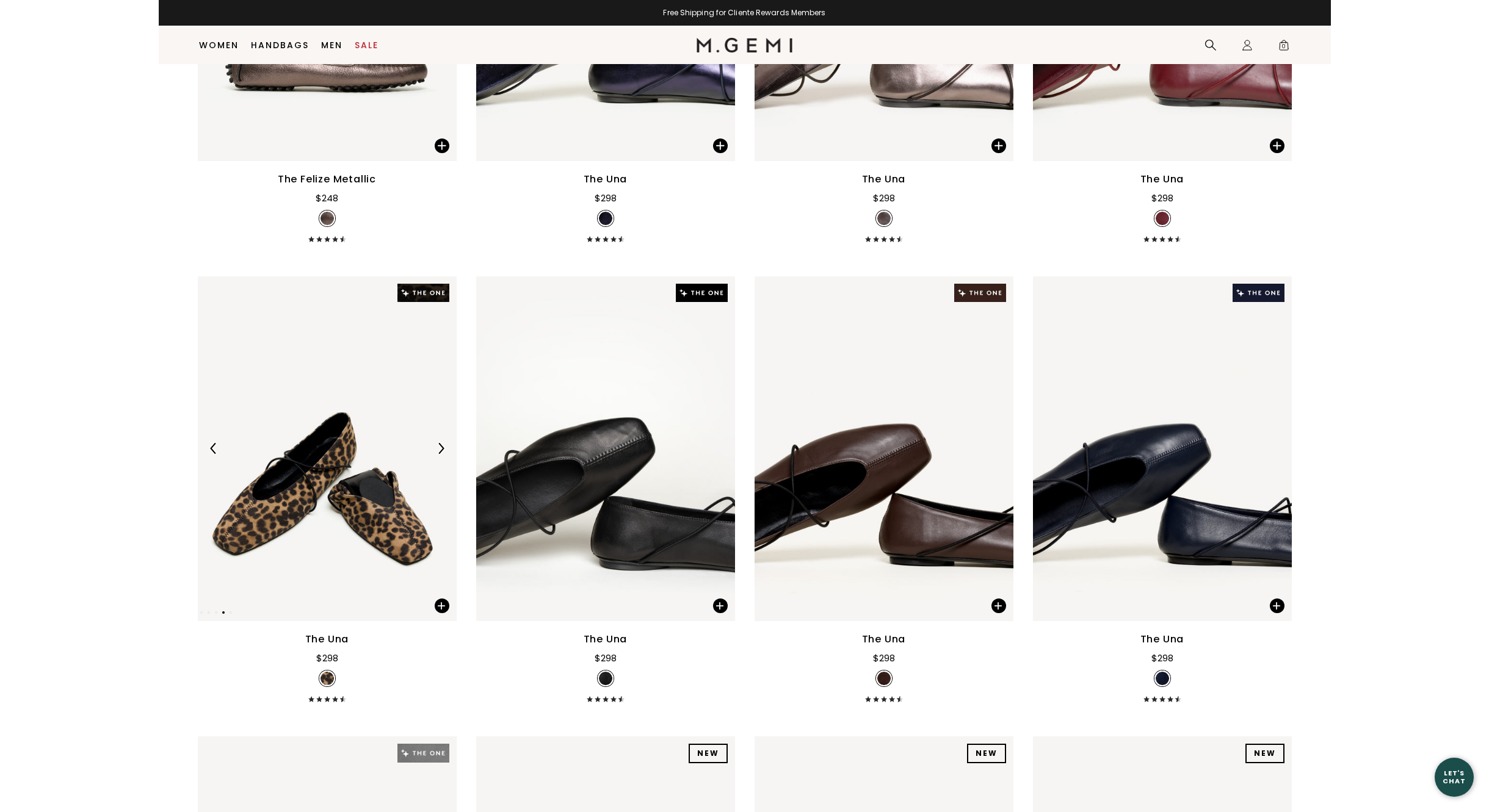
click at [440, 447] on img at bounding box center [441, 449] width 11 height 11
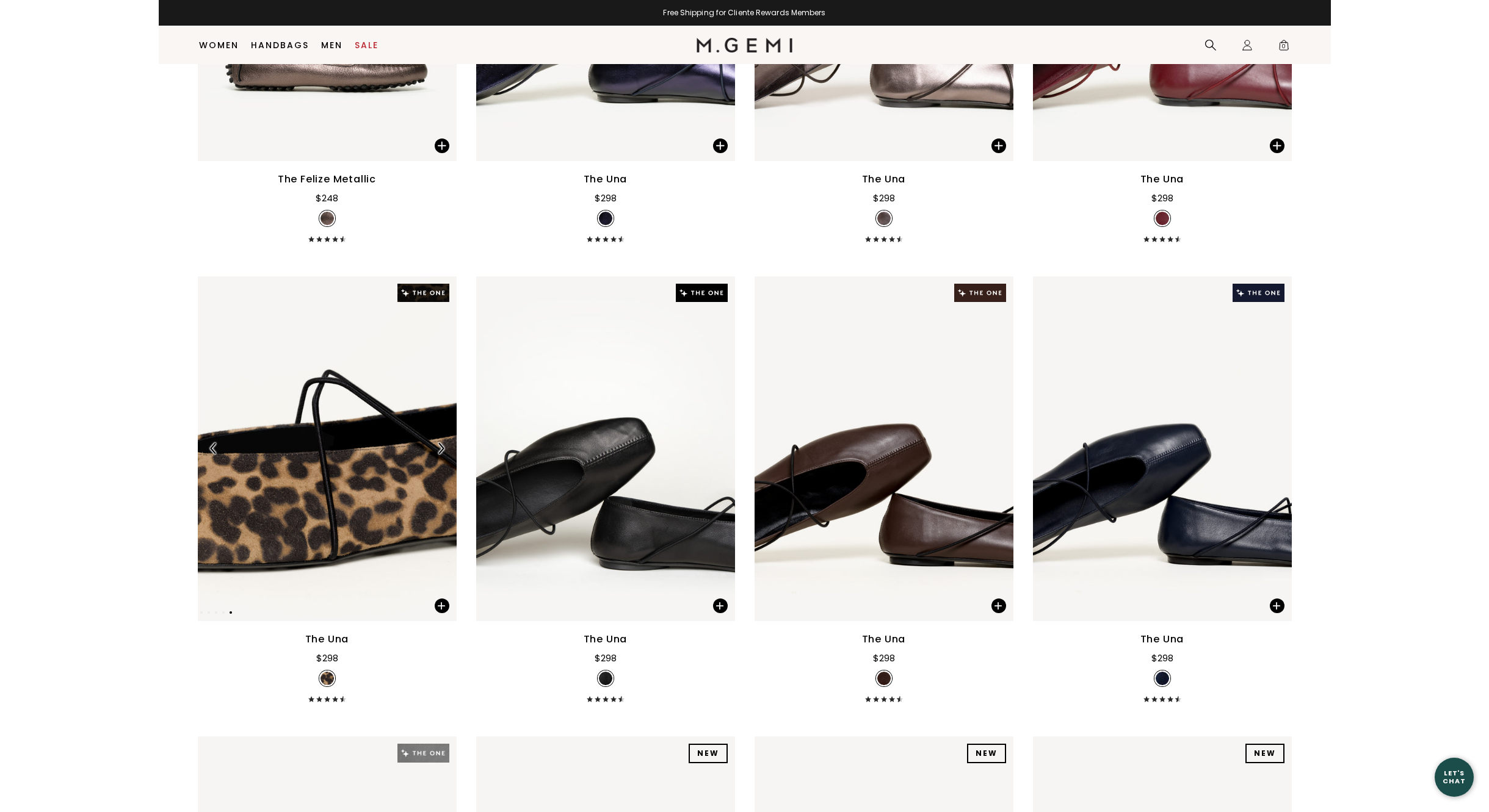
click at [440, 447] on img at bounding box center [441, 449] width 11 height 11
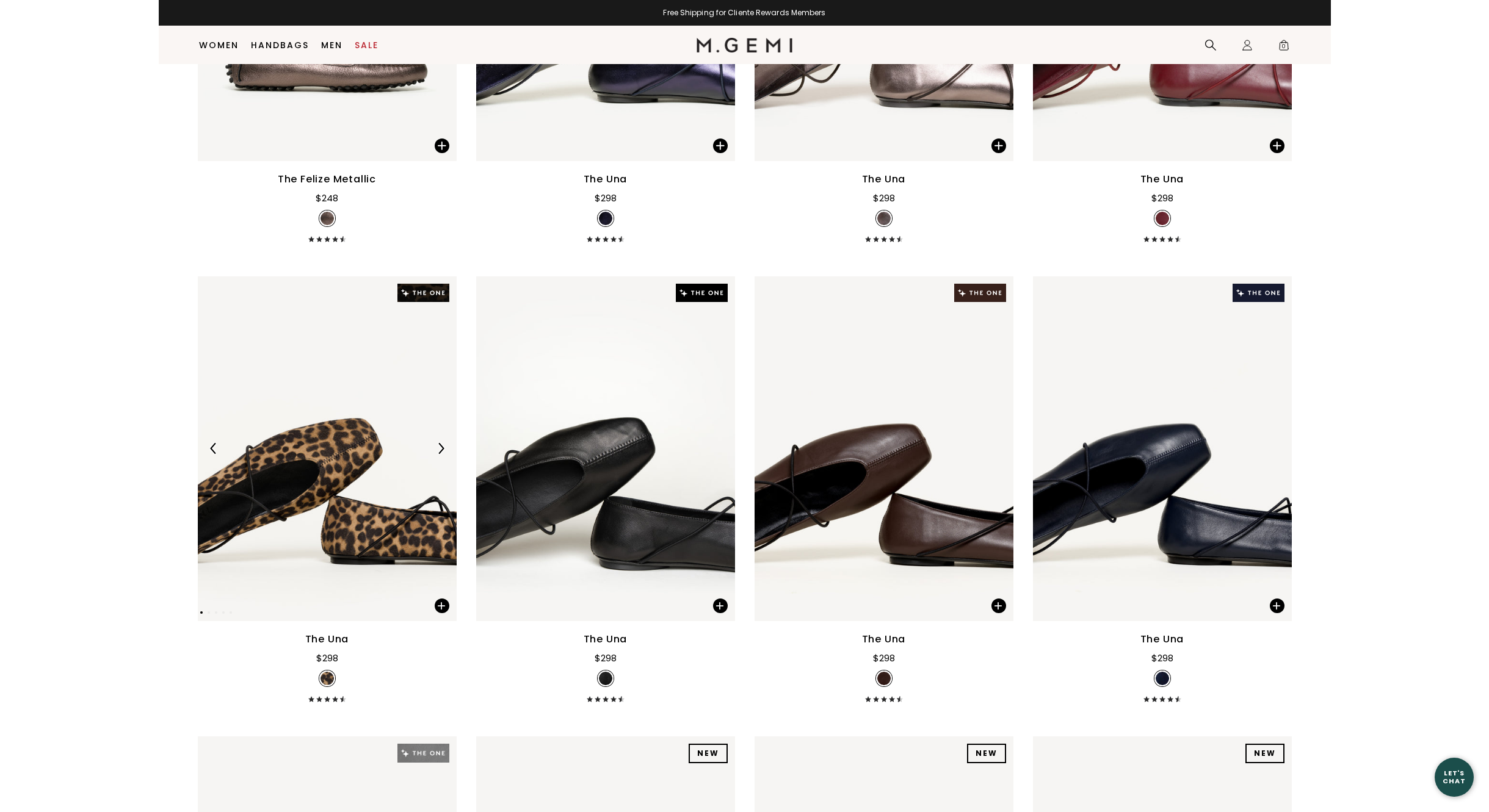
click at [440, 447] on img at bounding box center [441, 449] width 11 height 11
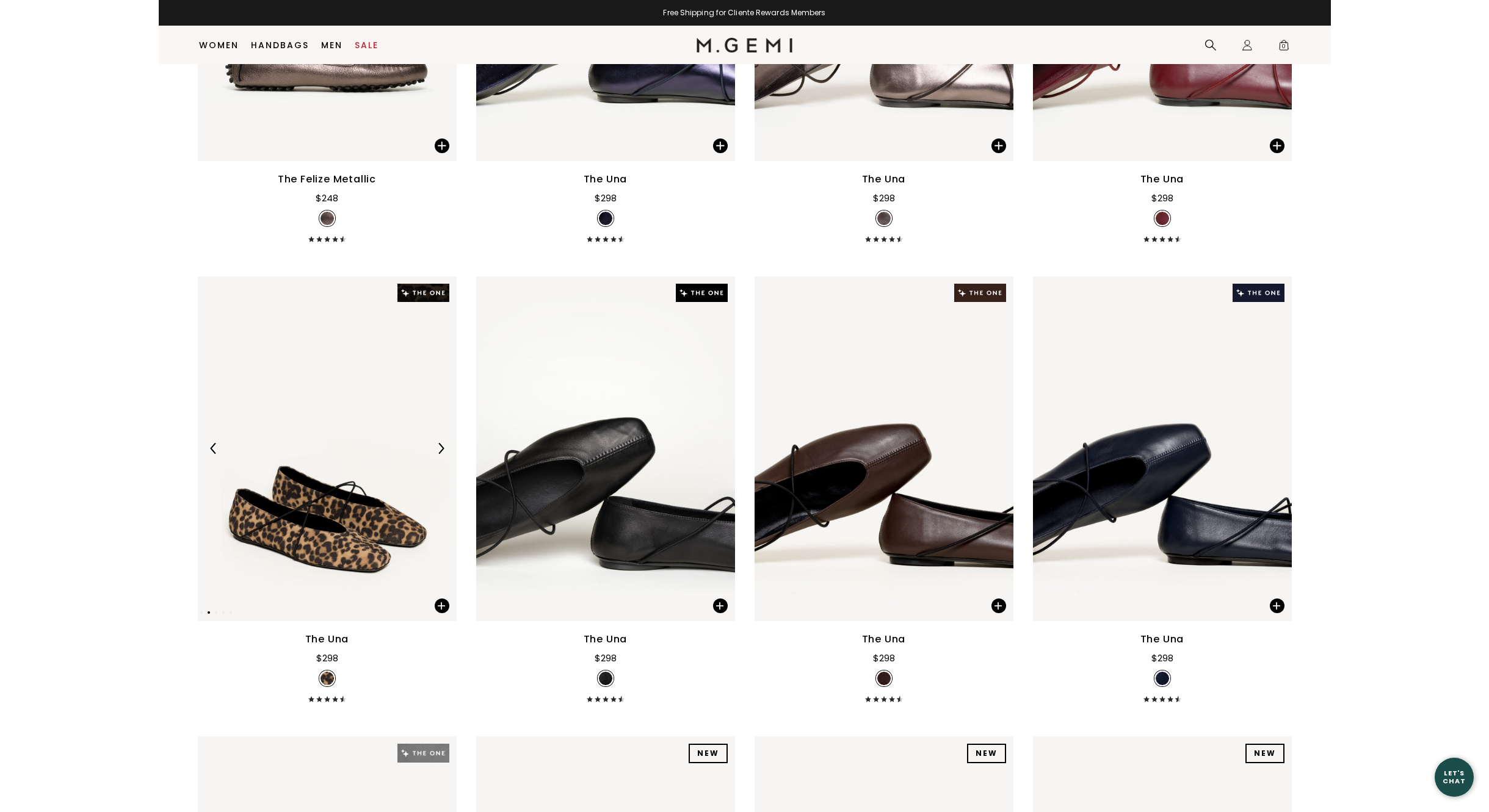
click at [440, 447] on img at bounding box center [441, 449] width 11 height 11
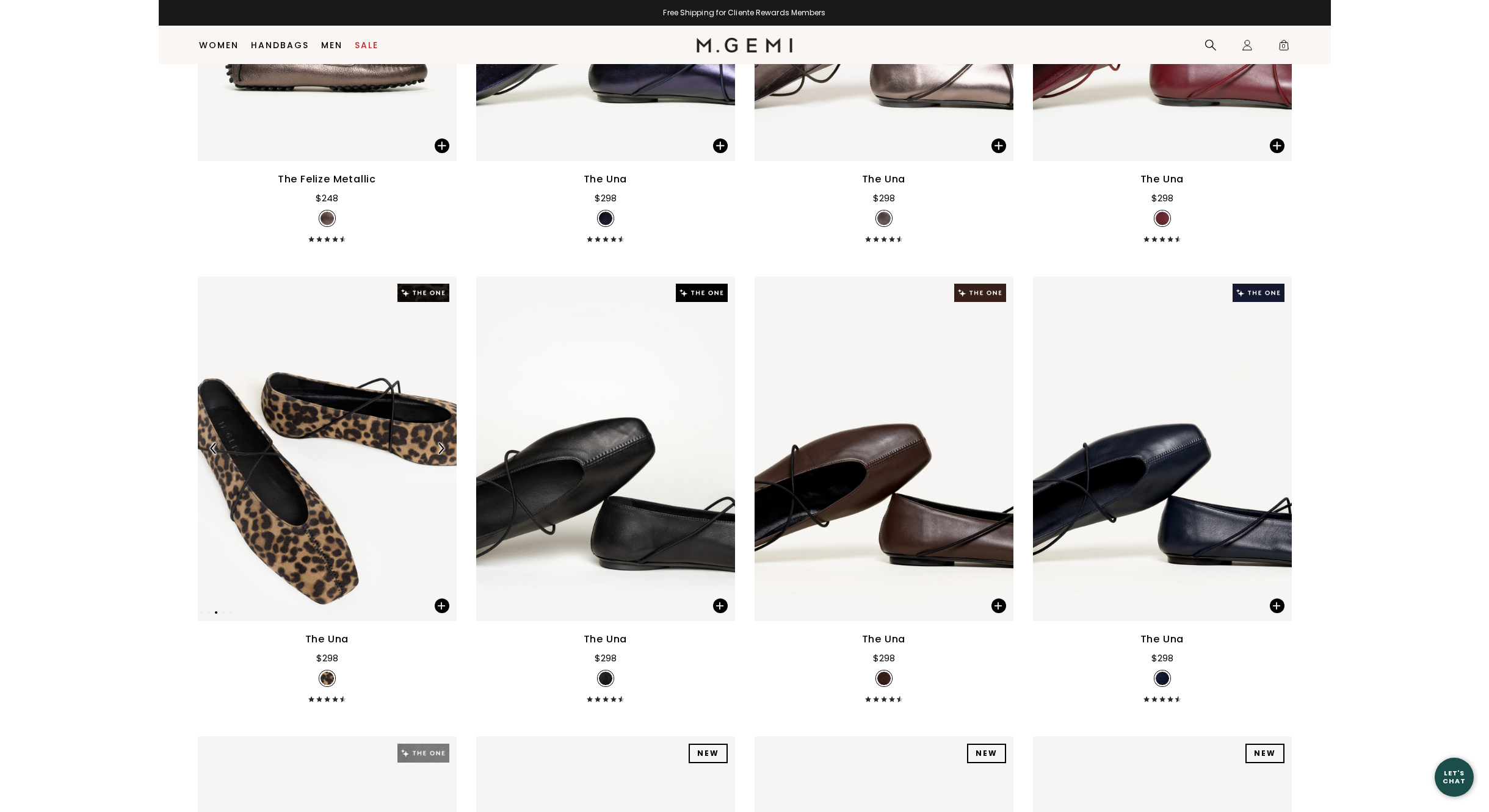
click at [440, 447] on img at bounding box center [441, 449] width 11 height 11
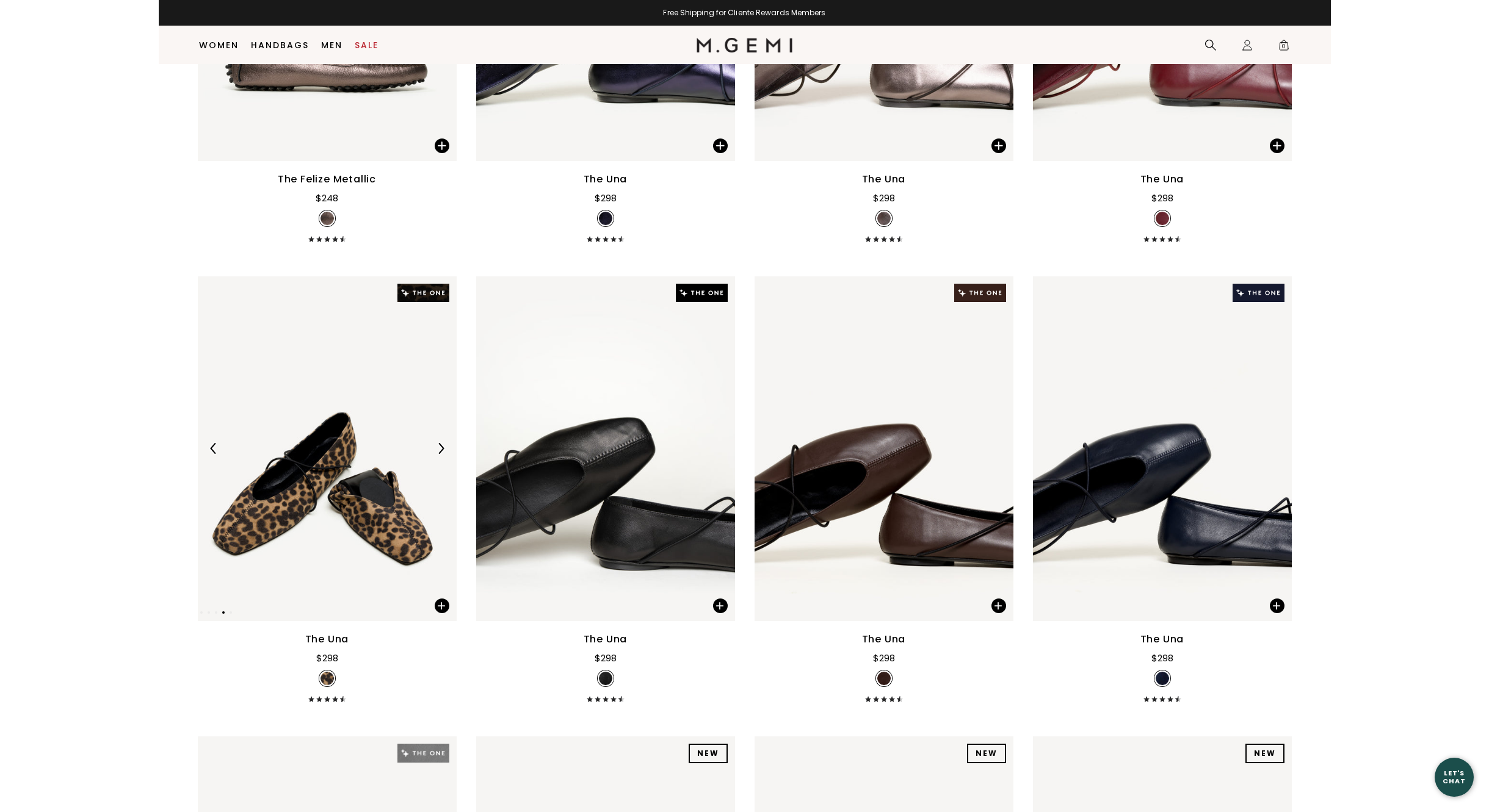
click at [440, 447] on img at bounding box center [441, 449] width 11 height 11
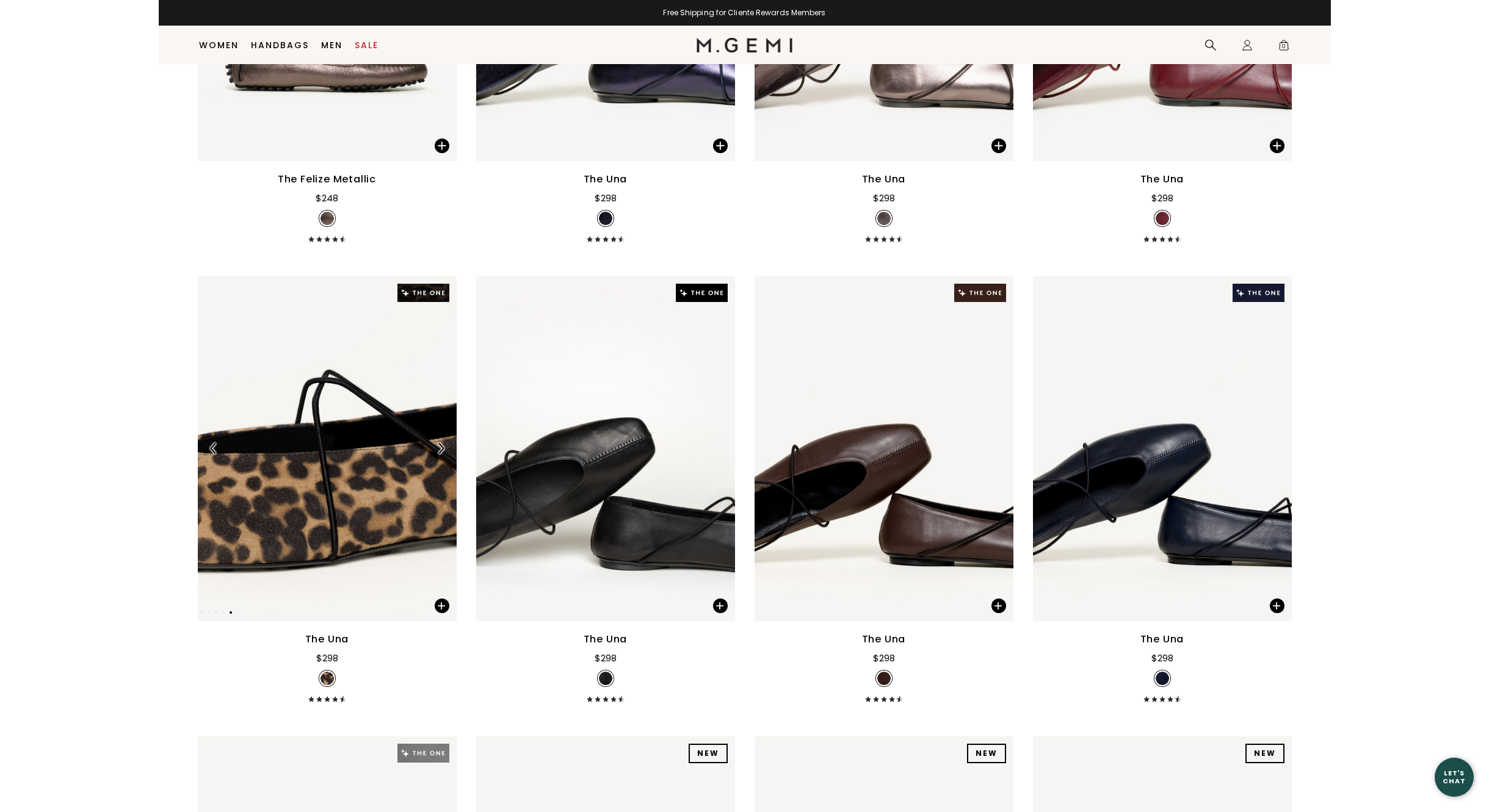
click at [440, 447] on img at bounding box center [441, 449] width 11 height 11
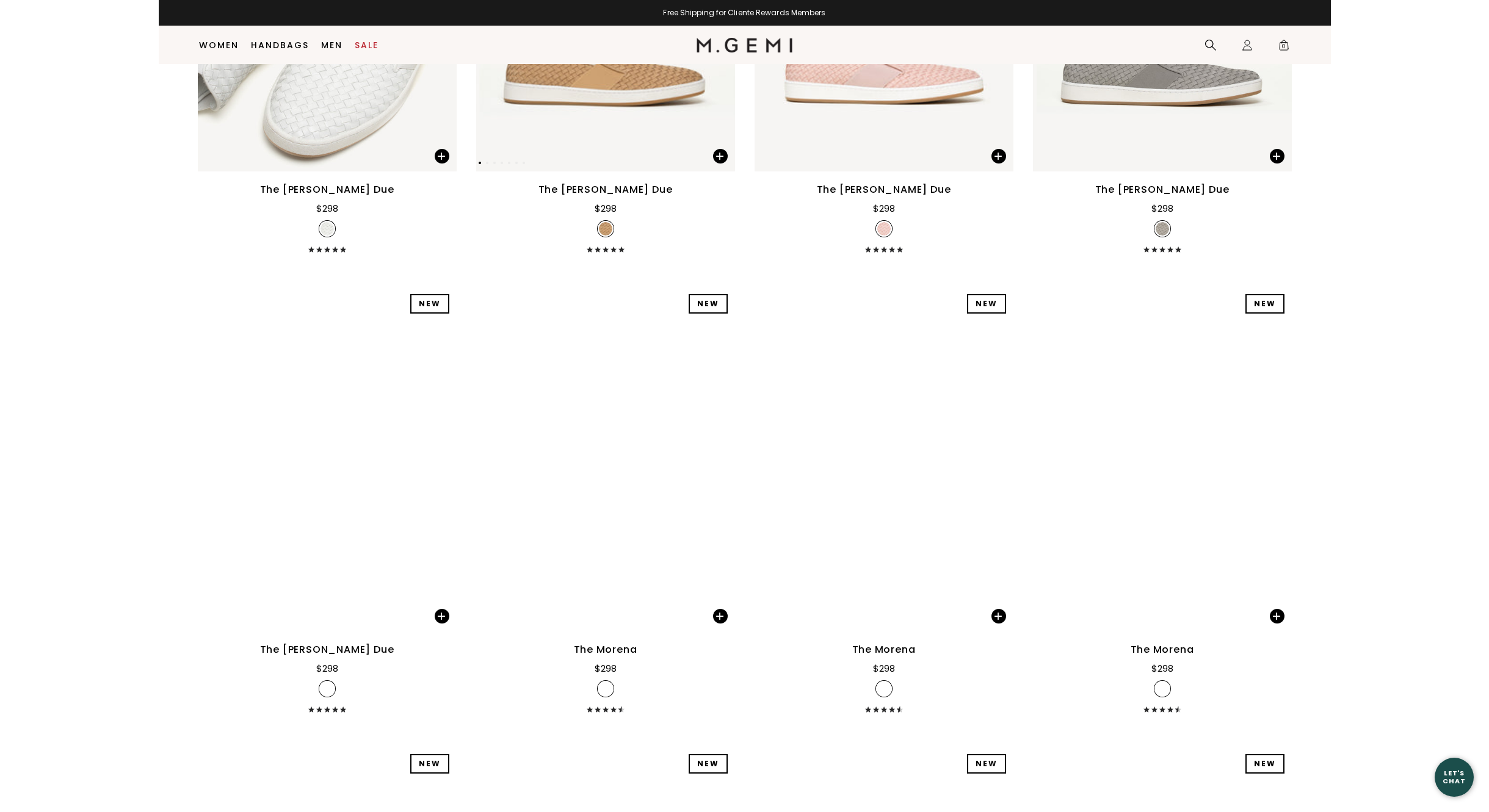
scroll to position [8457, 0]
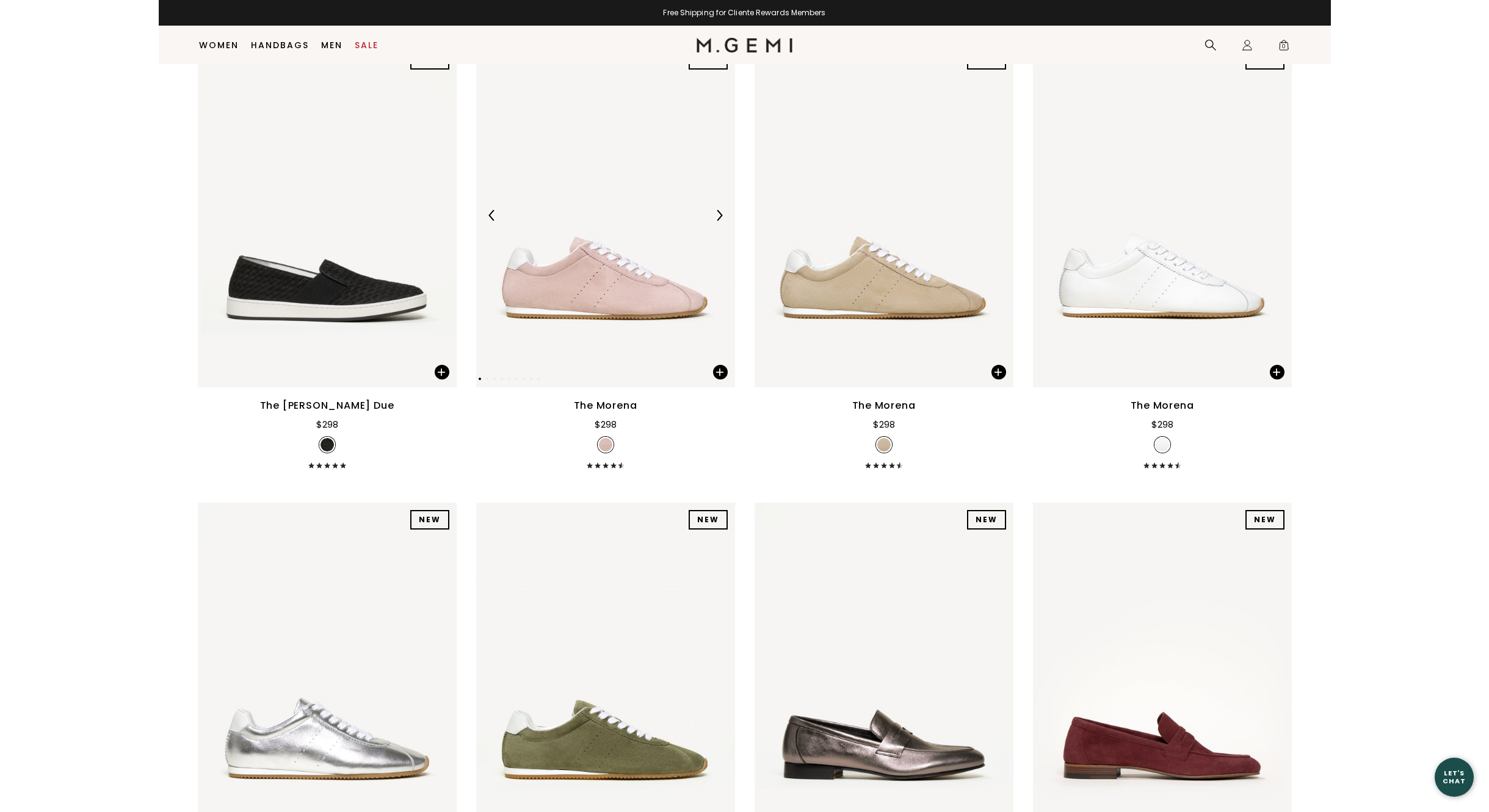
click at [716, 212] on img at bounding box center [719, 215] width 11 height 11
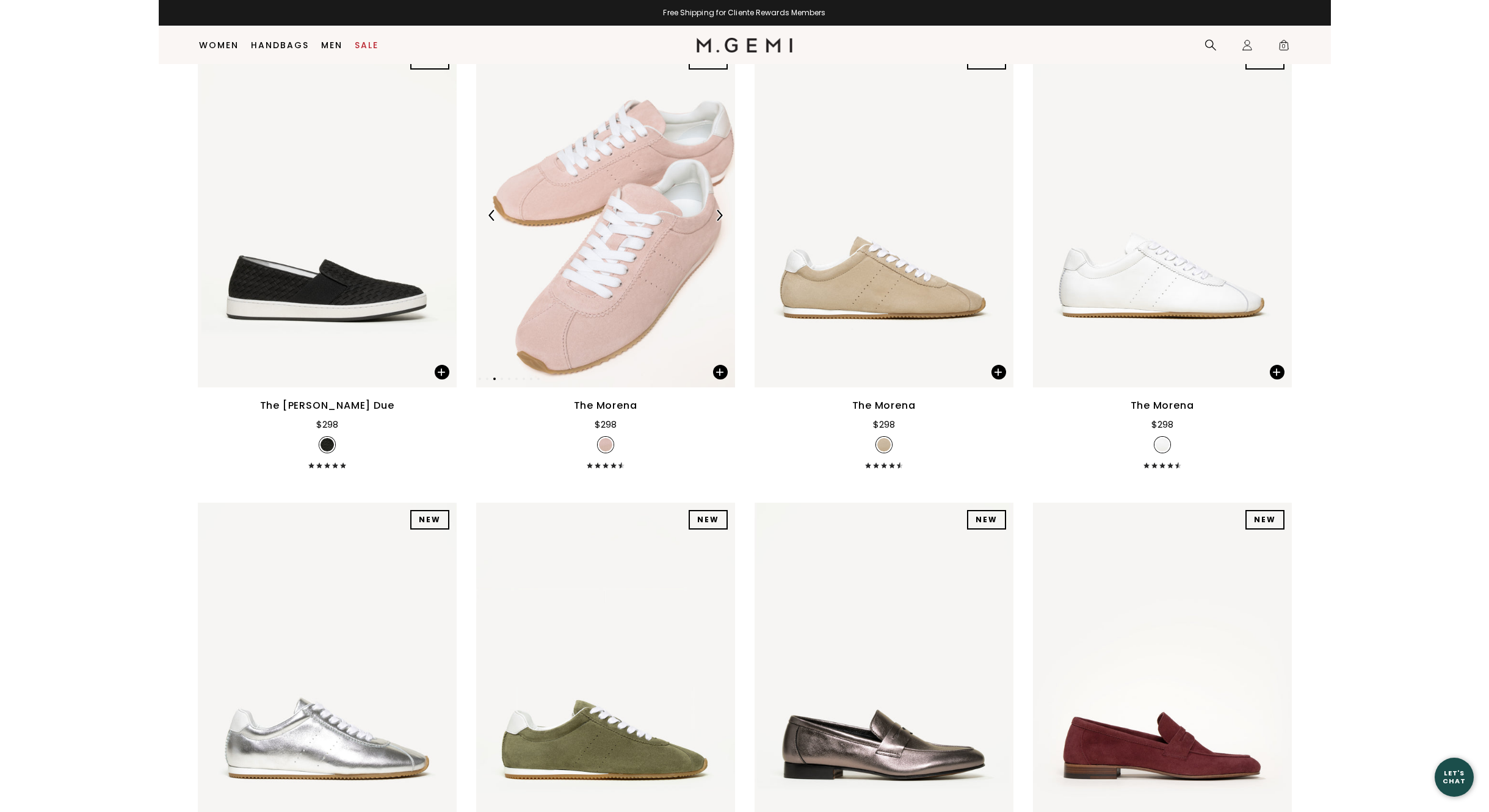
click at [716, 212] on img at bounding box center [719, 215] width 11 height 11
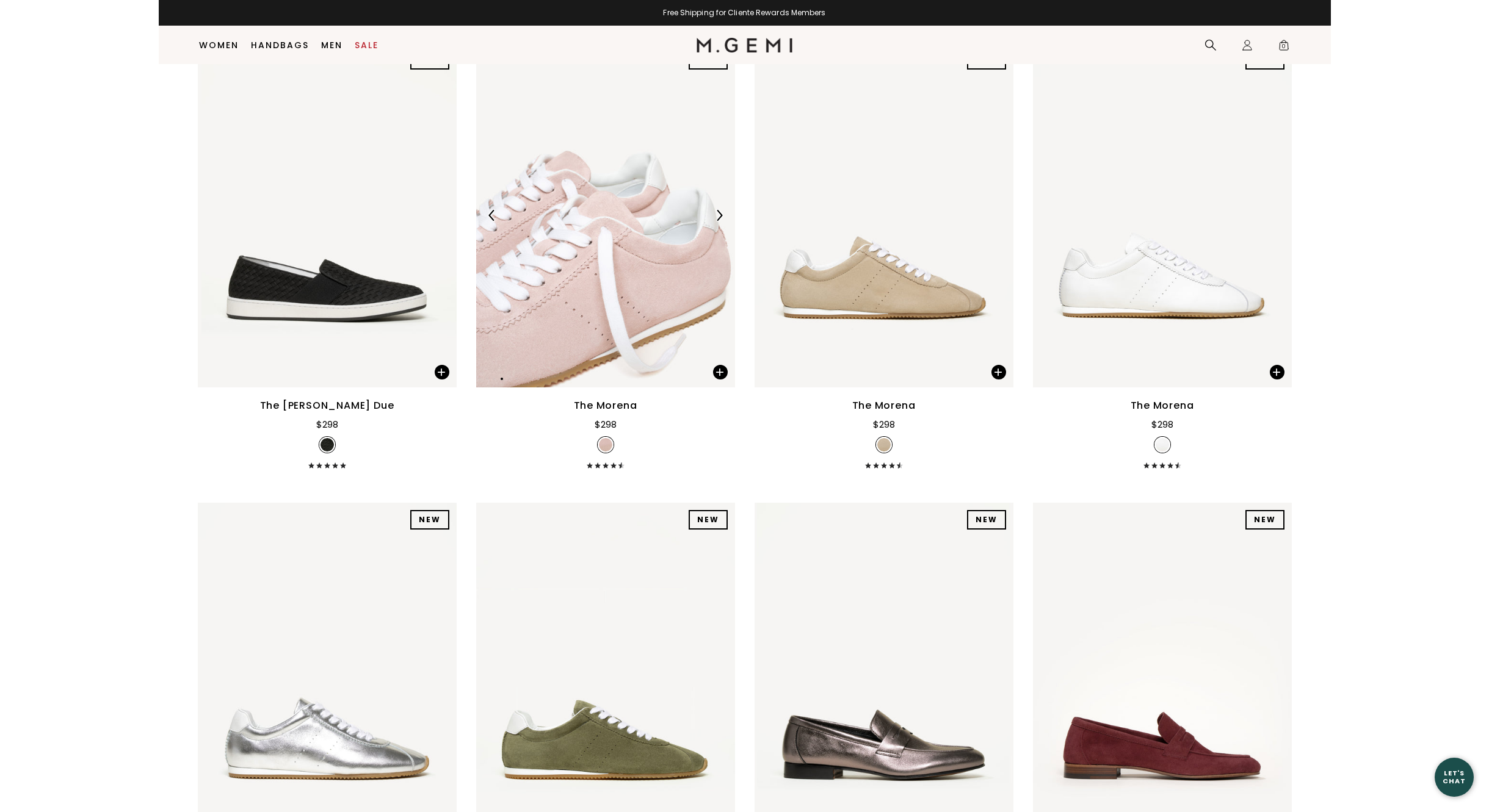
click at [716, 212] on img at bounding box center [719, 215] width 11 height 11
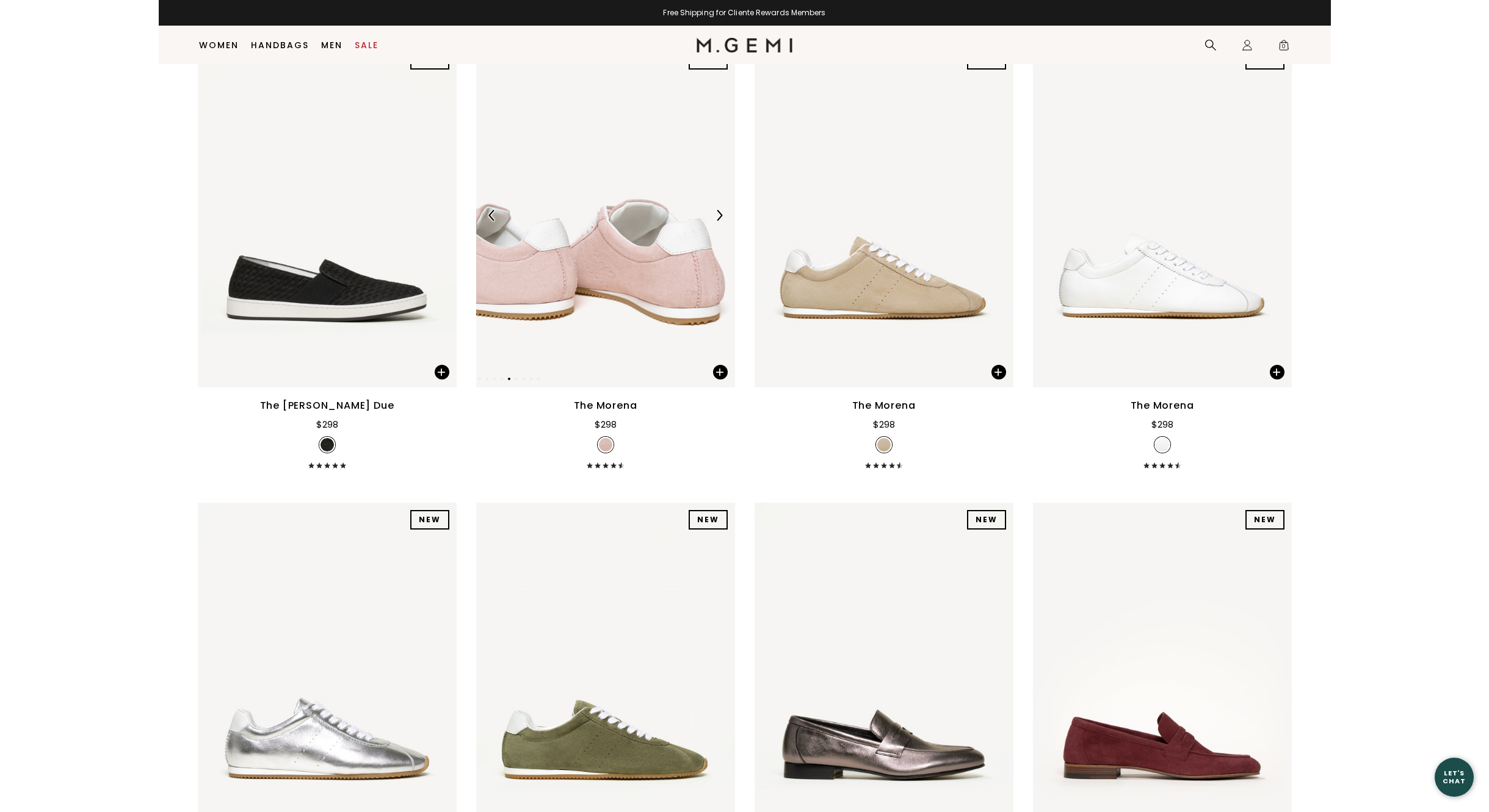
click at [716, 212] on img at bounding box center [719, 215] width 11 height 11
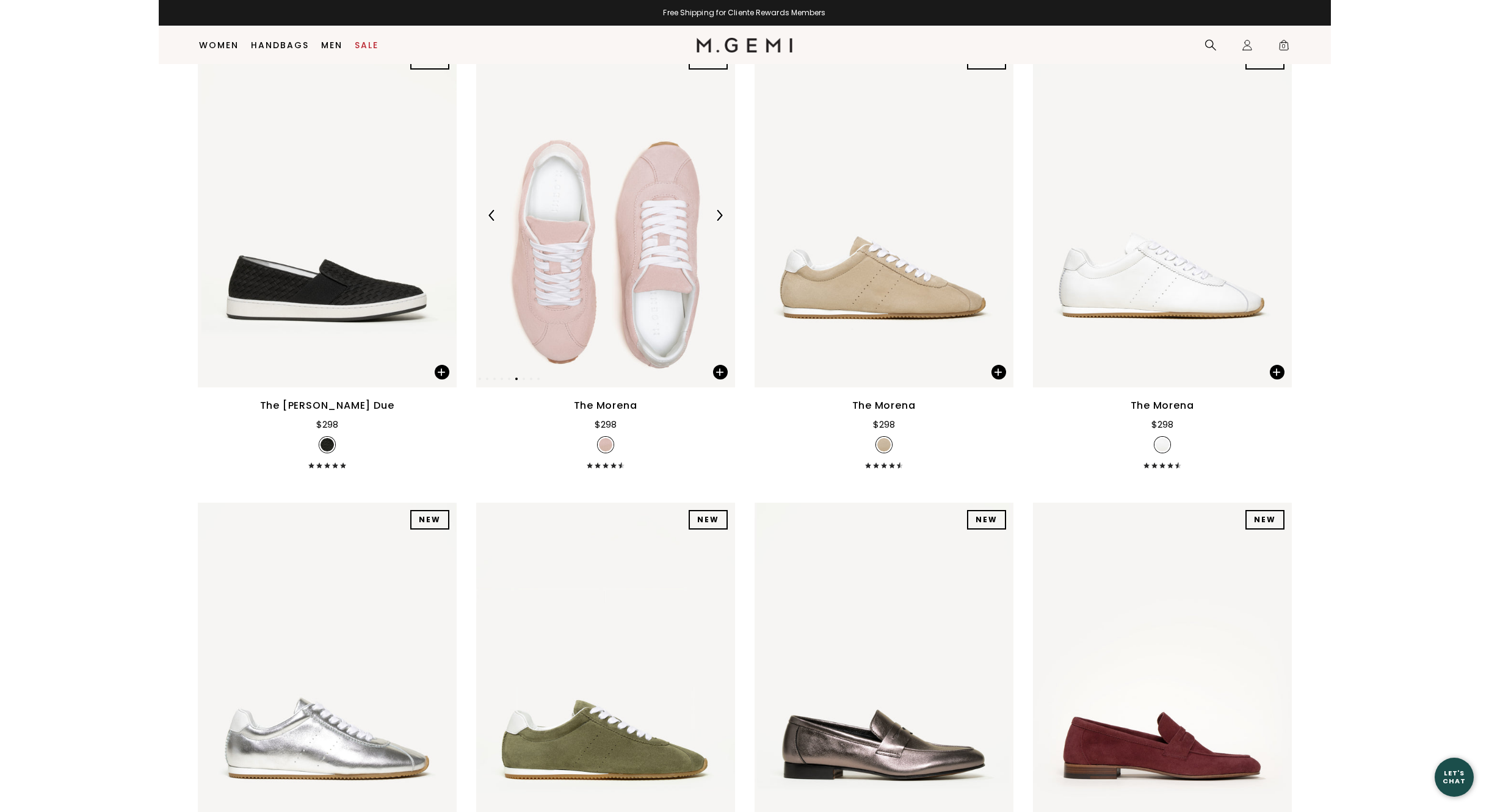
click at [716, 212] on img at bounding box center [719, 215] width 11 height 11
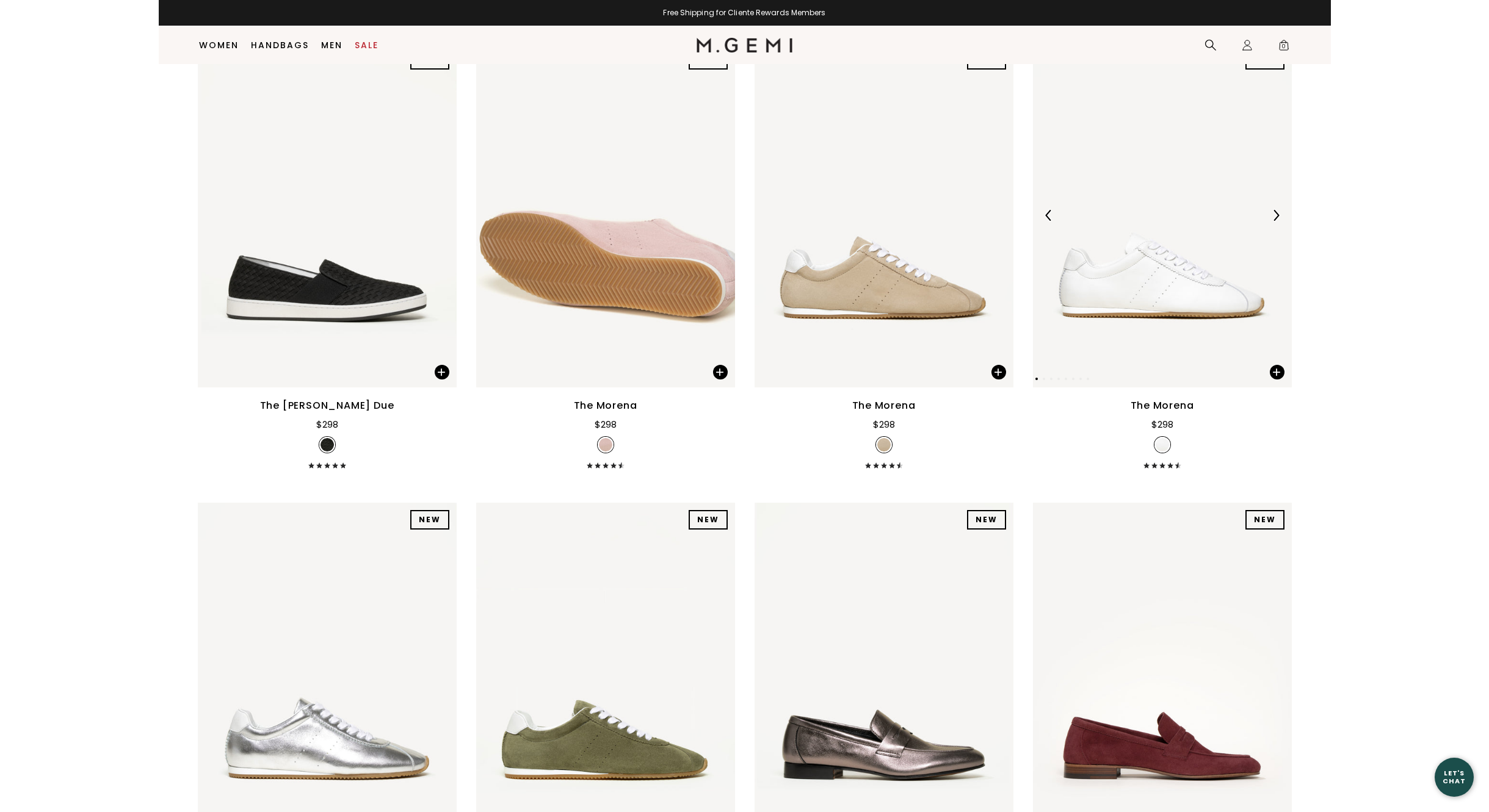
click at [1275, 214] on img at bounding box center [1276, 215] width 11 height 11
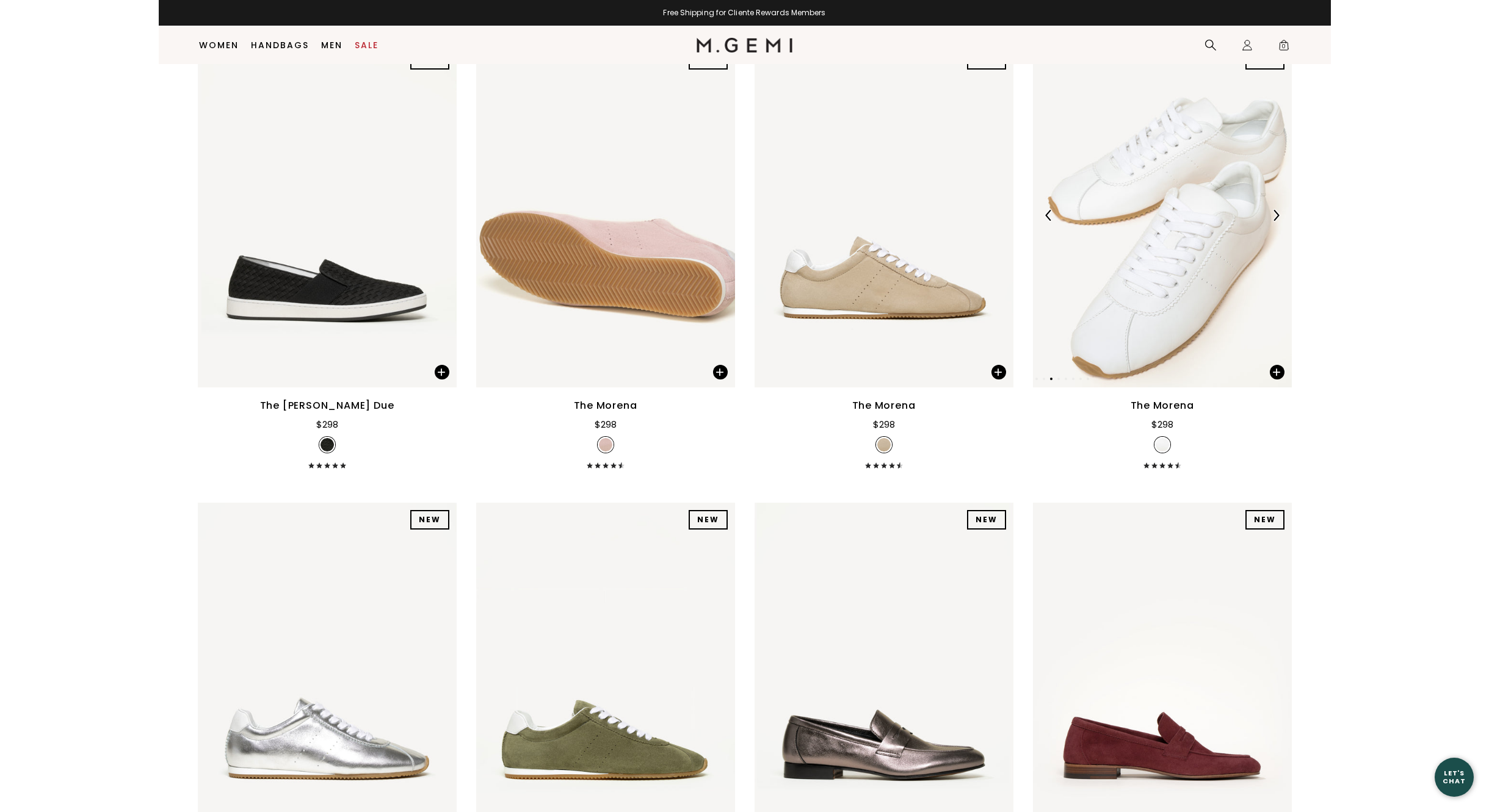
click at [1275, 214] on img at bounding box center [1276, 215] width 11 height 11
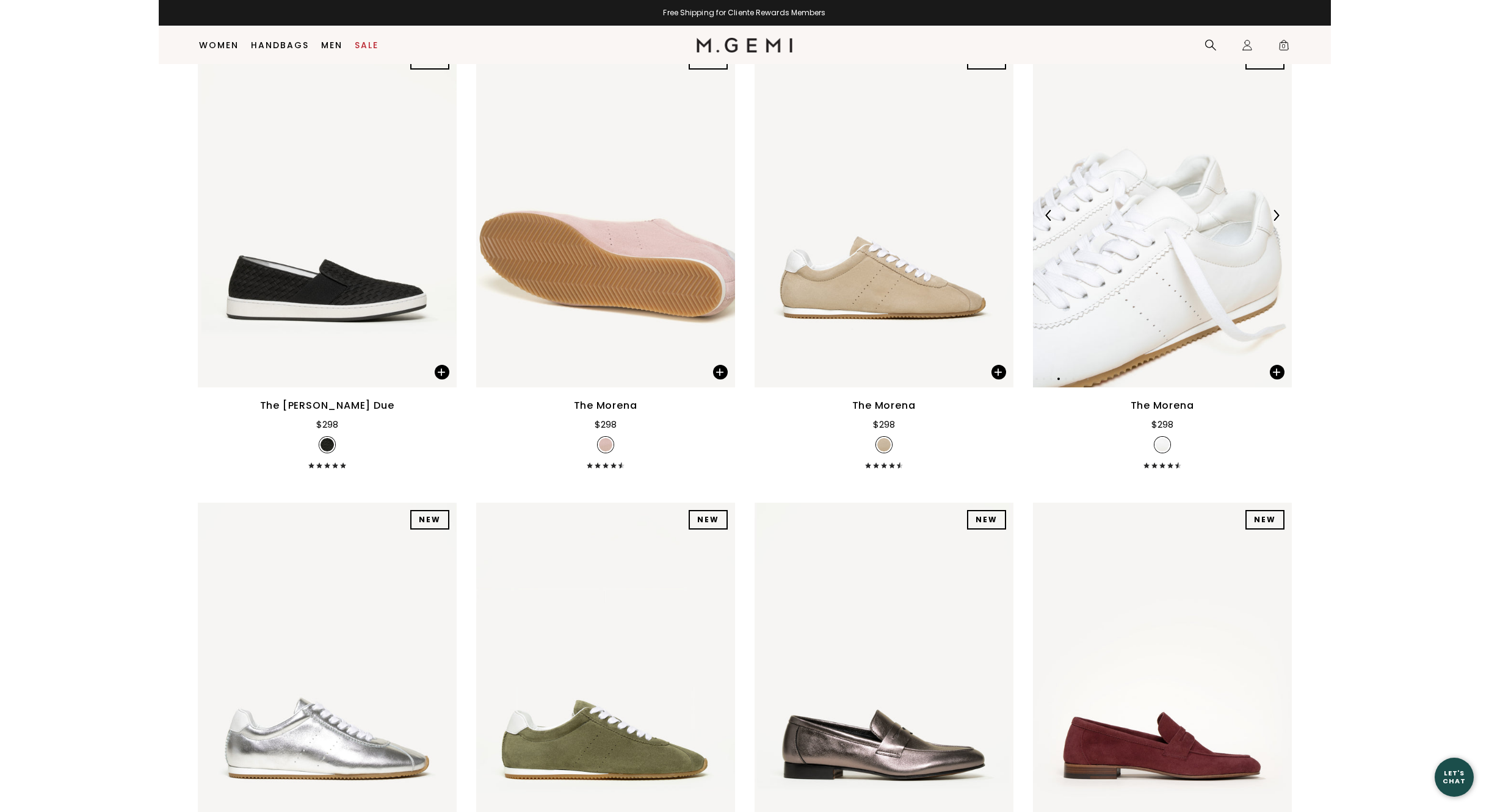
click at [1275, 214] on img at bounding box center [1276, 215] width 11 height 11
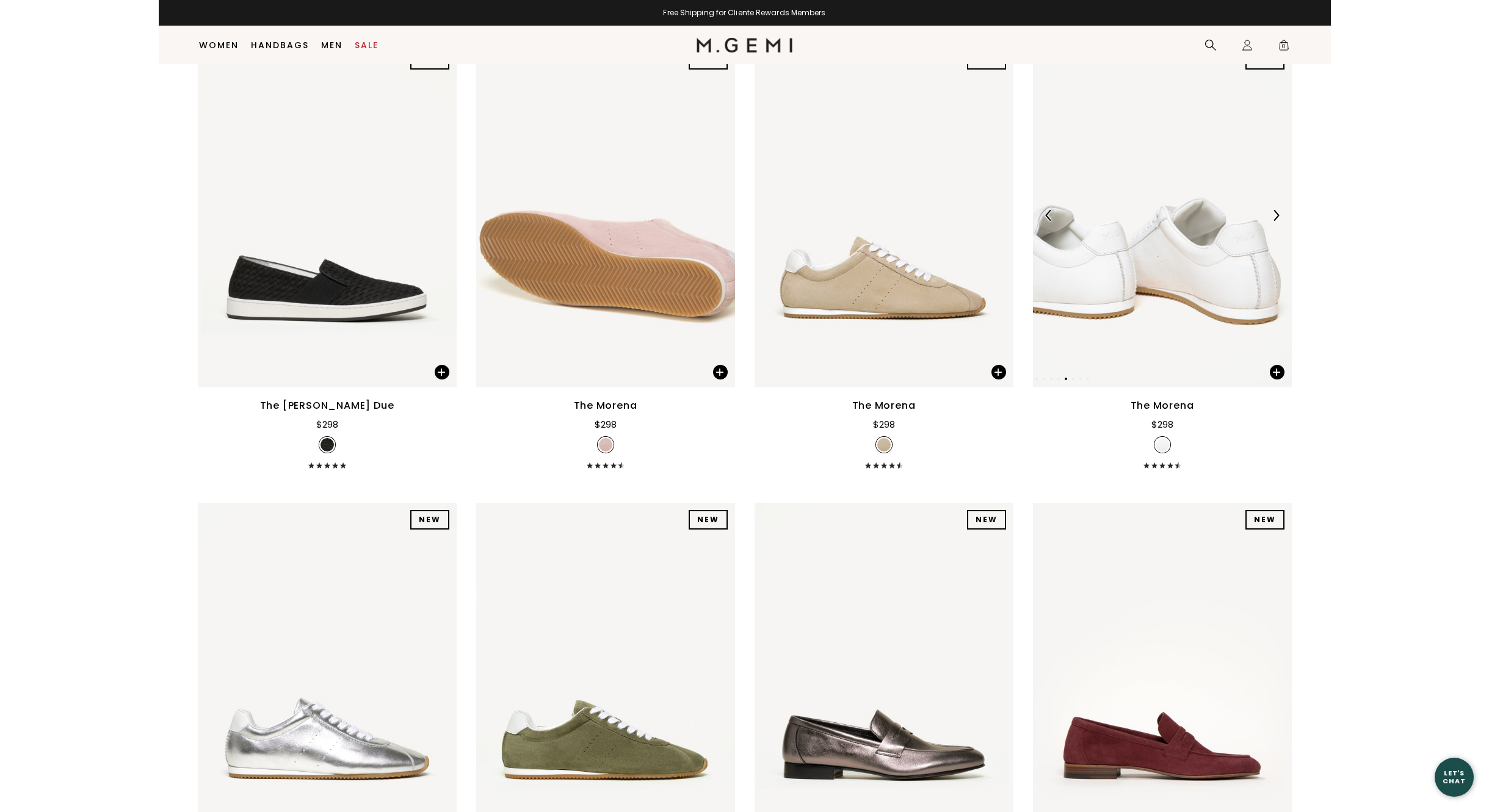
click at [1275, 214] on img at bounding box center [1276, 215] width 11 height 11
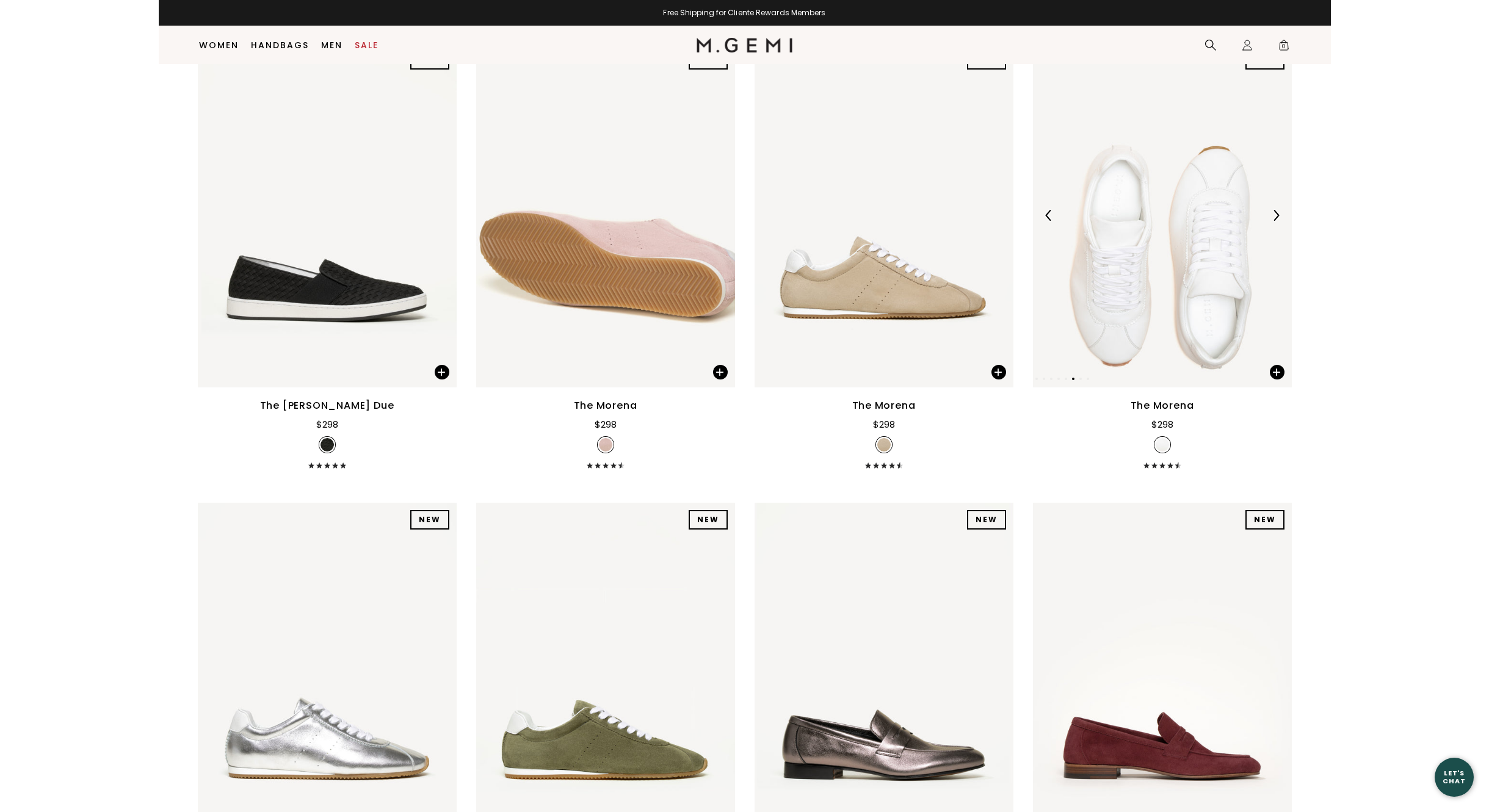
click at [1275, 214] on img at bounding box center [1276, 215] width 11 height 11
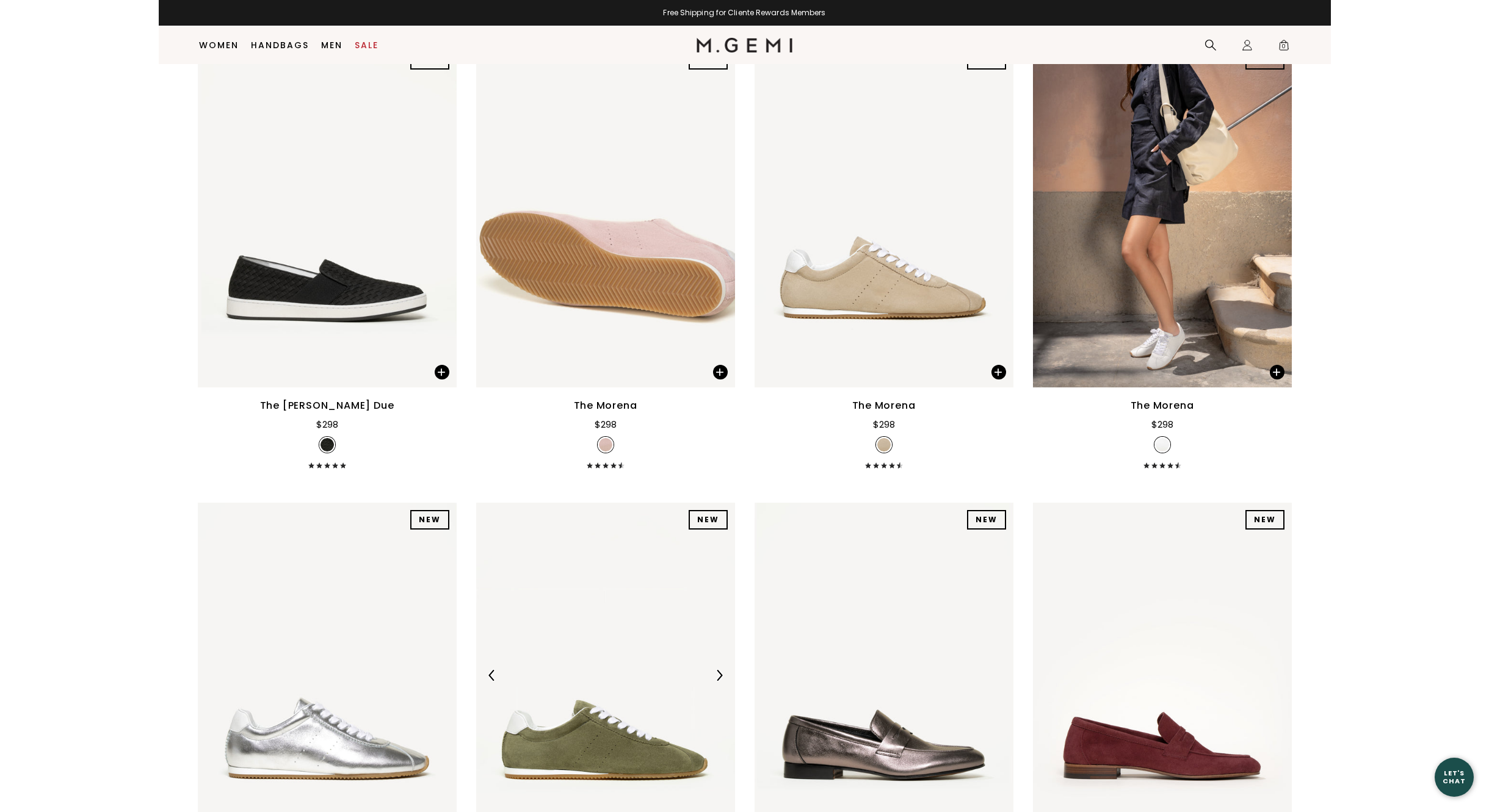
scroll to position [8640, 0]
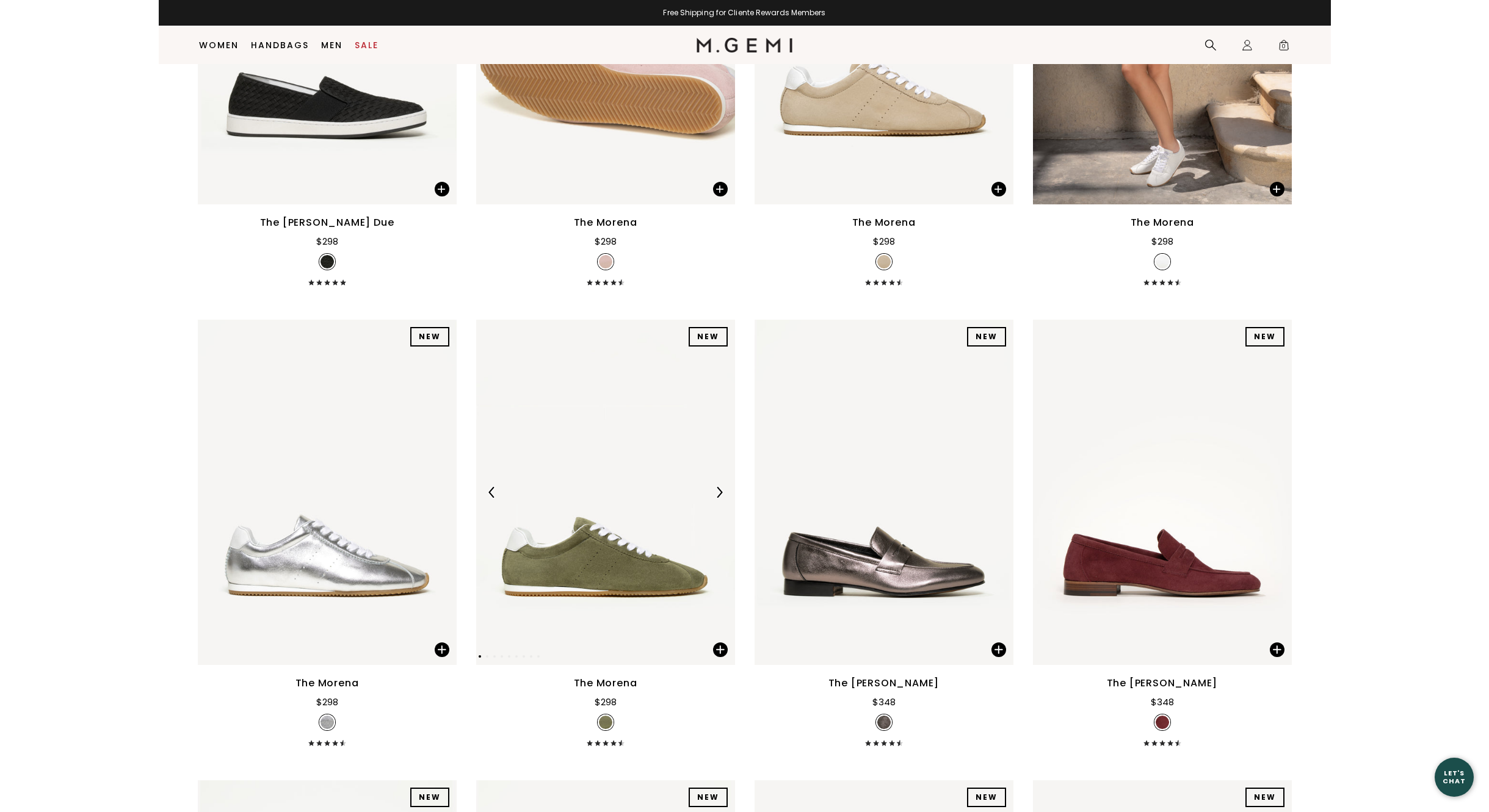
click at [719, 490] on img at bounding box center [719, 492] width 11 height 11
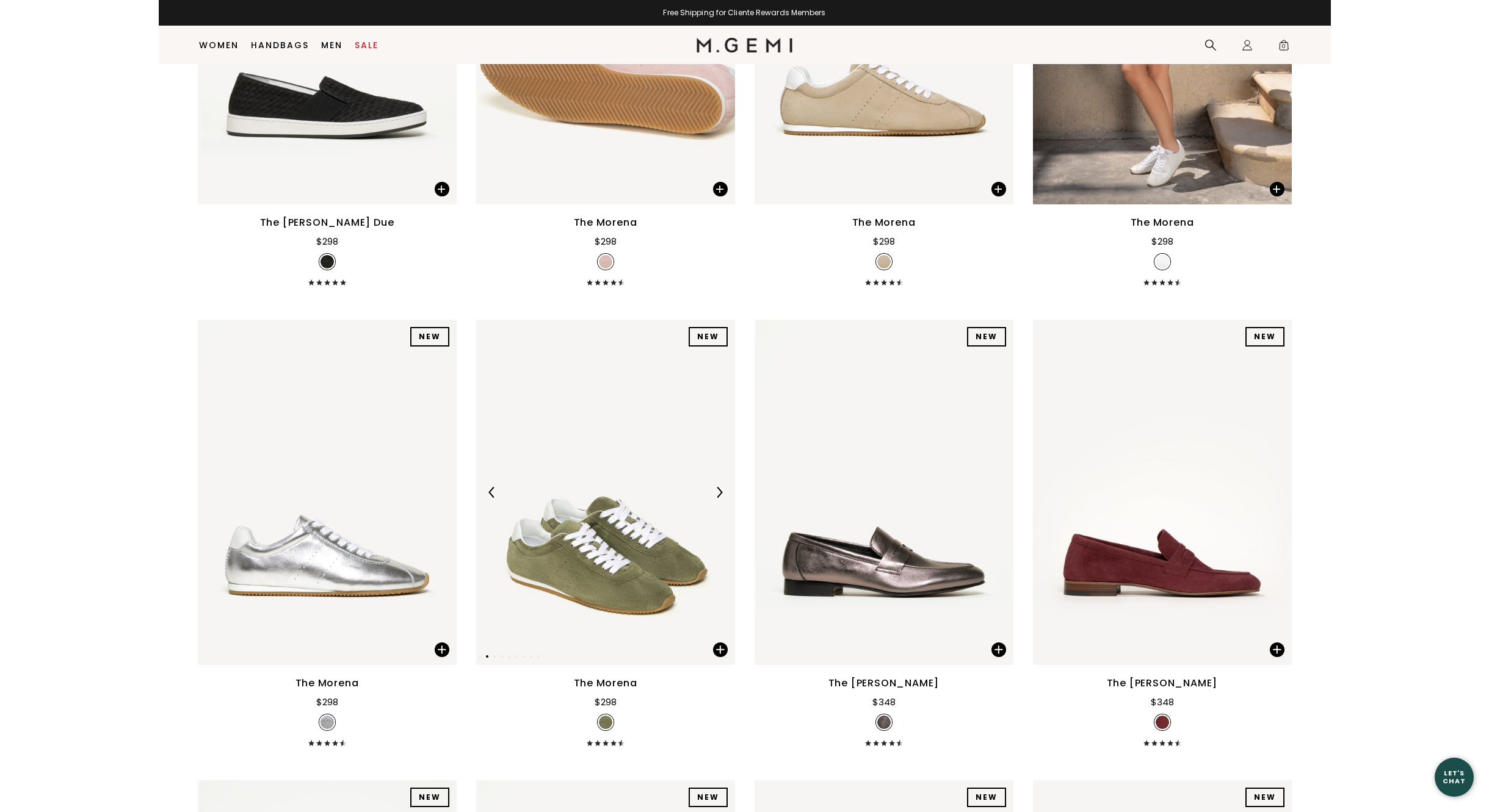
click at [719, 490] on img at bounding box center [719, 492] width 11 height 11
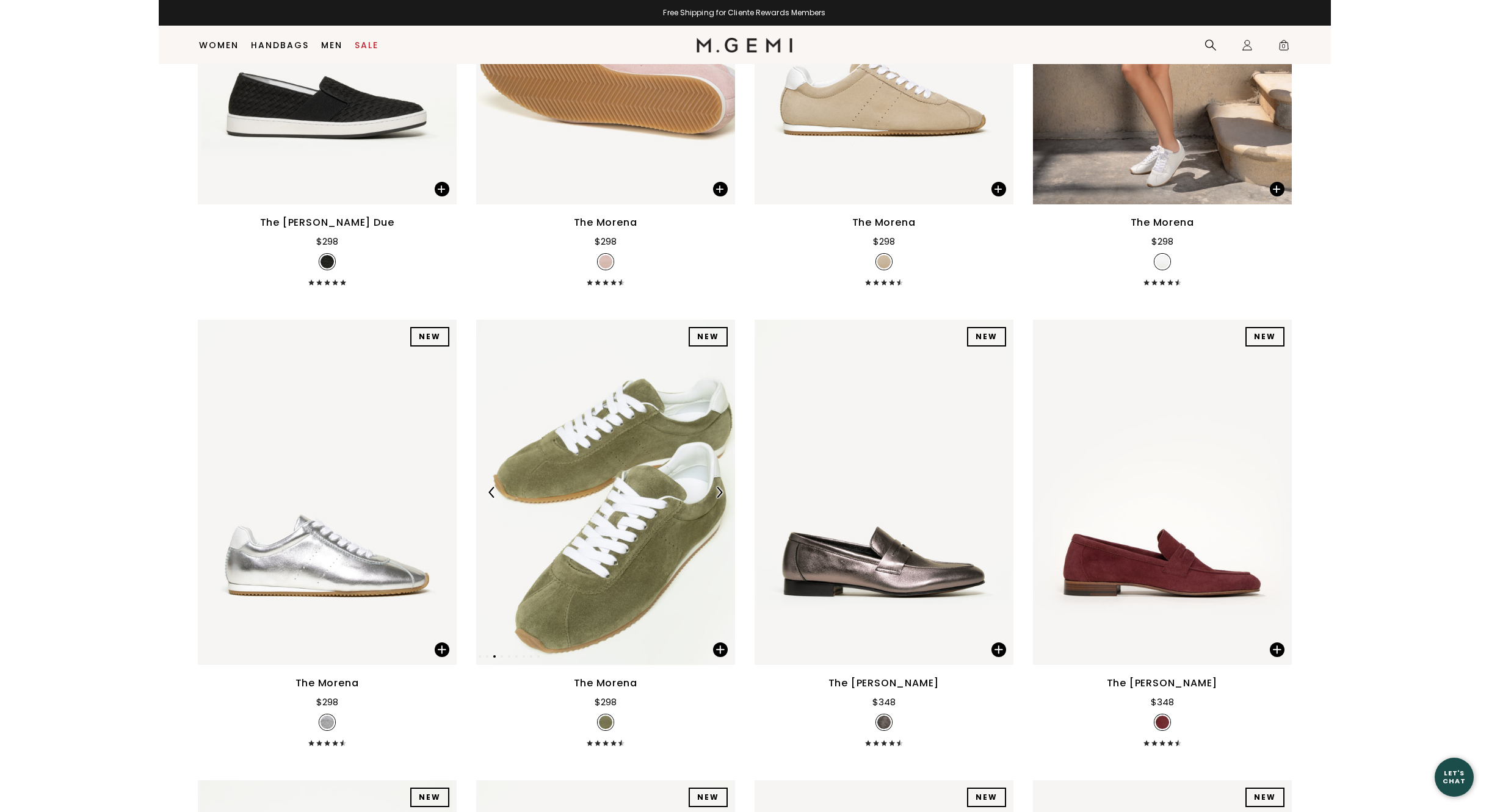
click at [719, 490] on img at bounding box center [719, 492] width 11 height 11
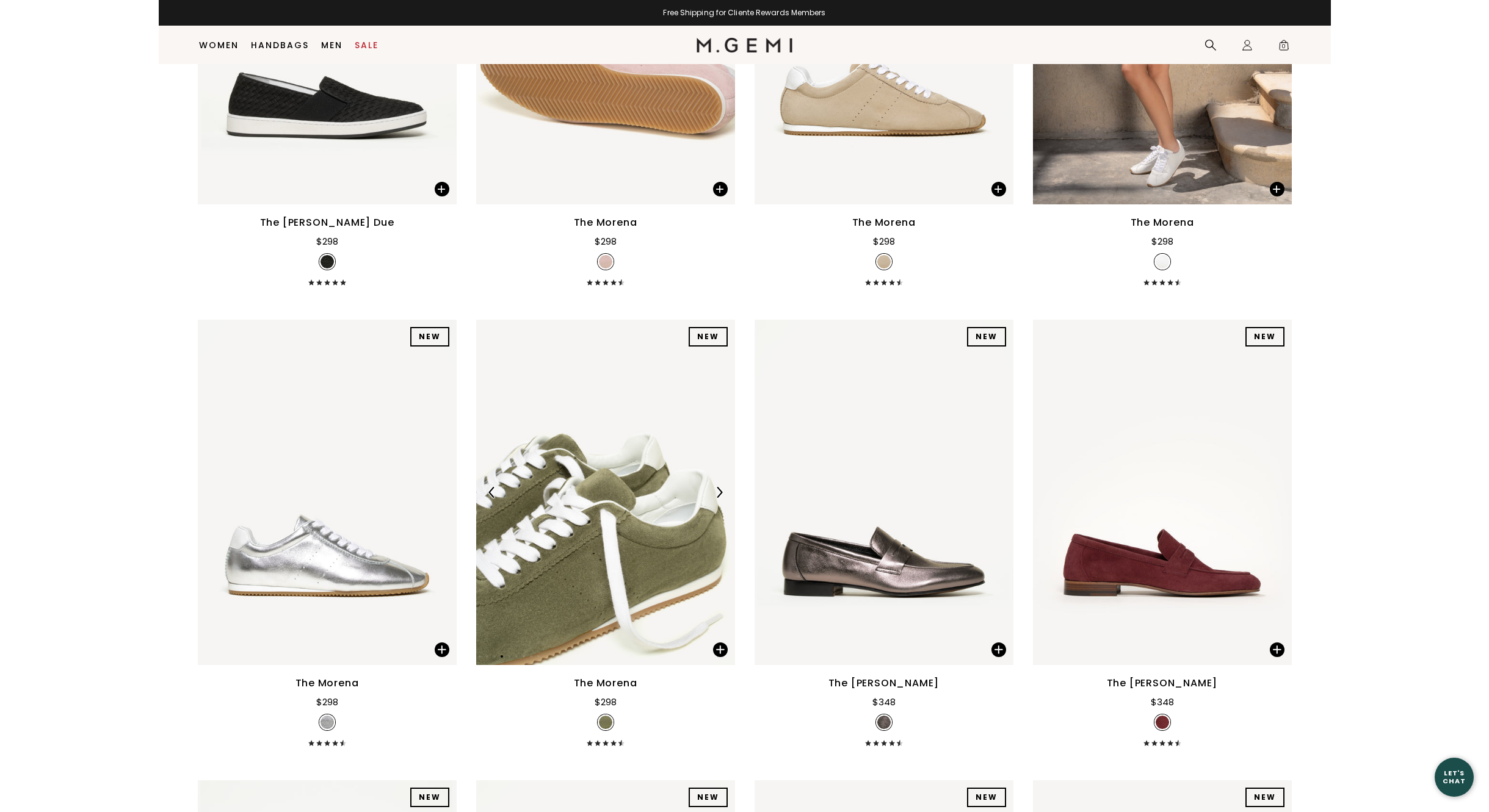
click at [721, 487] on img at bounding box center [719, 492] width 11 height 11
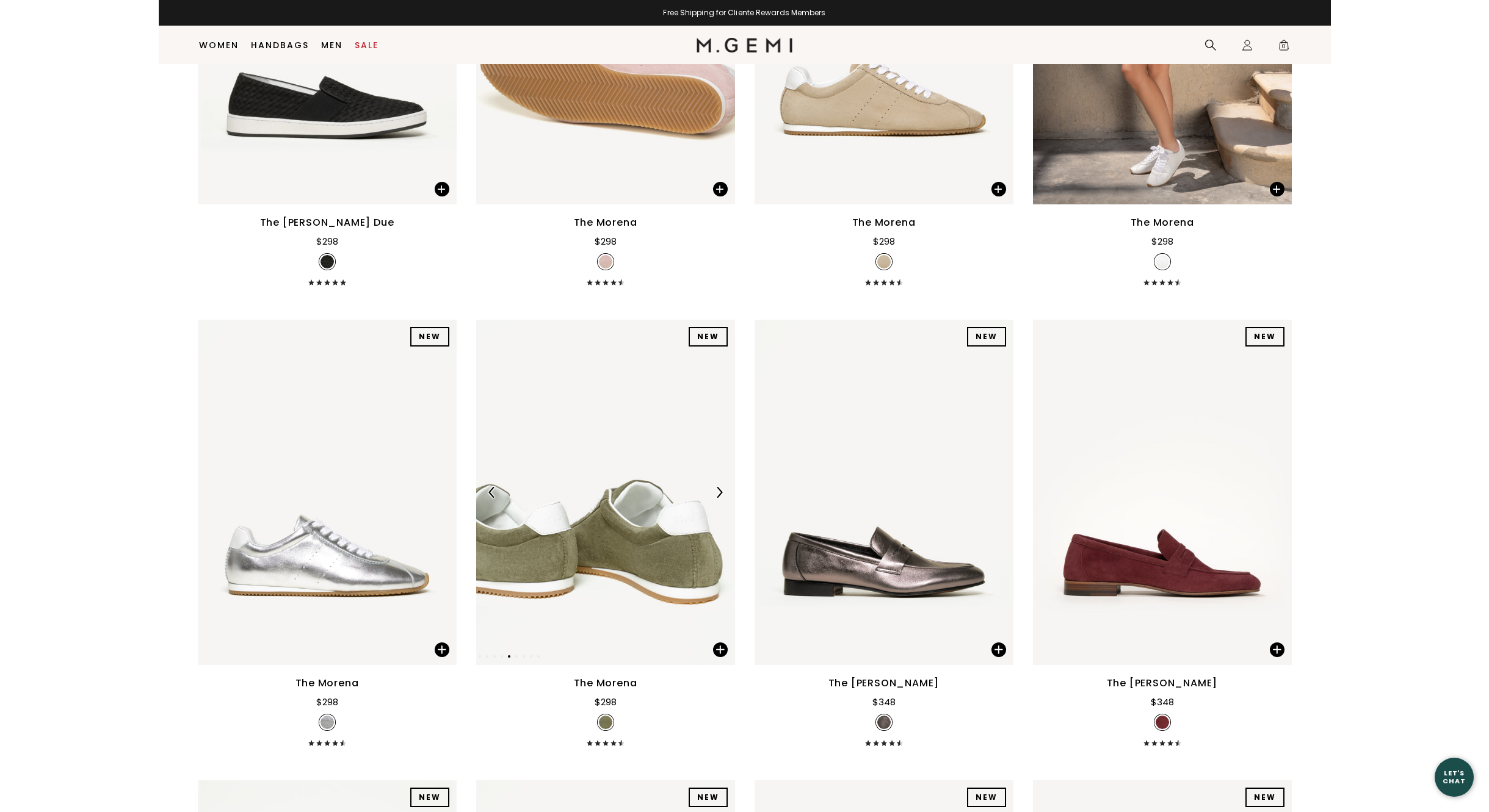
click at [715, 490] on img at bounding box center [719, 492] width 11 height 11
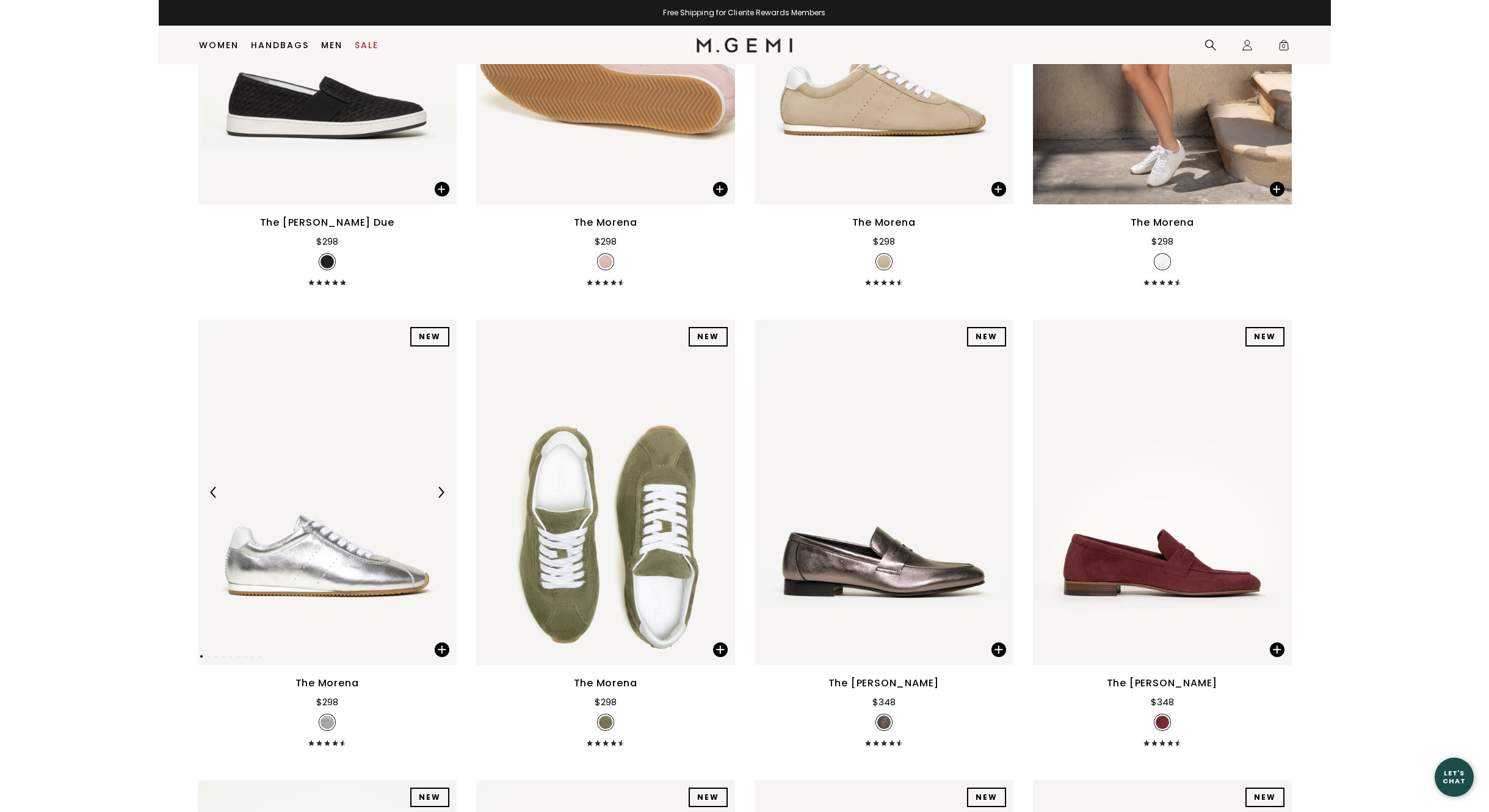
click at [441, 491] on img at bounding box center [441, 492] width 11 height 11
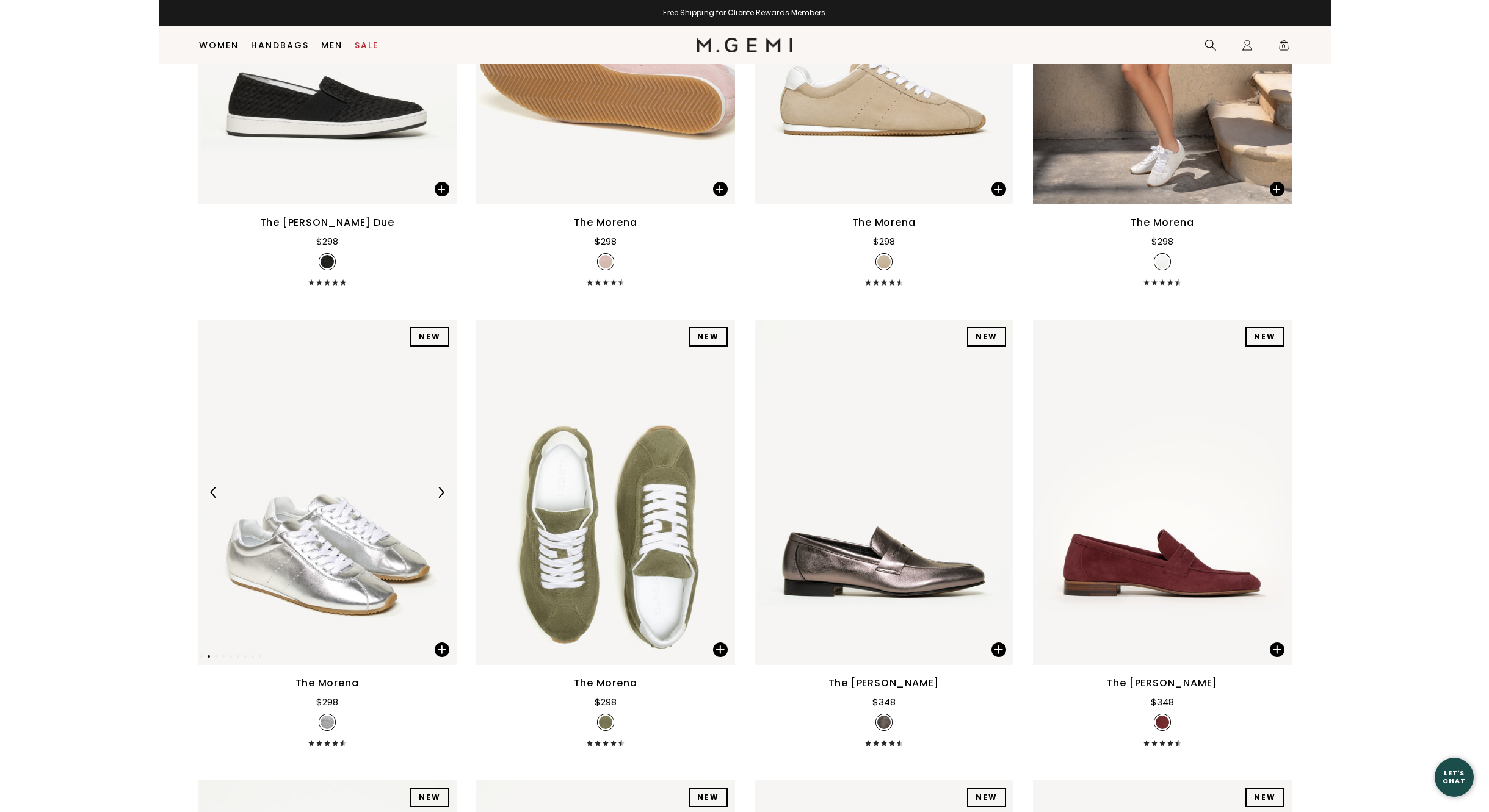
click at [441, 491] on img at bounding box center [441, 492] width 11 height 11
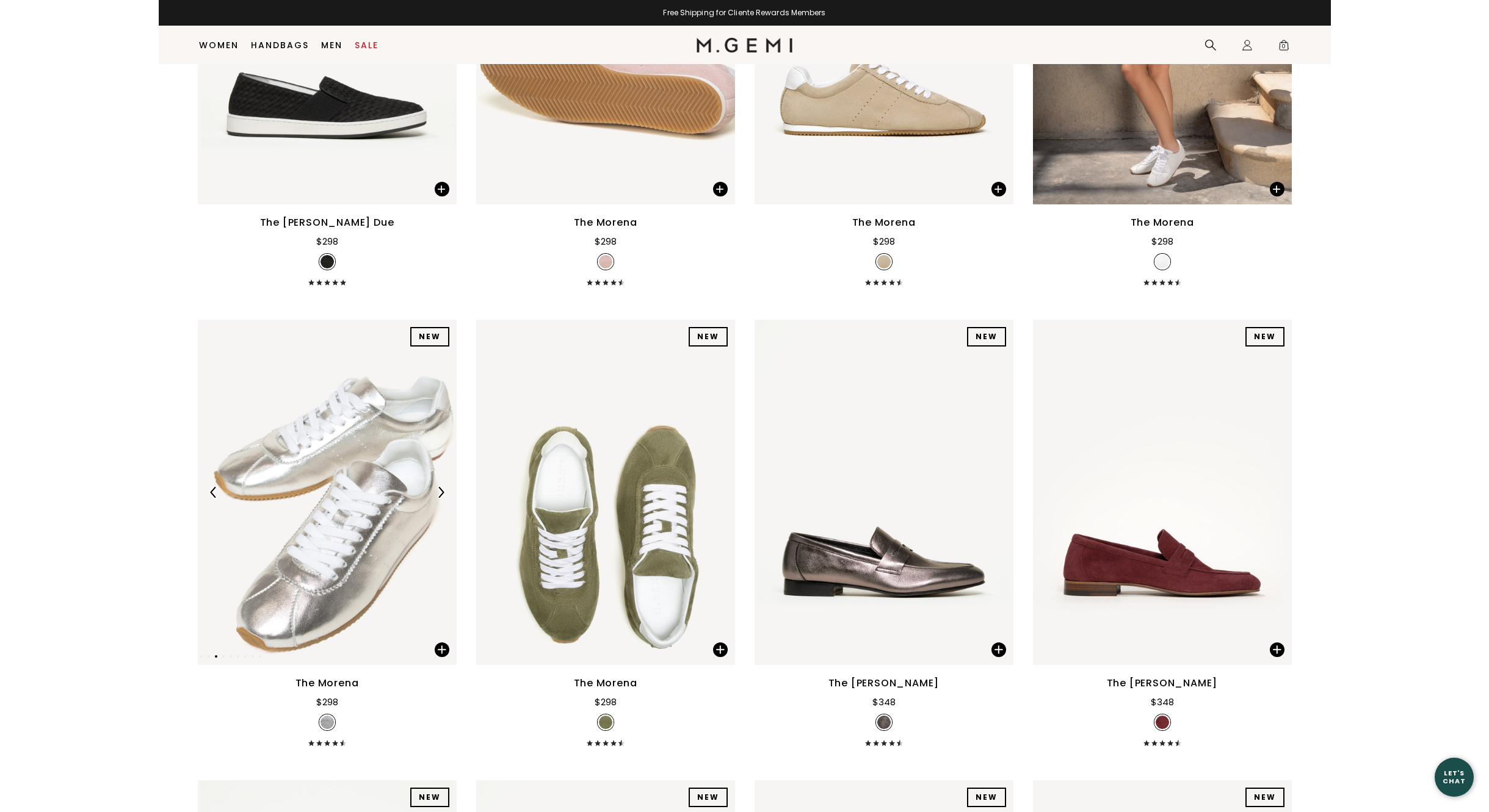
click at [441, 491] on img at bounding box center [441, 492] width 11 height 11
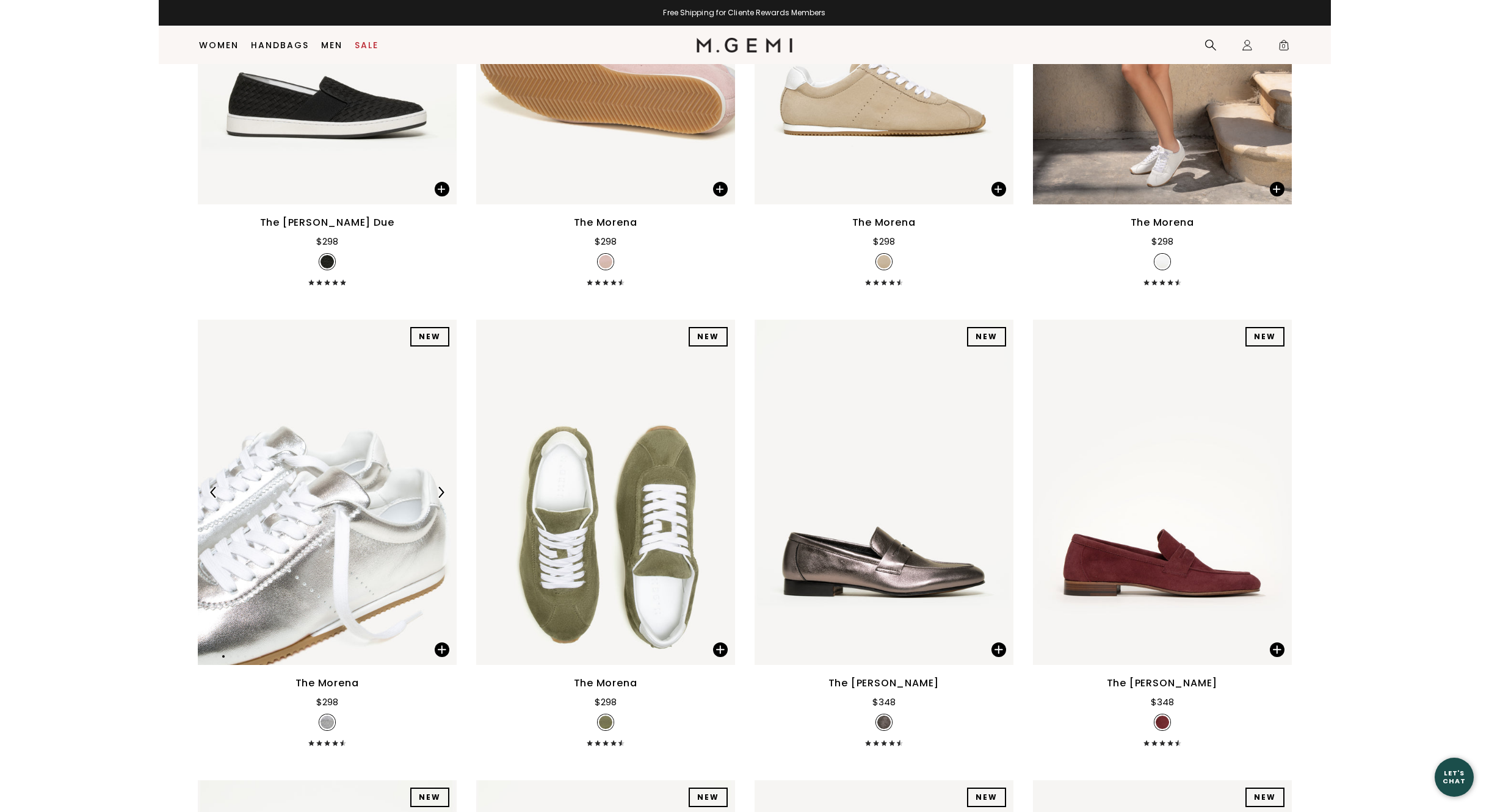
click at [441, 491] on img at bounding box center [441, 492] width 11 height 11
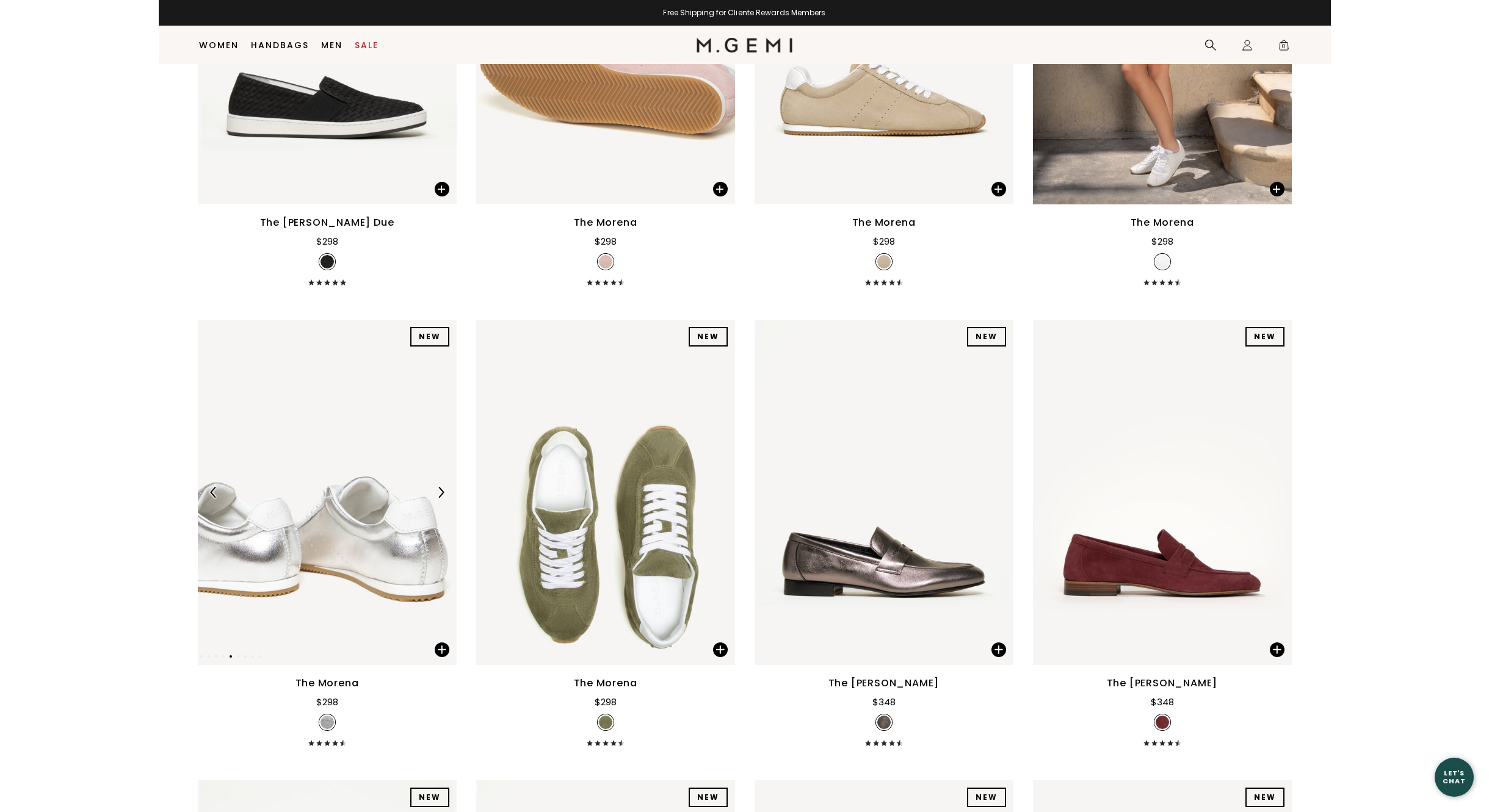
click at [441, 491] on img at bounding box center [441, 492] width 11 height 11
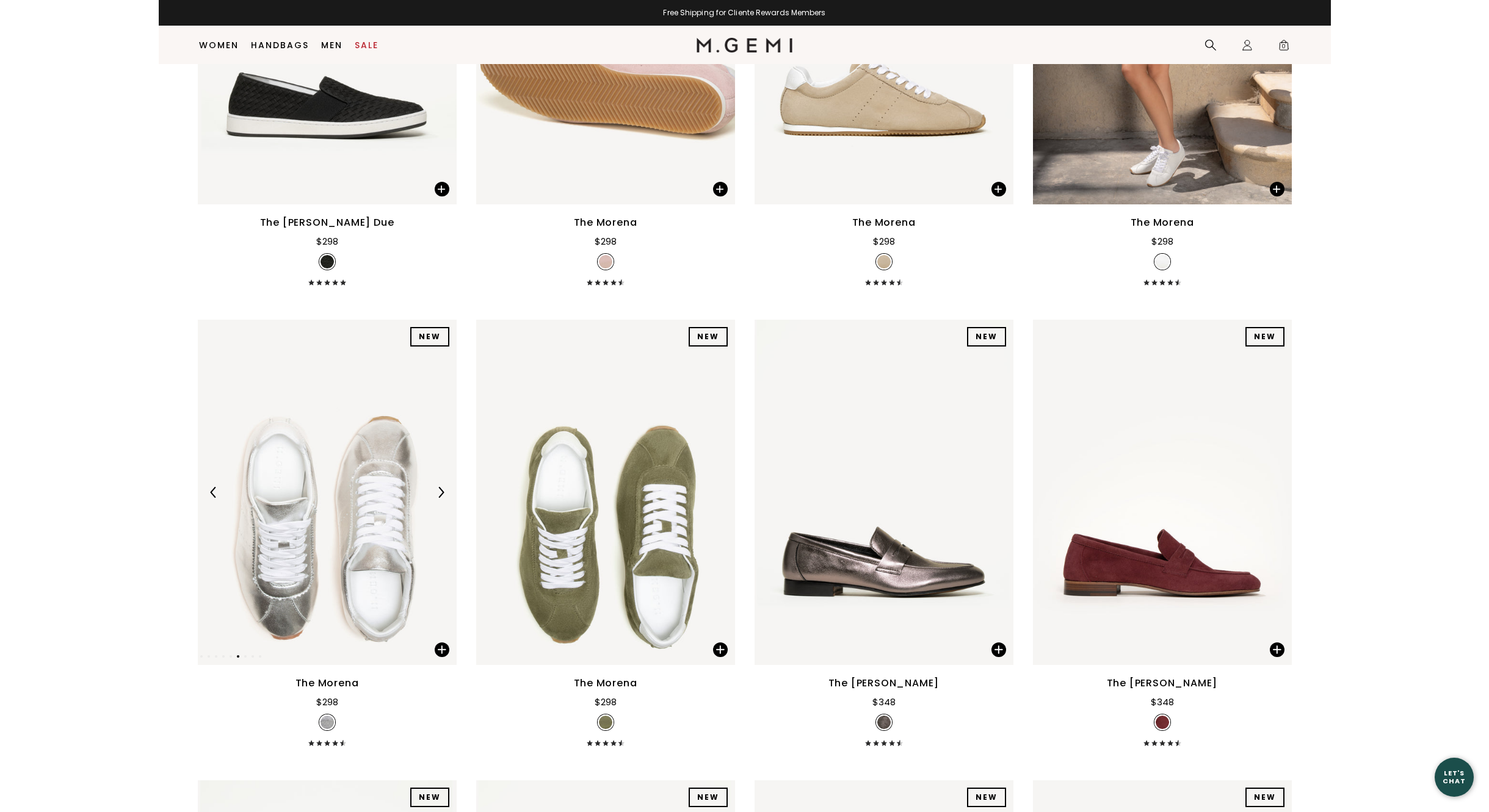
click at [441, 491] on img at bounding box center [441, 492] width 11 height 11
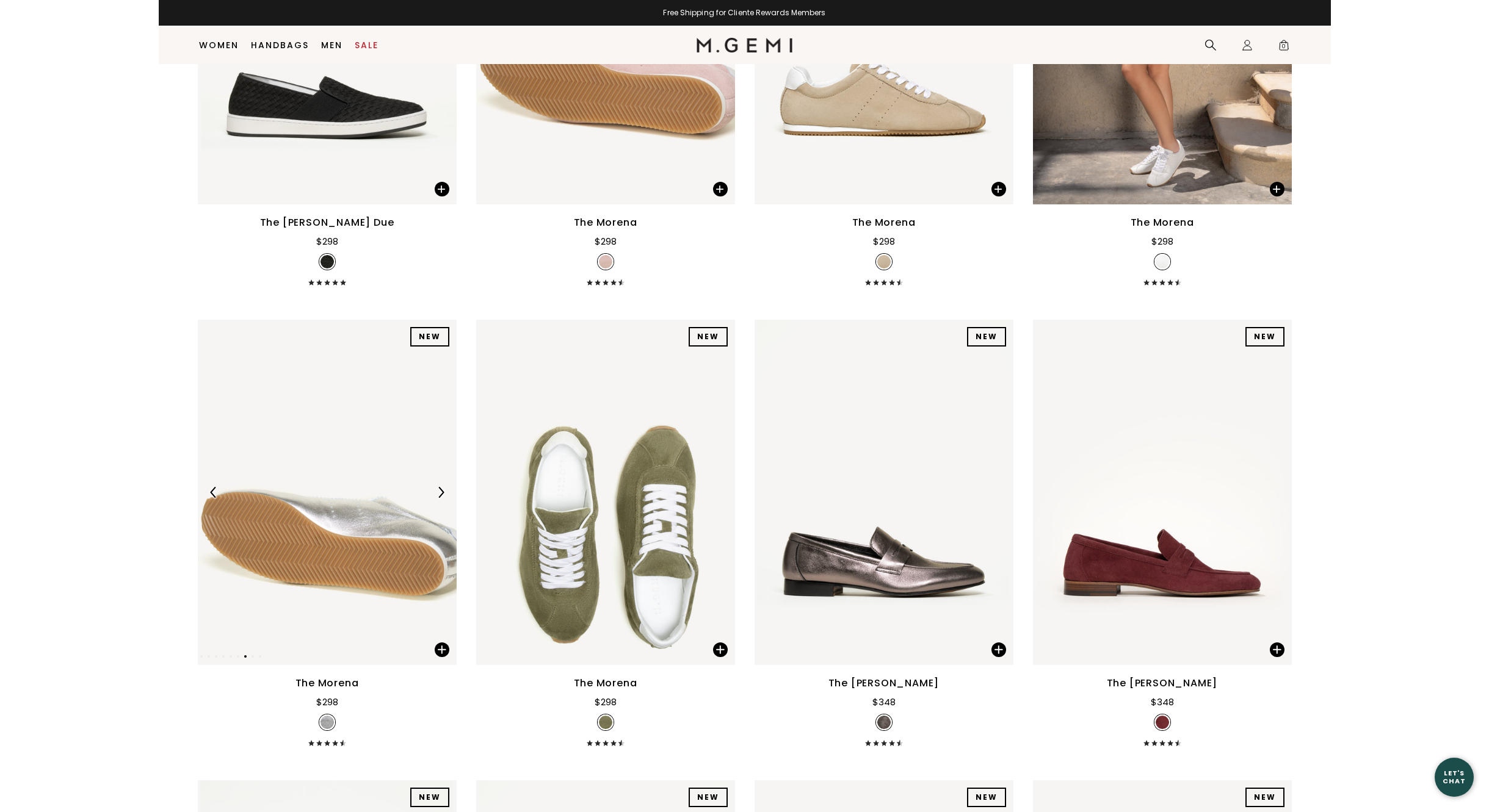
click at [441, 491] on img at bounding box center [441, 492] width 11 height 11
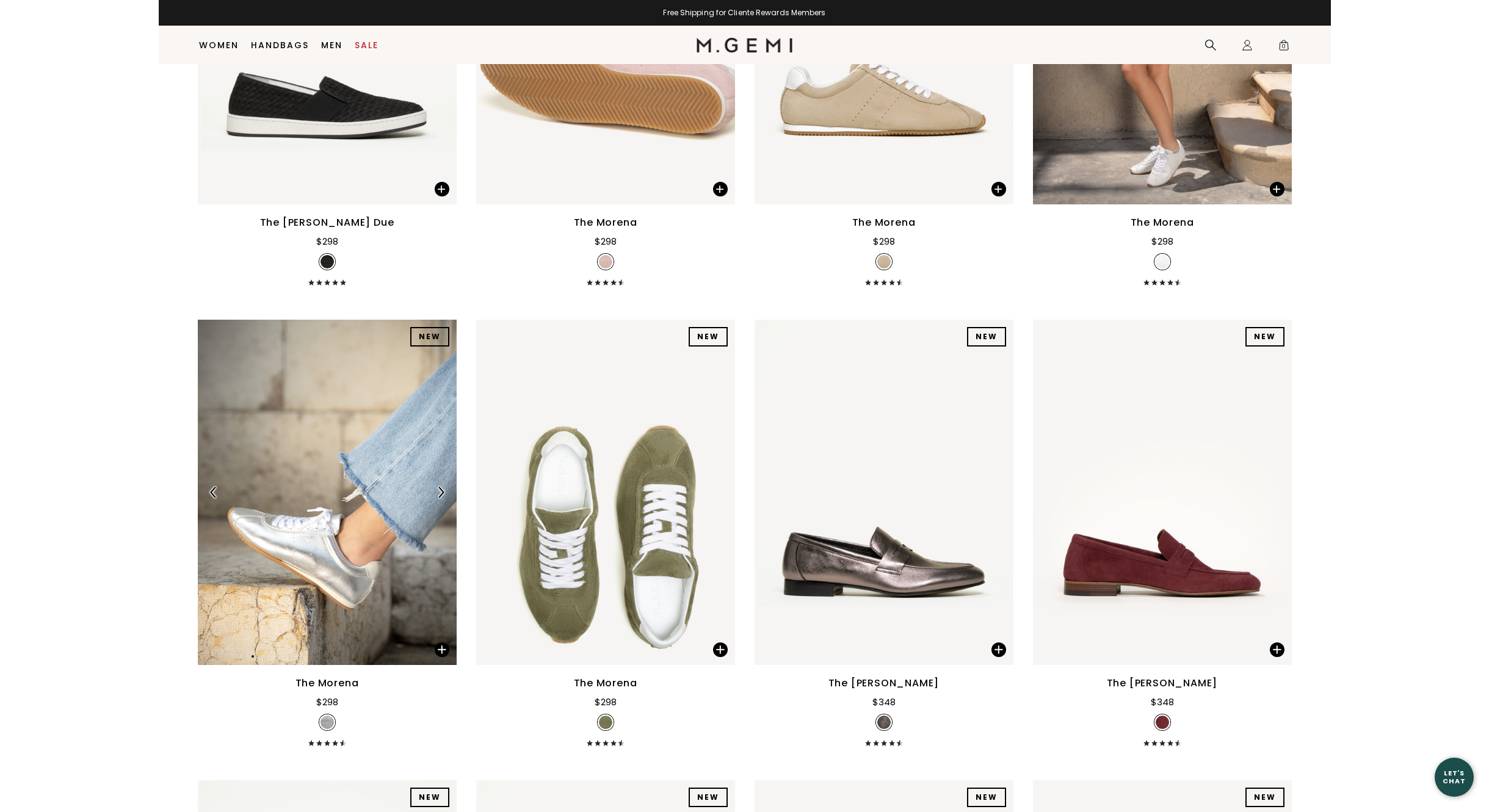
click at [441, 491] on img at bounding box center [441, 492] width 11 height 11
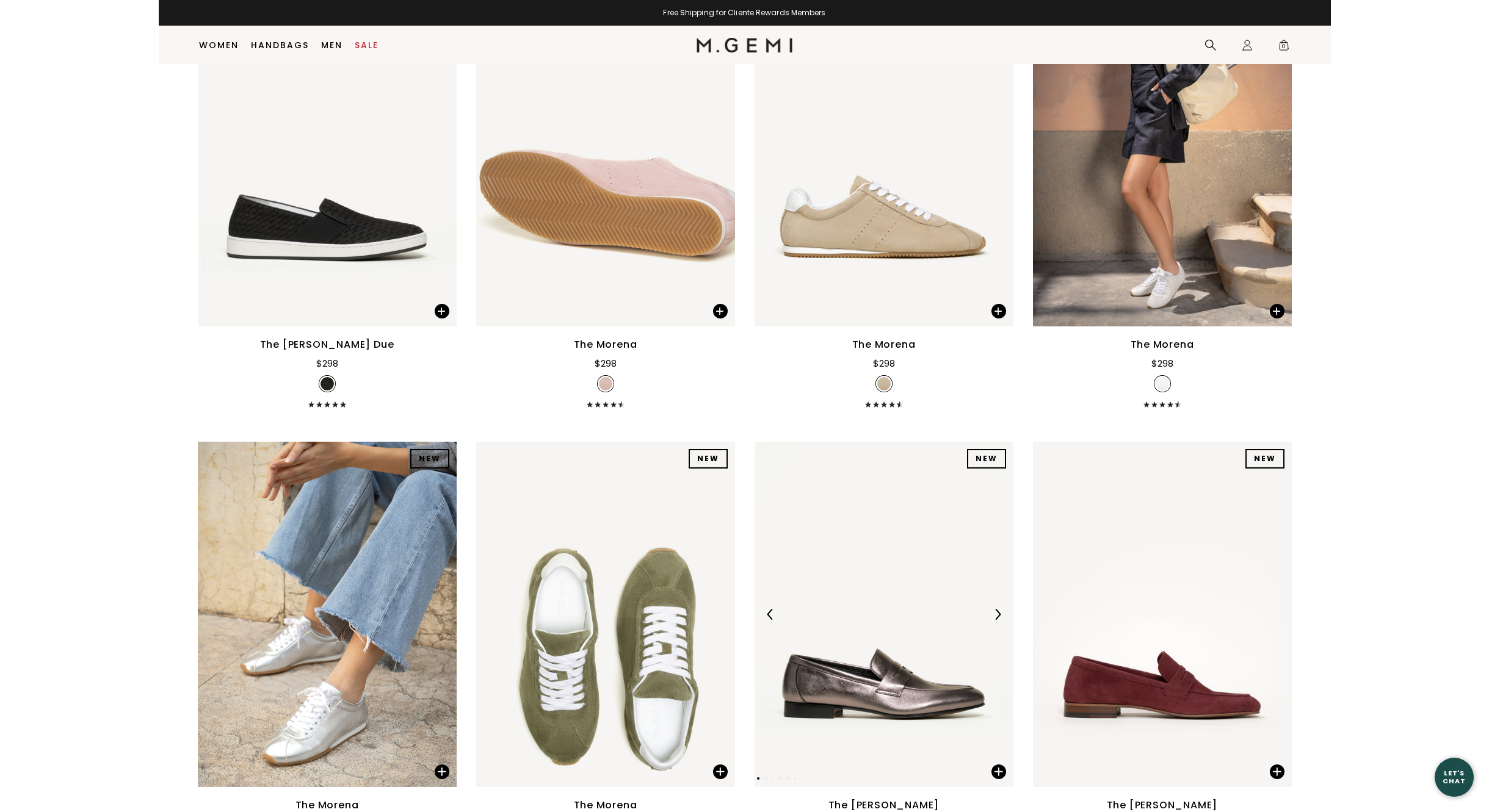
scroll to position [8457, 0]
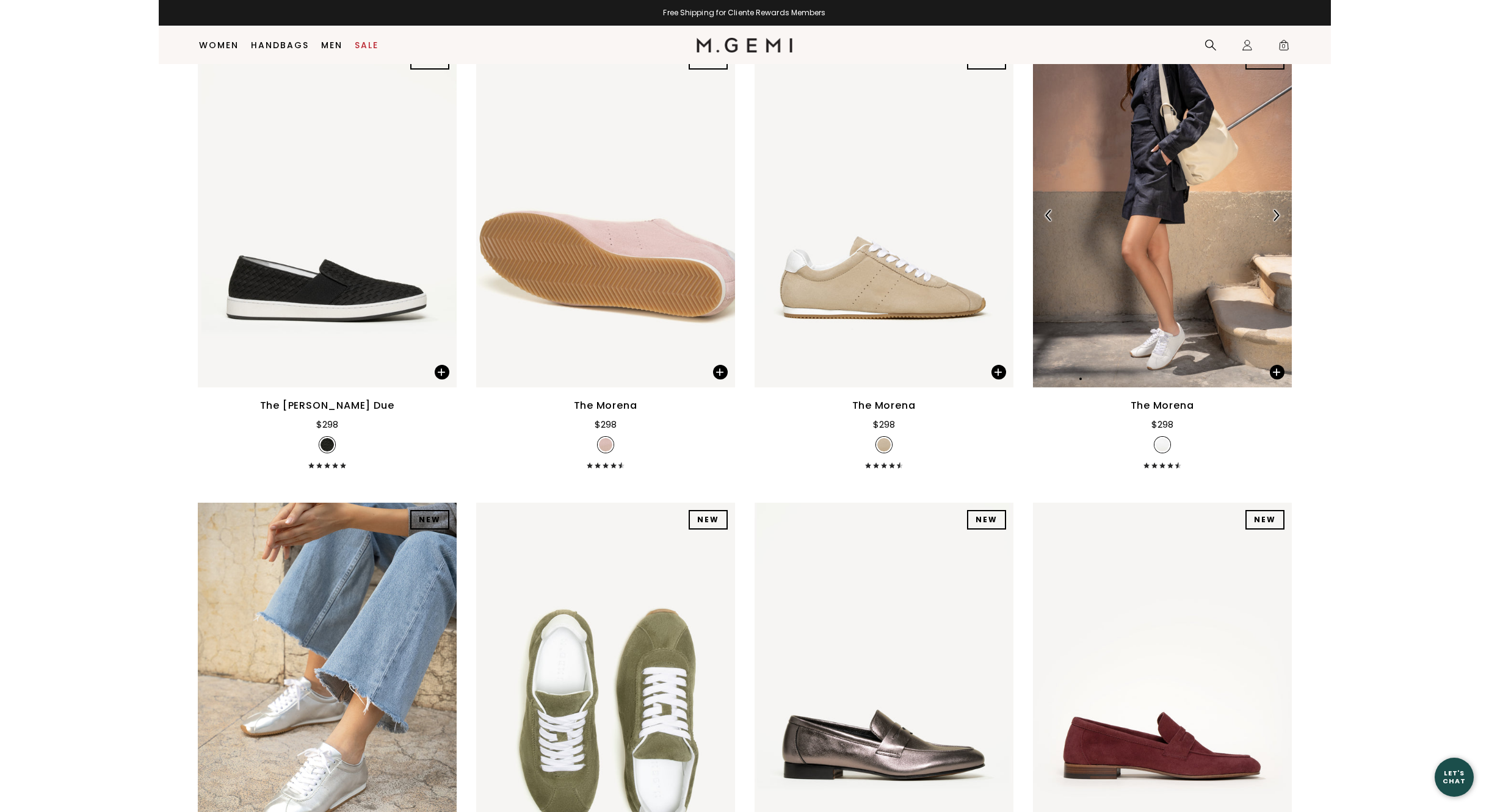
click at [1275, 213] on img at bounding box center [1276, 215] width 11 height 11
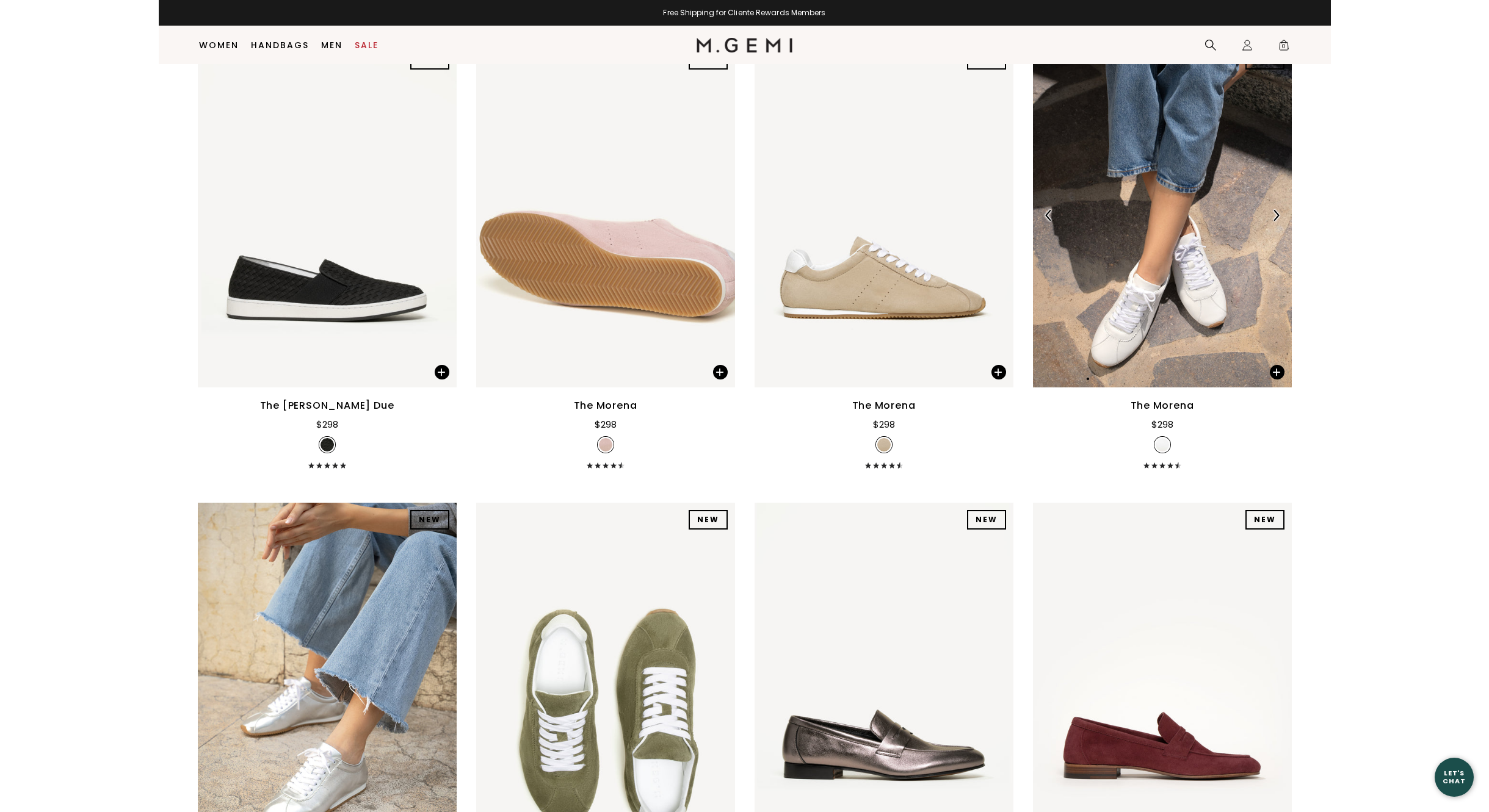
click at [1275, 213] on img at bounding box center [1276, 215] width 11 height 11
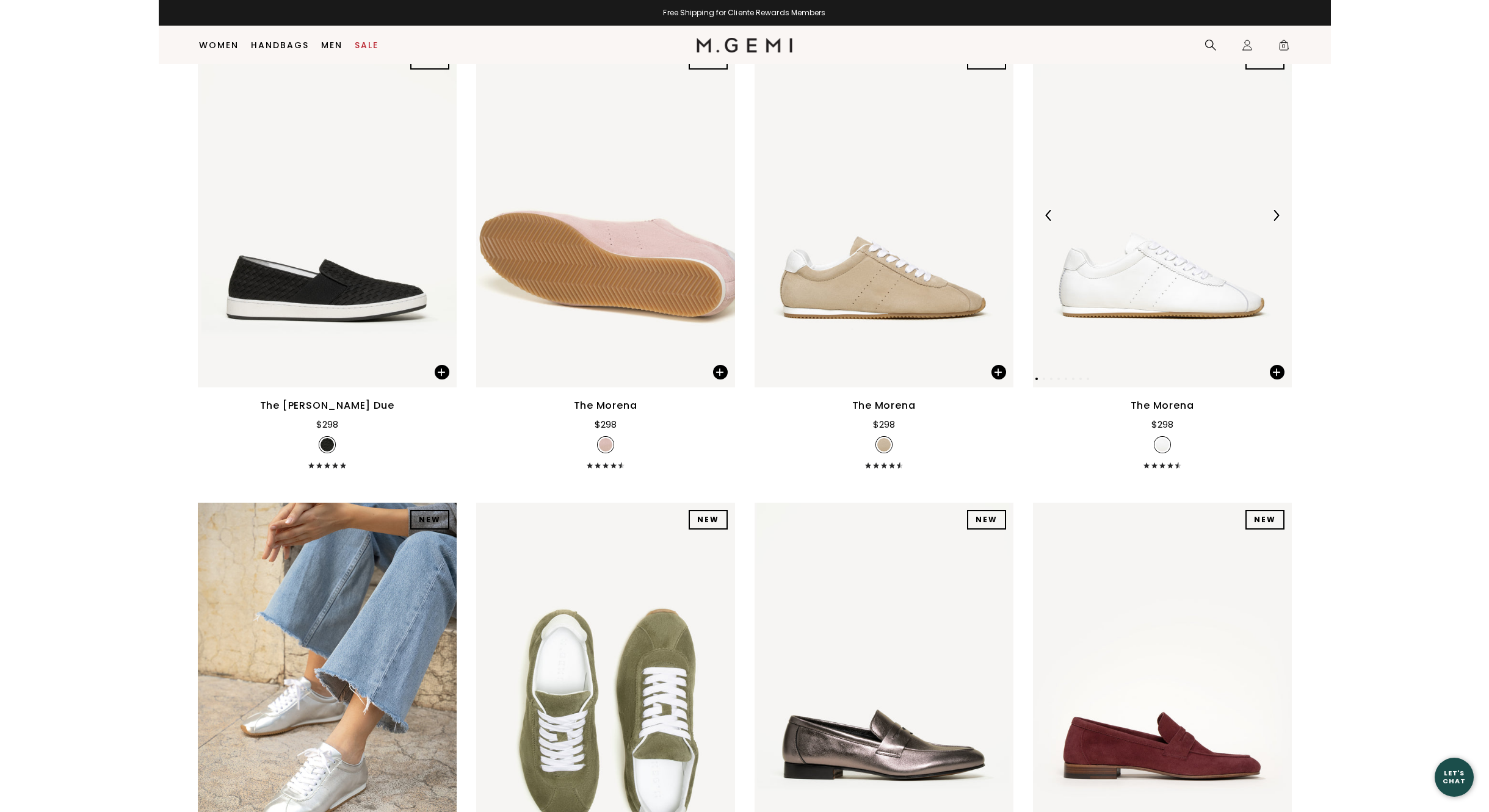
click at [1275, 213] on img at bounding box center [1276, 215] width 11 height 11
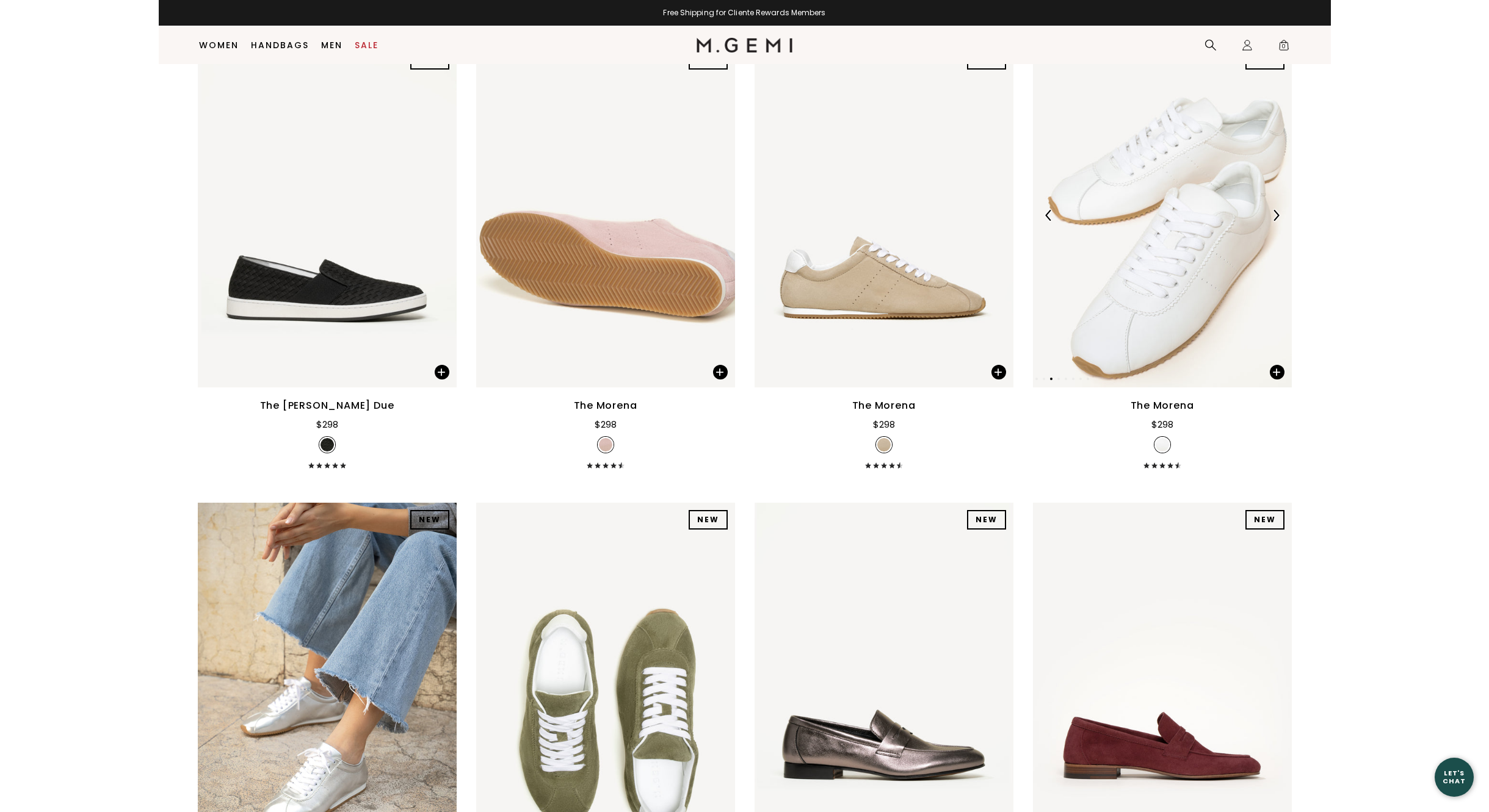
click at [1275, 213] on img at bounding box center [1276, 215] width 11 height 11
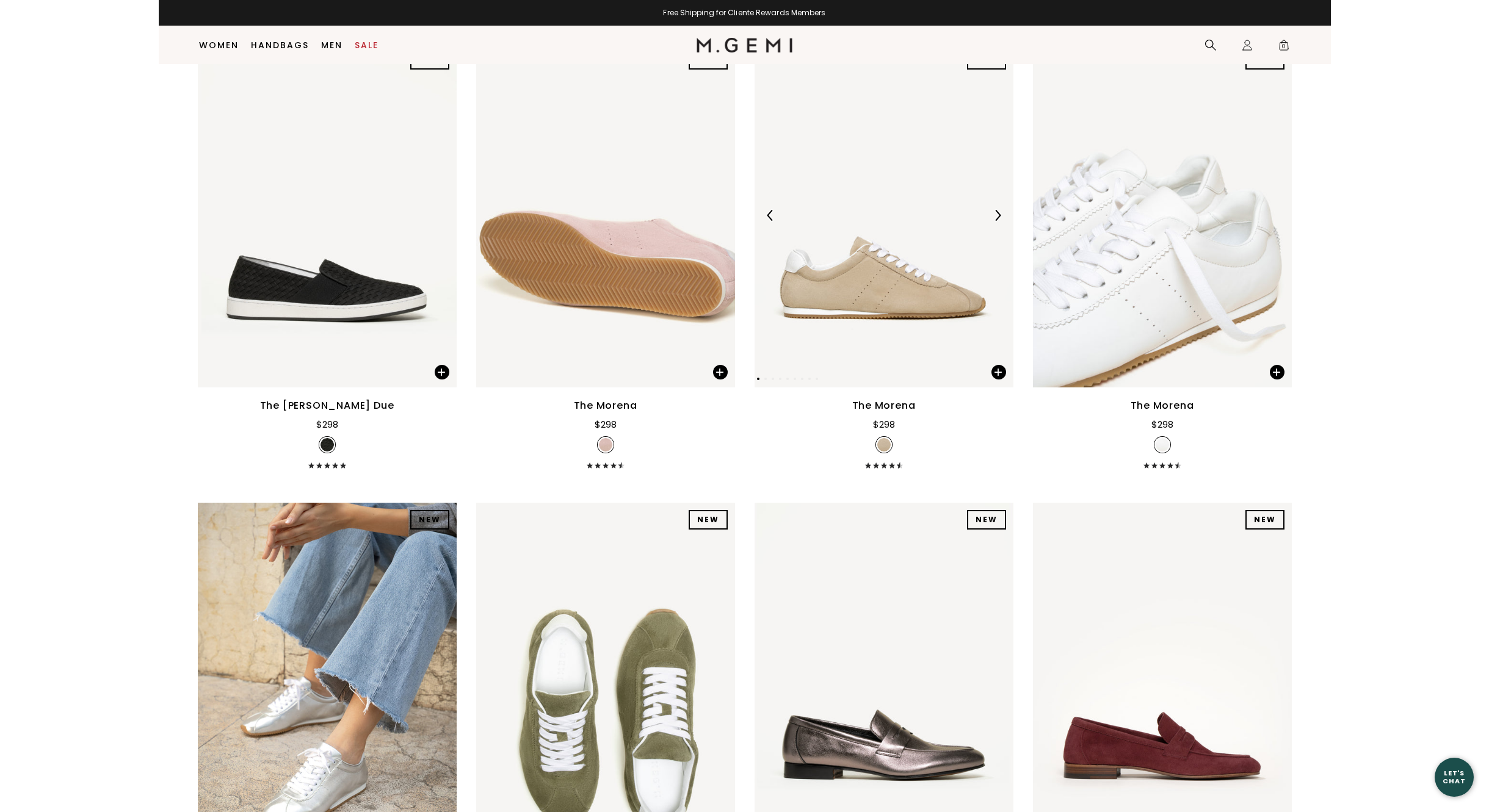
click at [997, 213] on img at bounding box center [997, 215] width 11 height 11
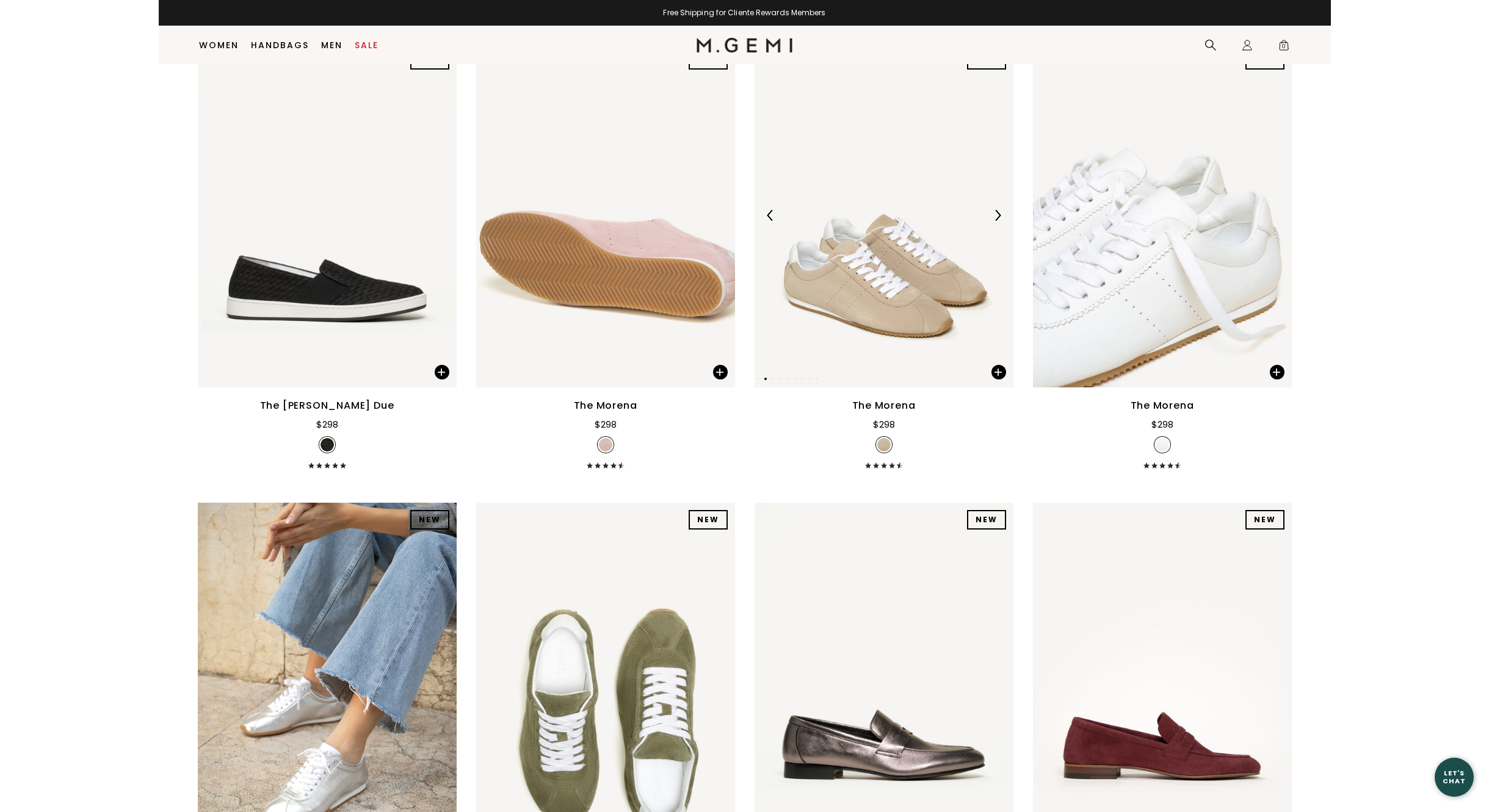
click at [997, 213] on img at bounding box center [997, 215] width 11 height 11
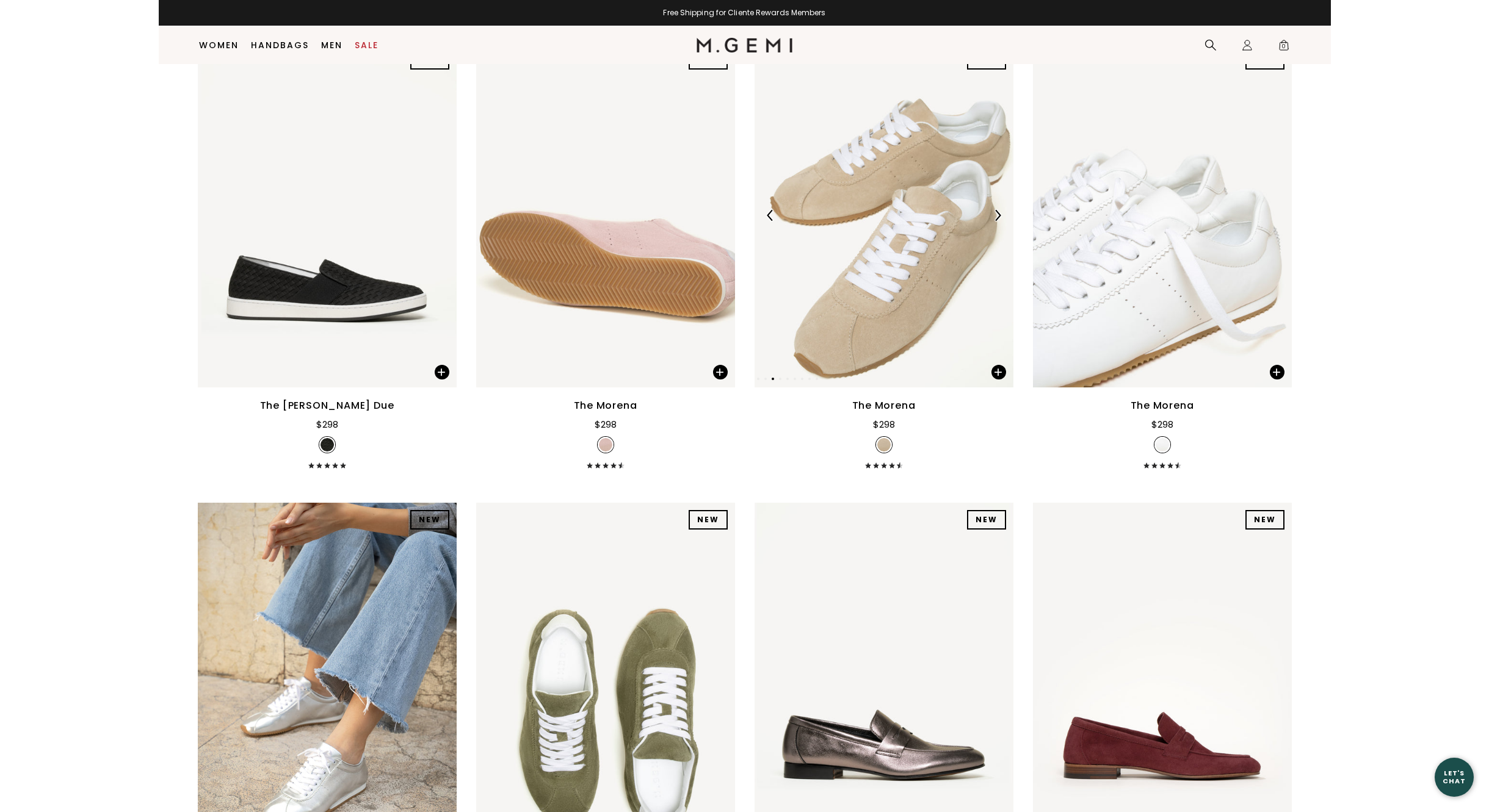
click at [997, 213] on img at bounding box center [997, 215] width 11 height 11
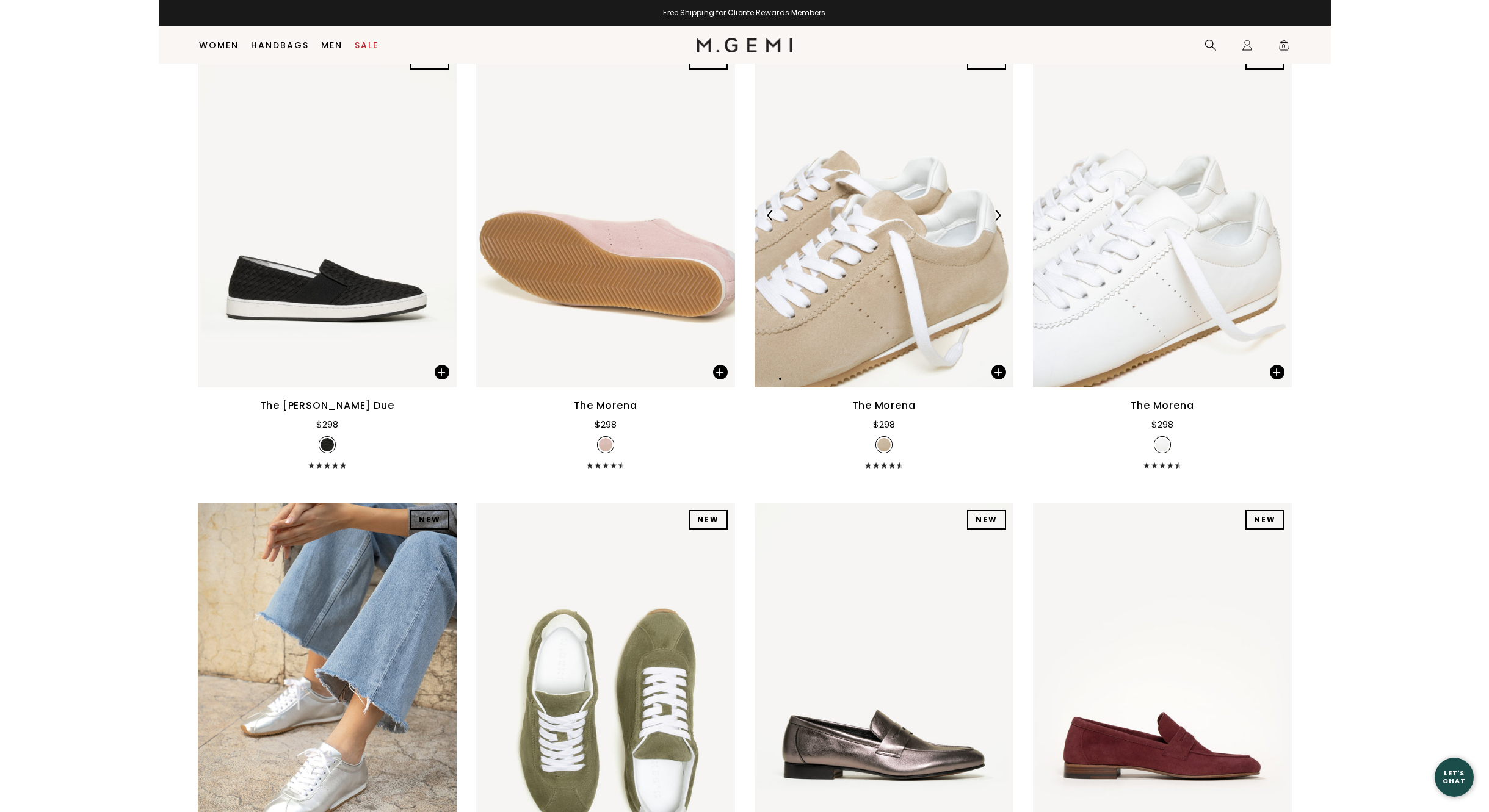
click at [997, 213] on img at bounding box center [997, 215] width 11 height 11
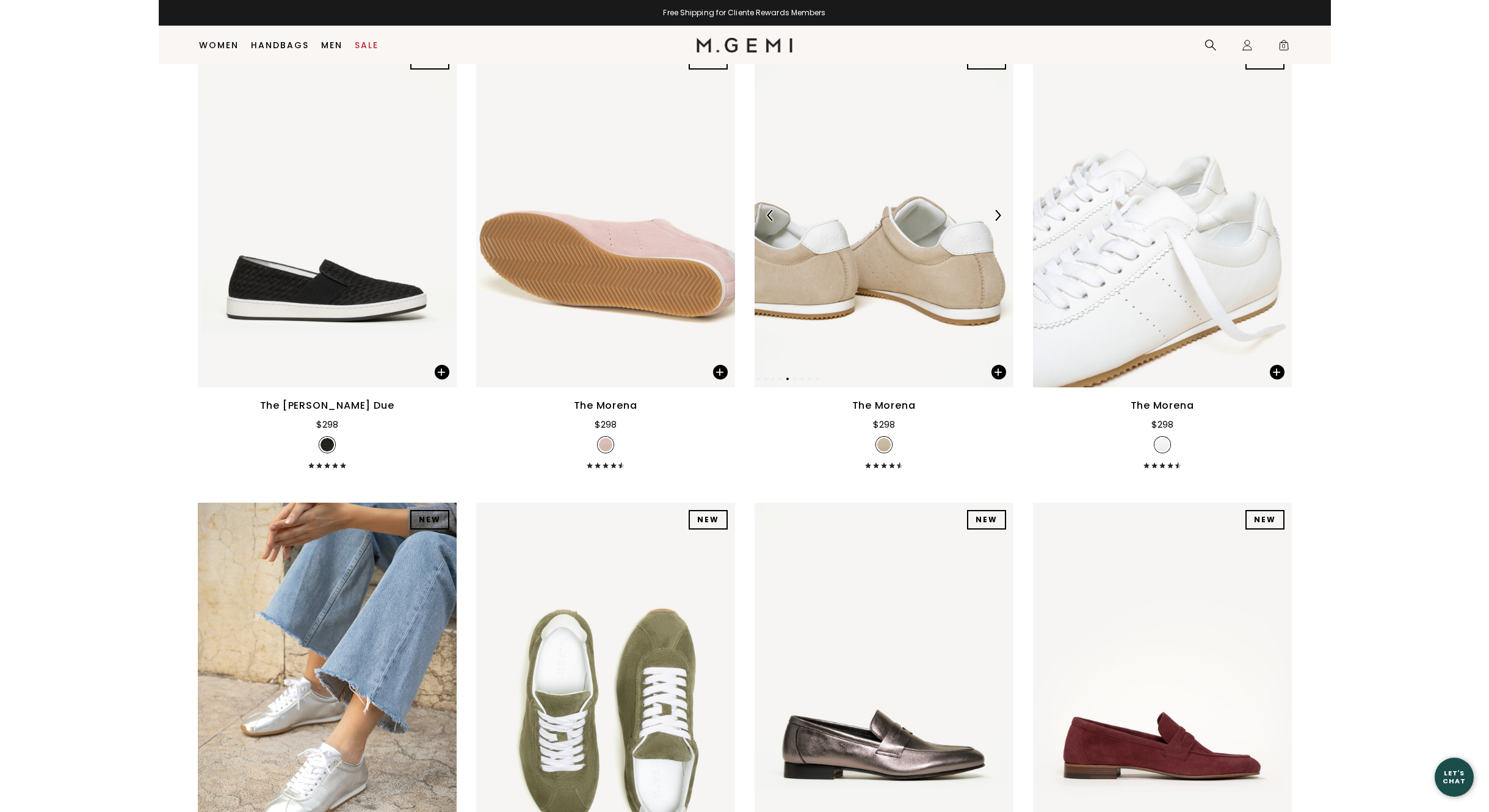
click at [997, 213] on img at bounding box center [997, 215] width 11 height 11
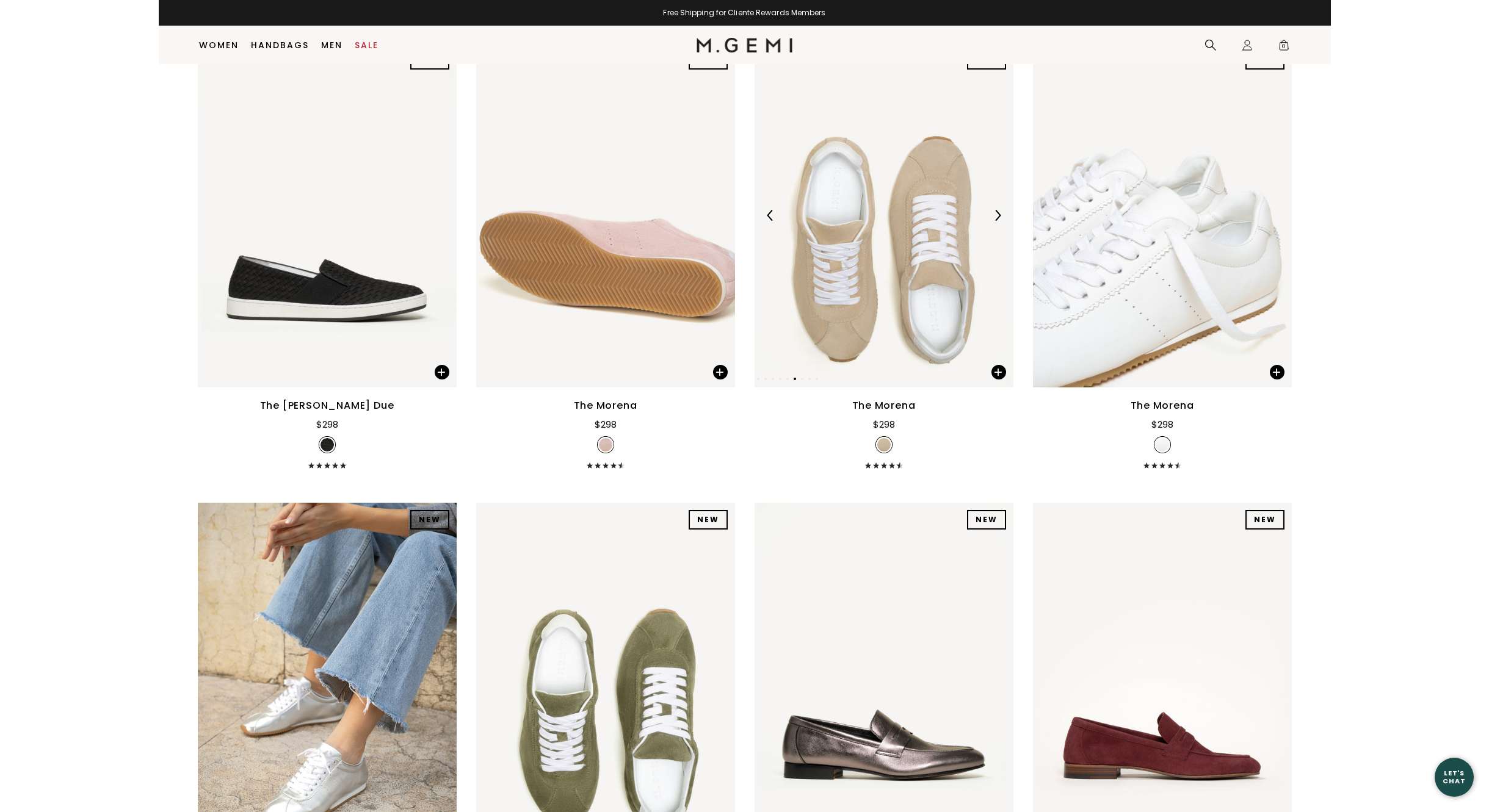
click at [997, 213] on img at bounding box center [997, 215] width 11 height 11
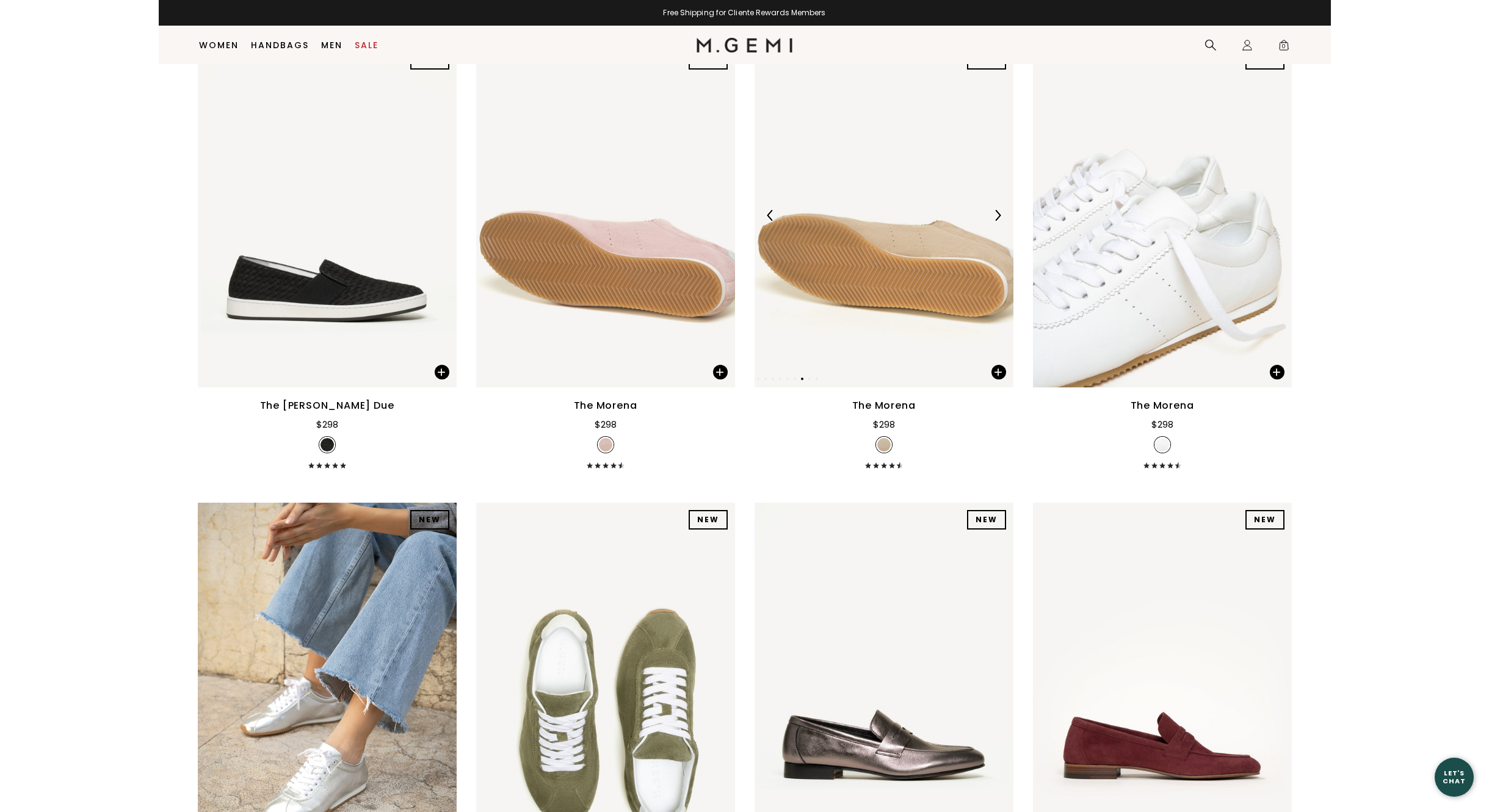
click at [997, 213] on img at bounding box center [997, 215] width 11 height 11
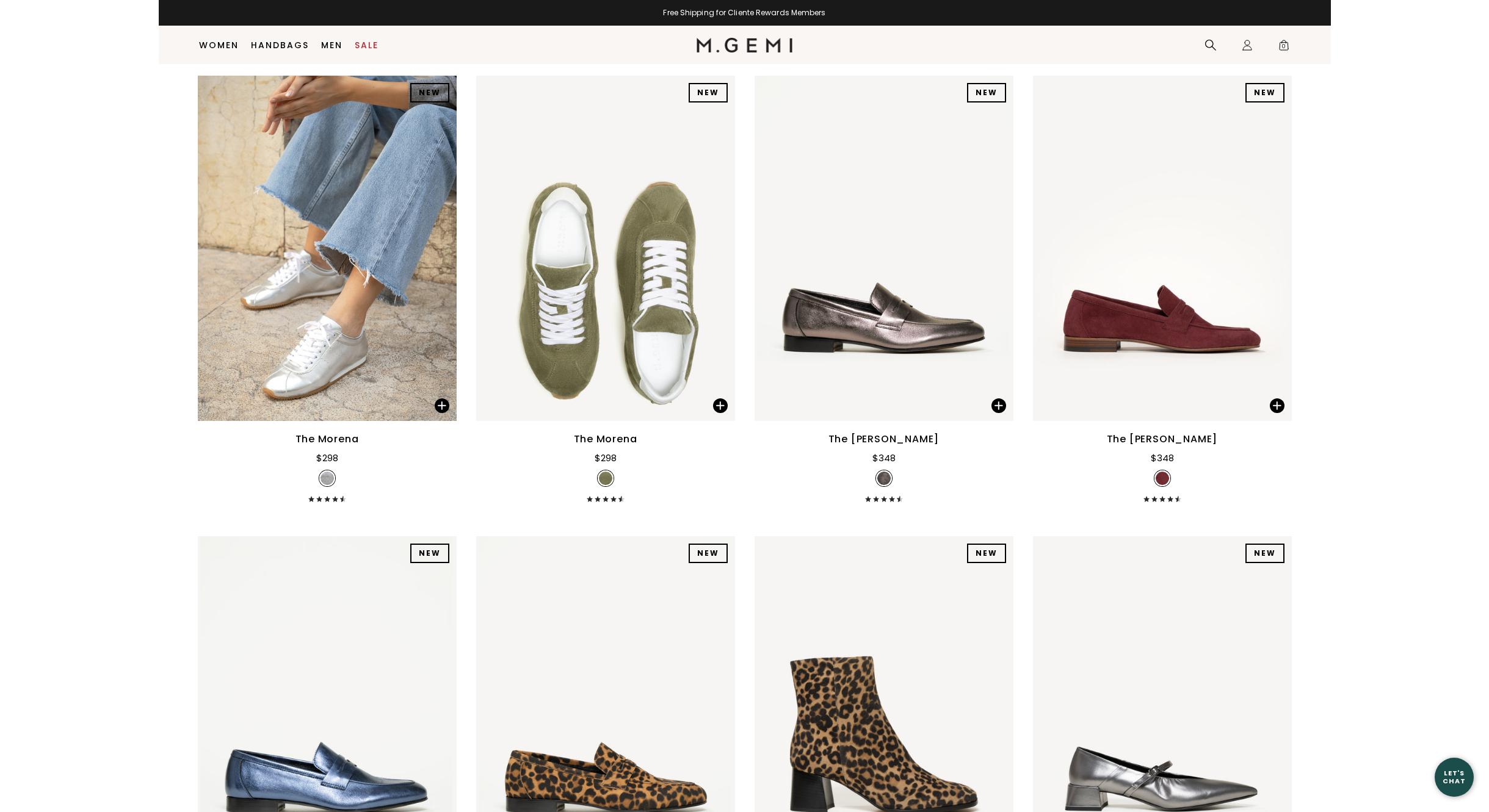
scroll to position [9128, 0]
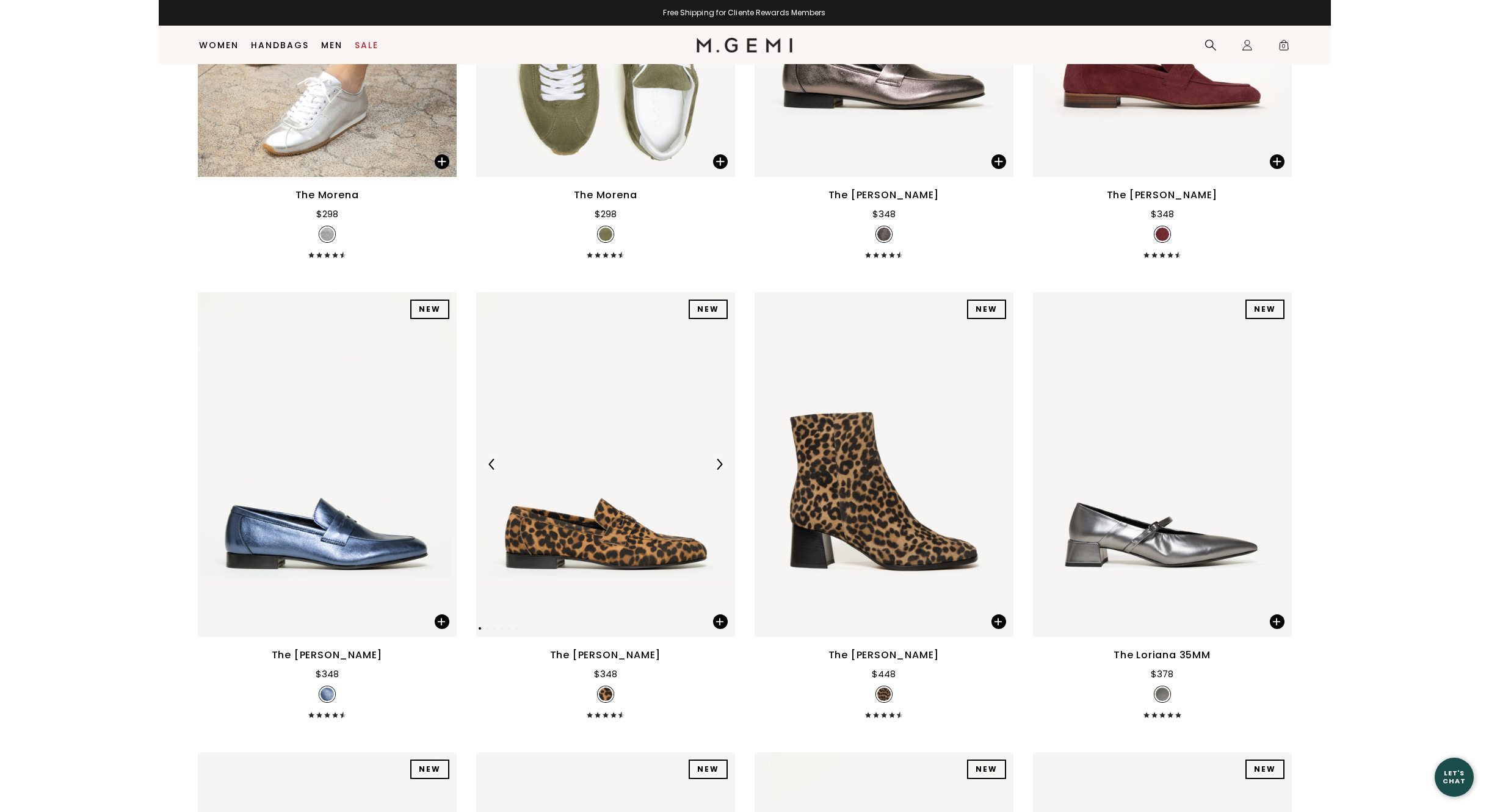
click at [719, 463] on img at bounding box center [719, 465] width 11 height 11
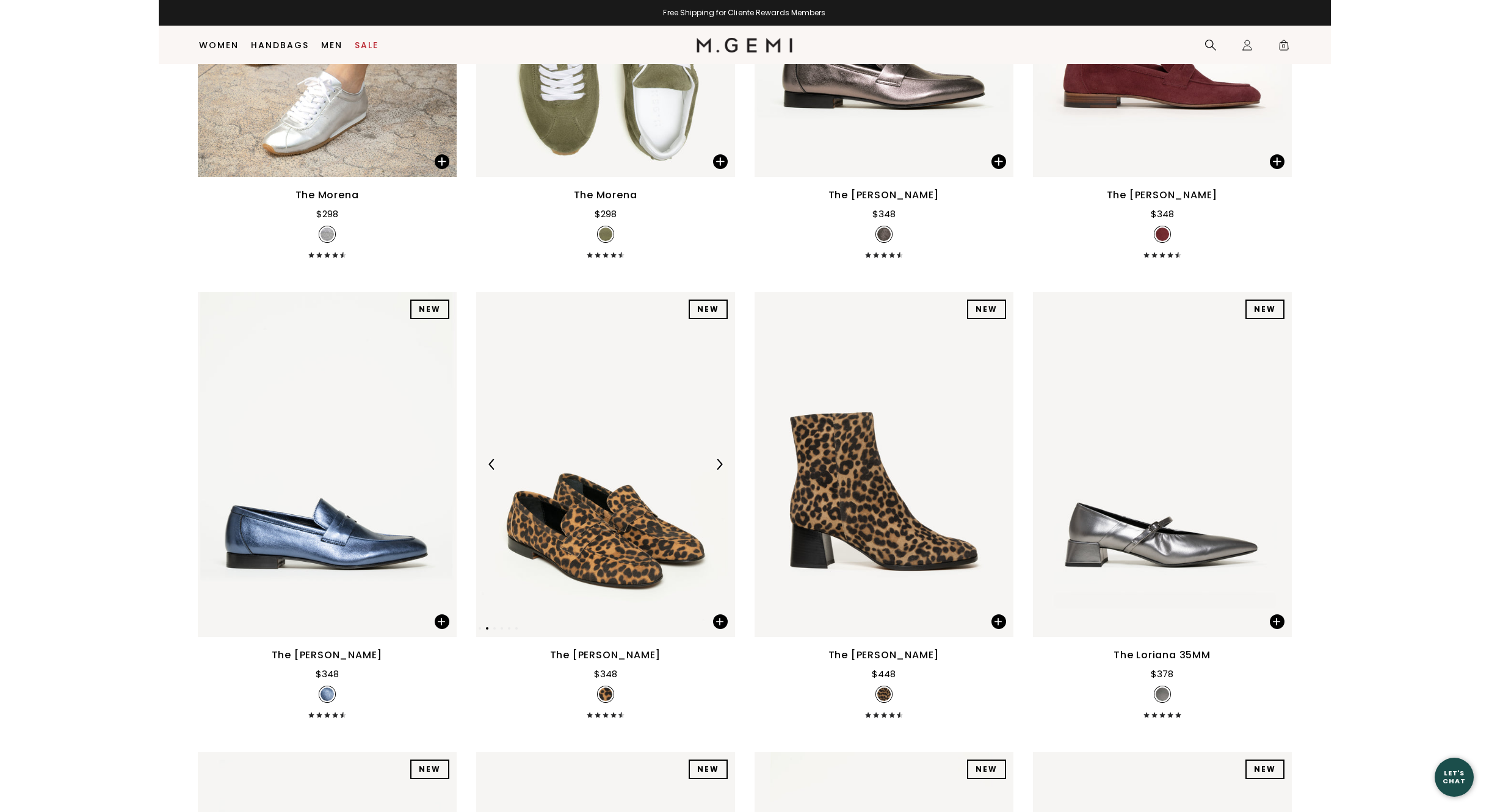
click at [719, 463] on img at bounding box center [719, 465] width 11 height 11
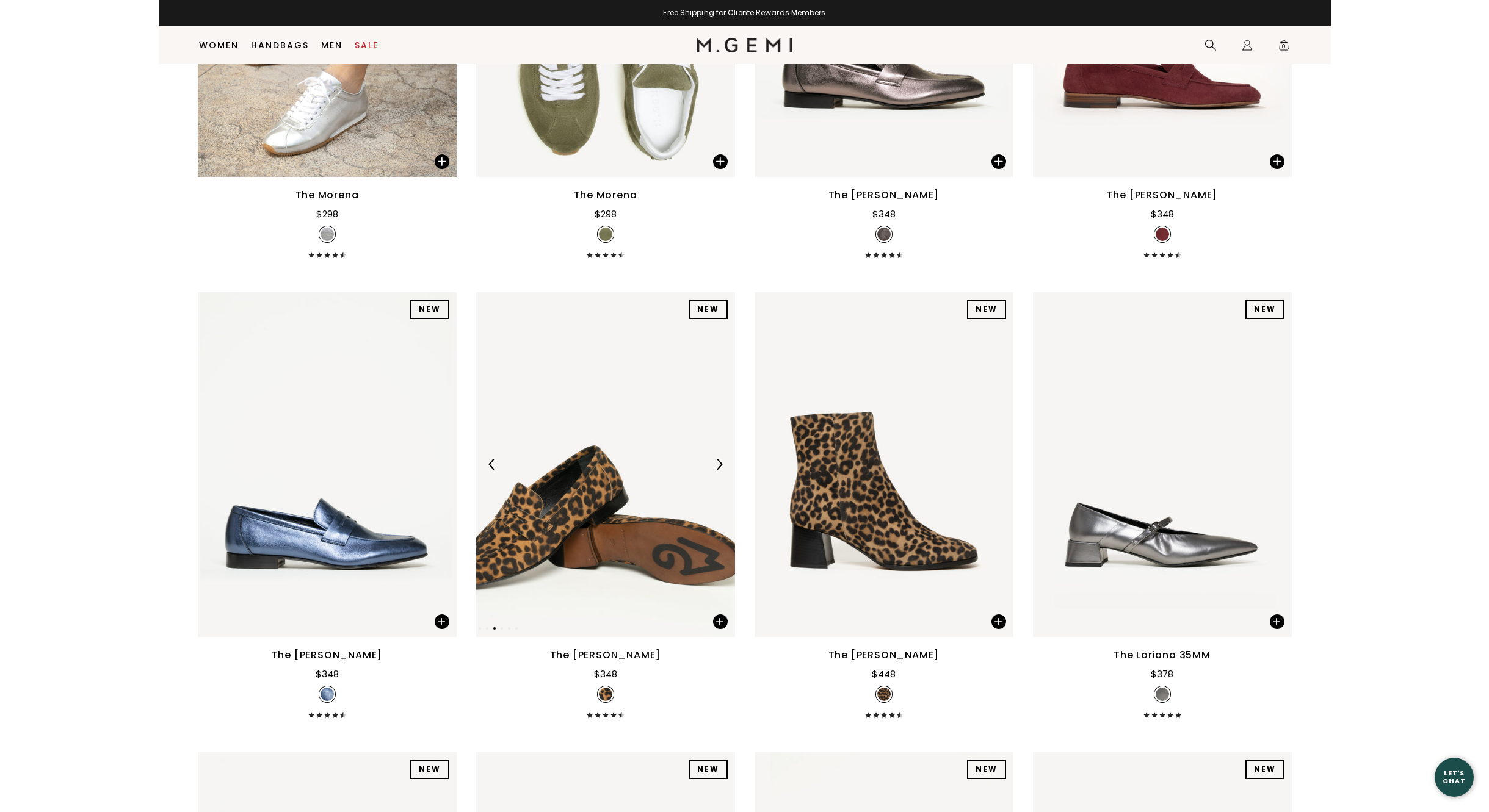
click at [719, 463] on img at bounding box center [719, 465] width 11 height 11
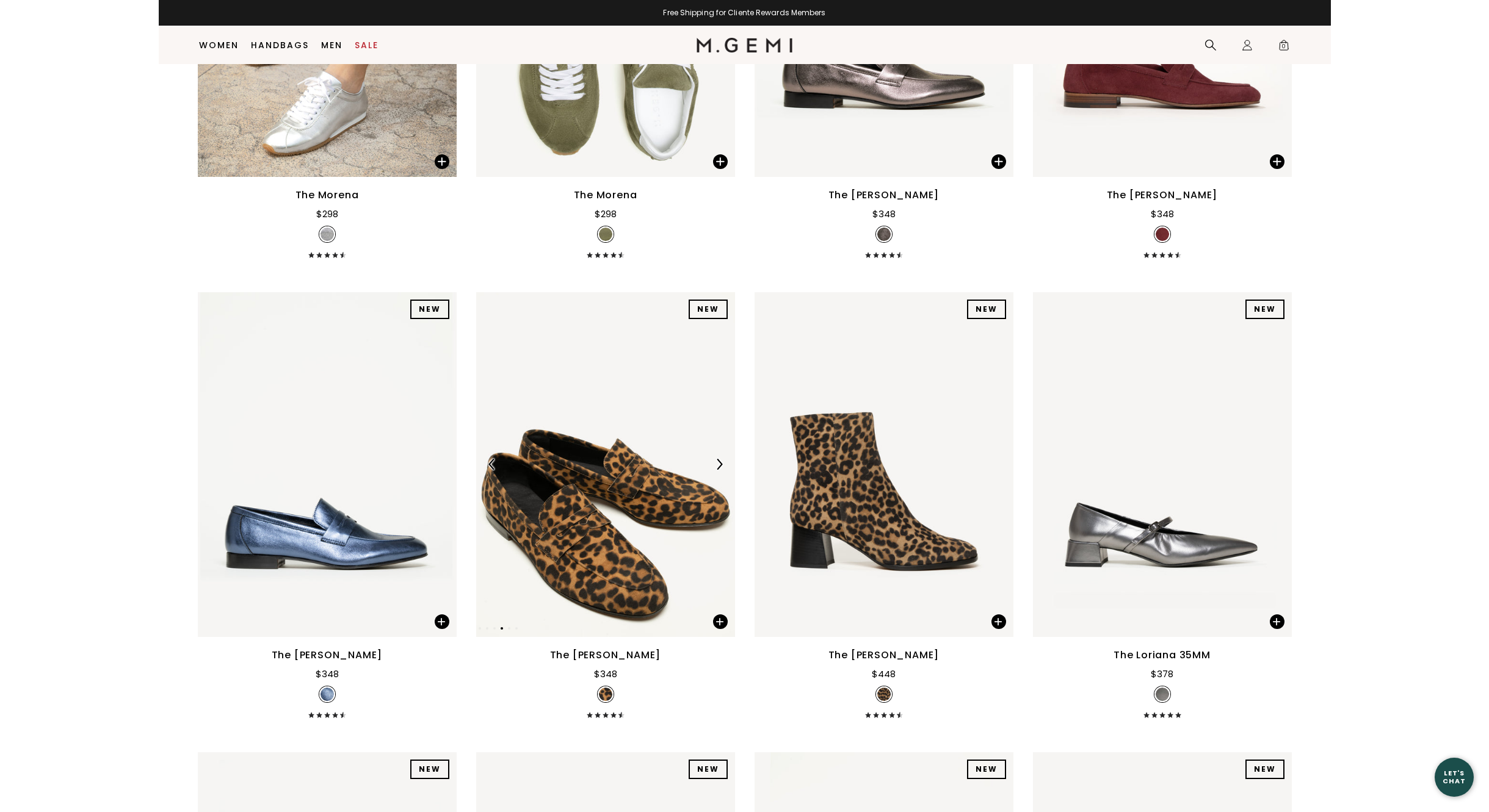
click at [719, 463] on img at bounding box center [719, 465] width 11 height 11
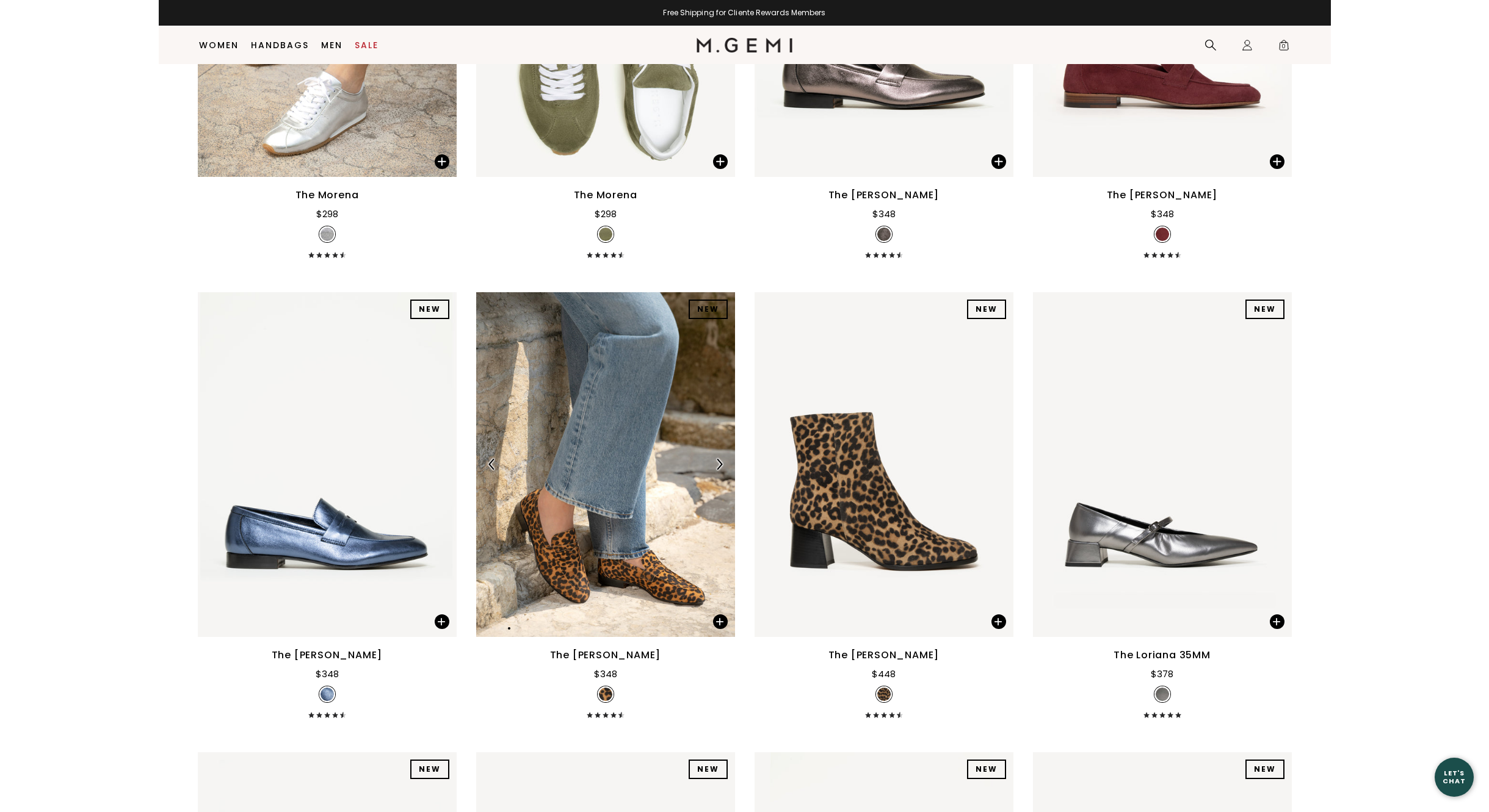
click at [719, 463] on img at bounding box center [719, 465] width 11 height 11
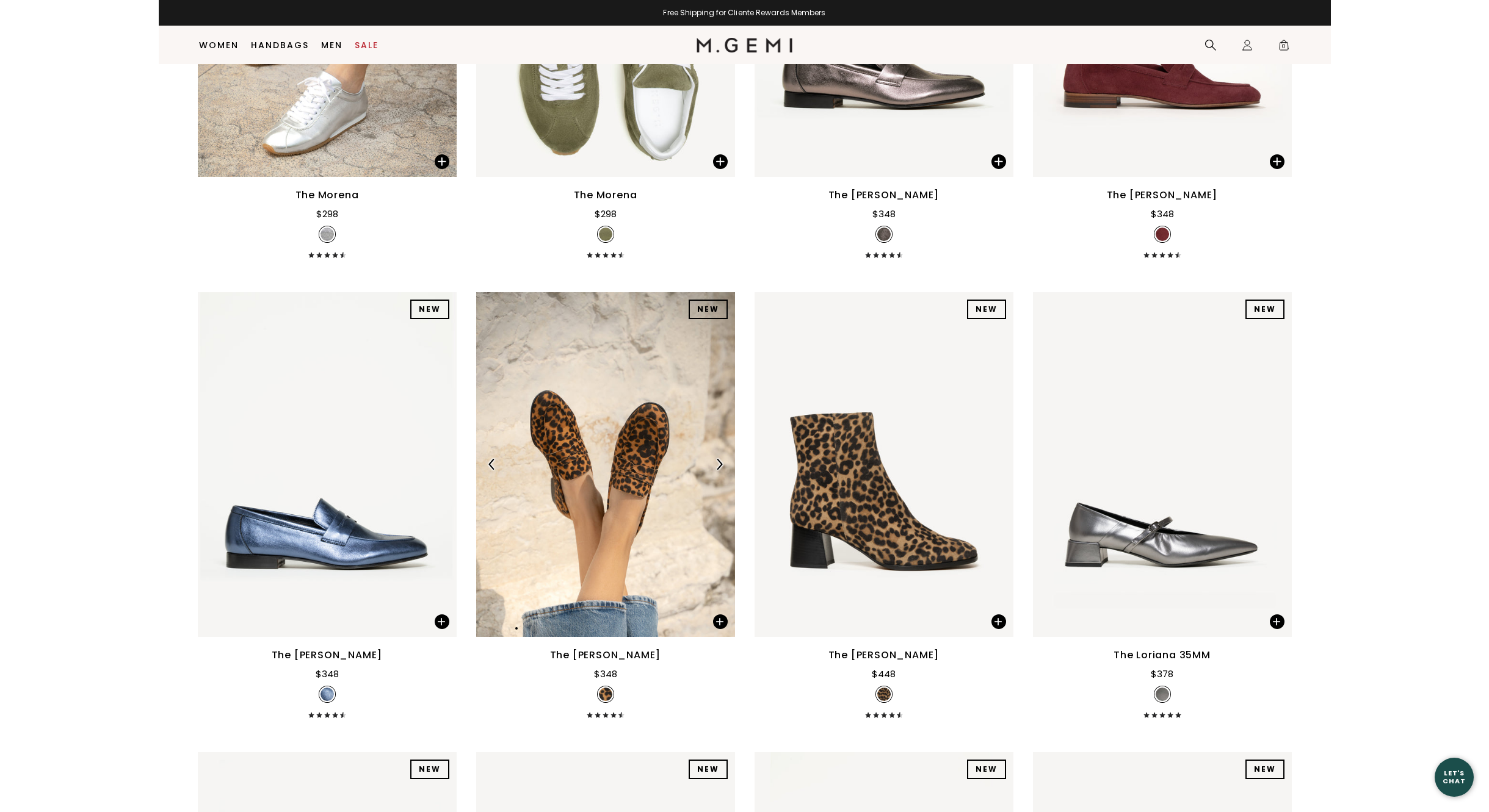
click at [719, 463] on img at bounding box center [719, 465] width 11 height 11
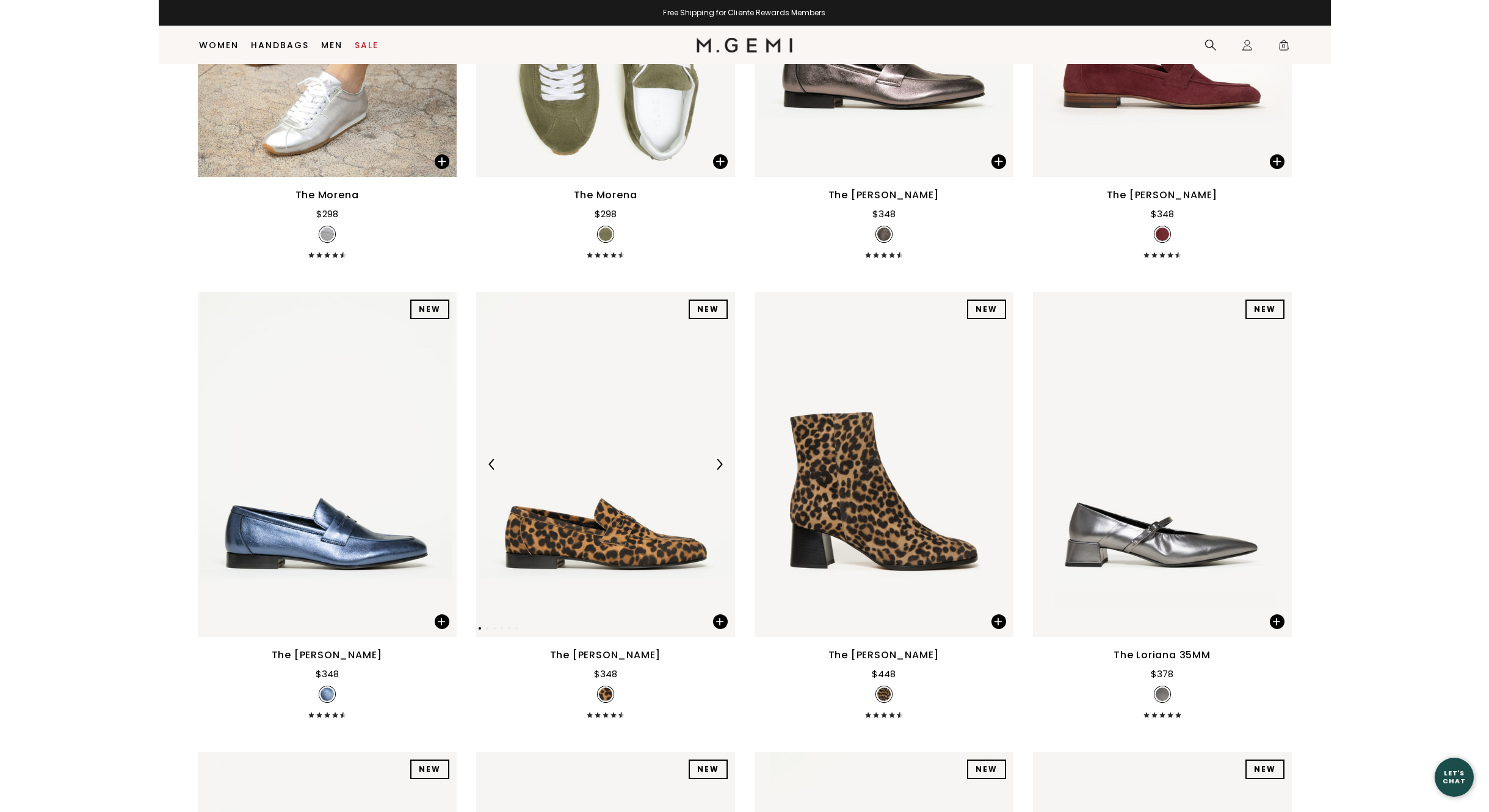
click at [719, 463] on img at bounding box center [719, 465] width 11 height 11
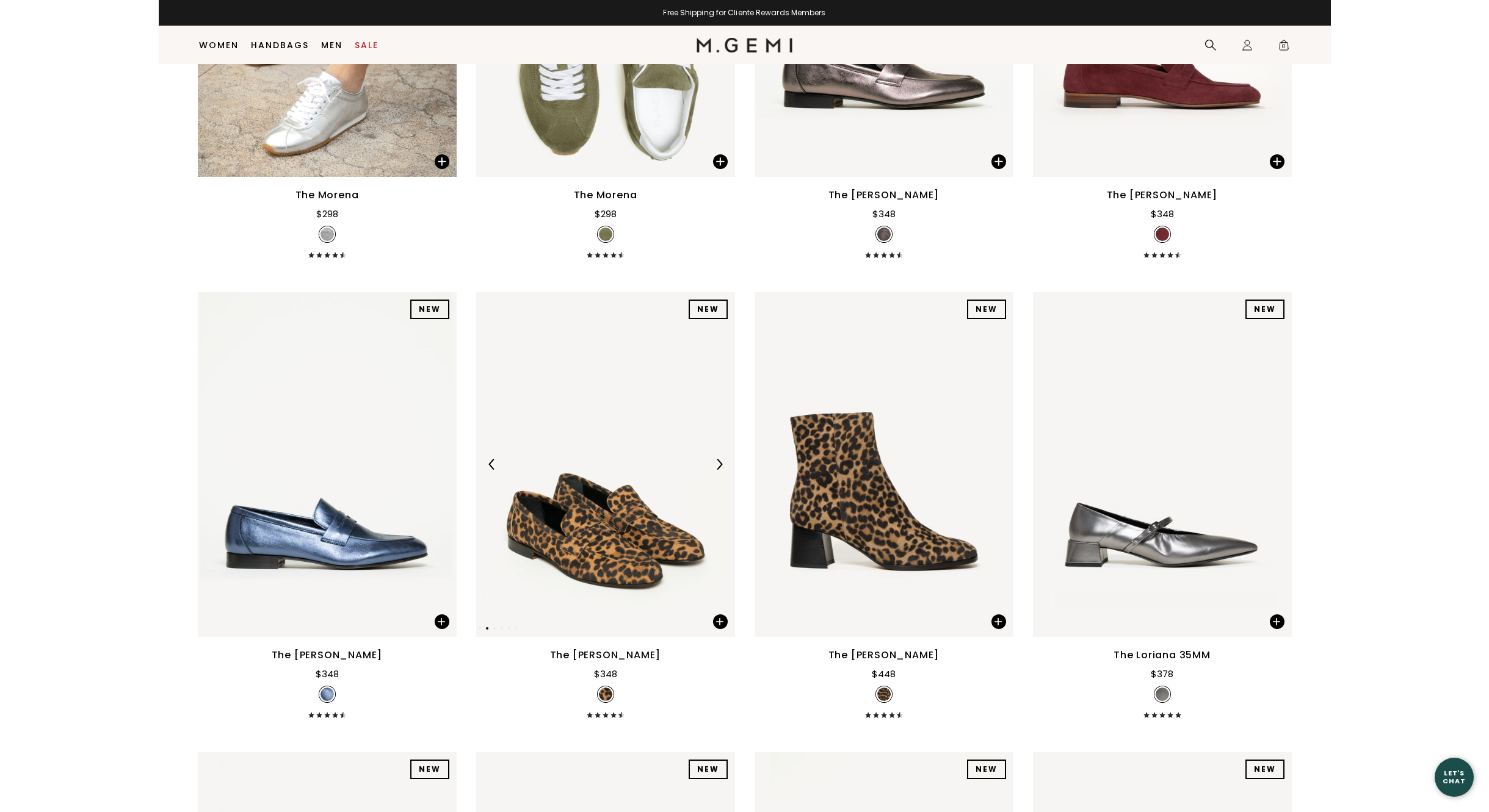
click at [719, 463] on img at bounding box center [719, 465] width 11 height 11
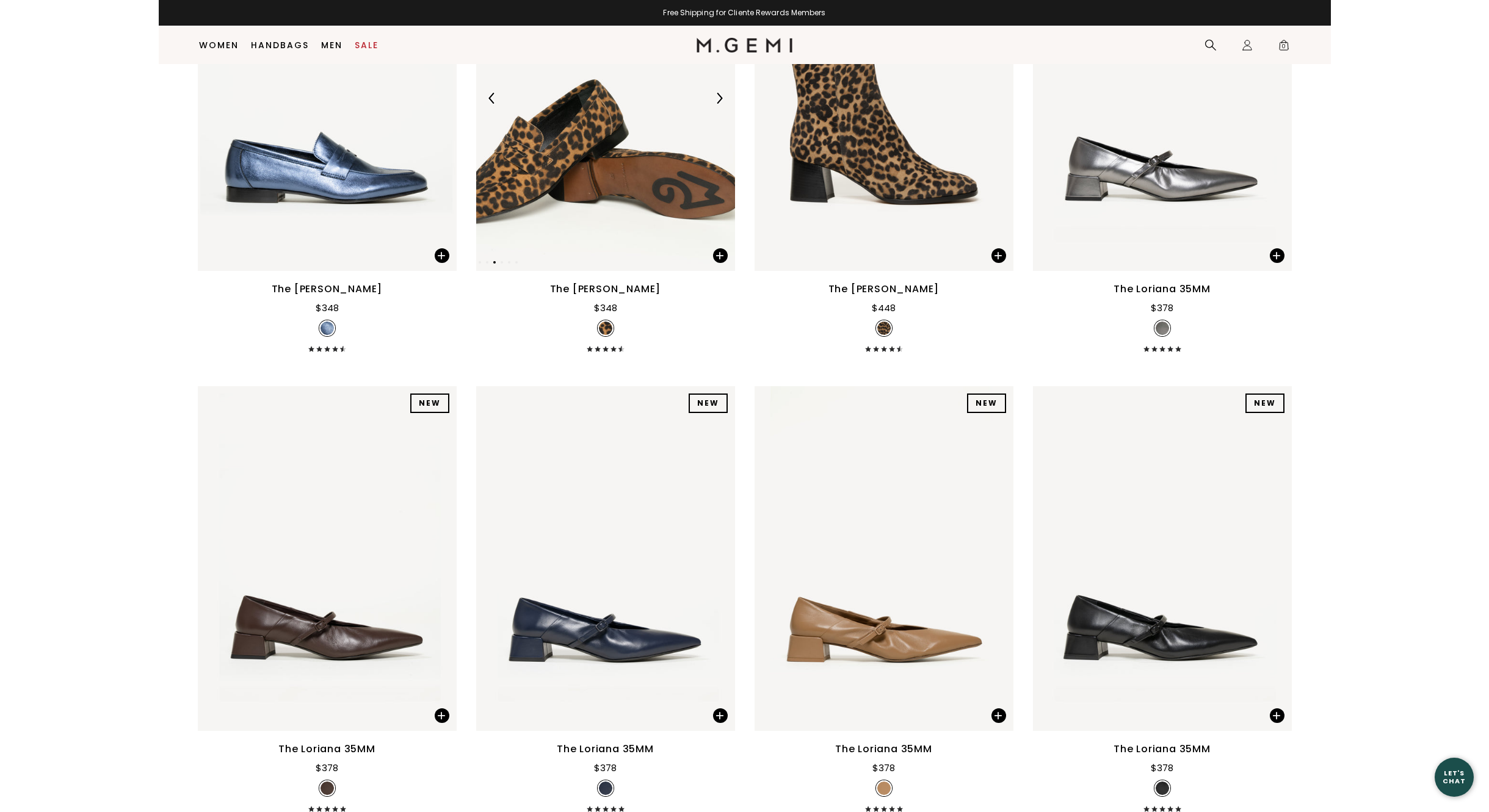
scroll to position [9617, 0]
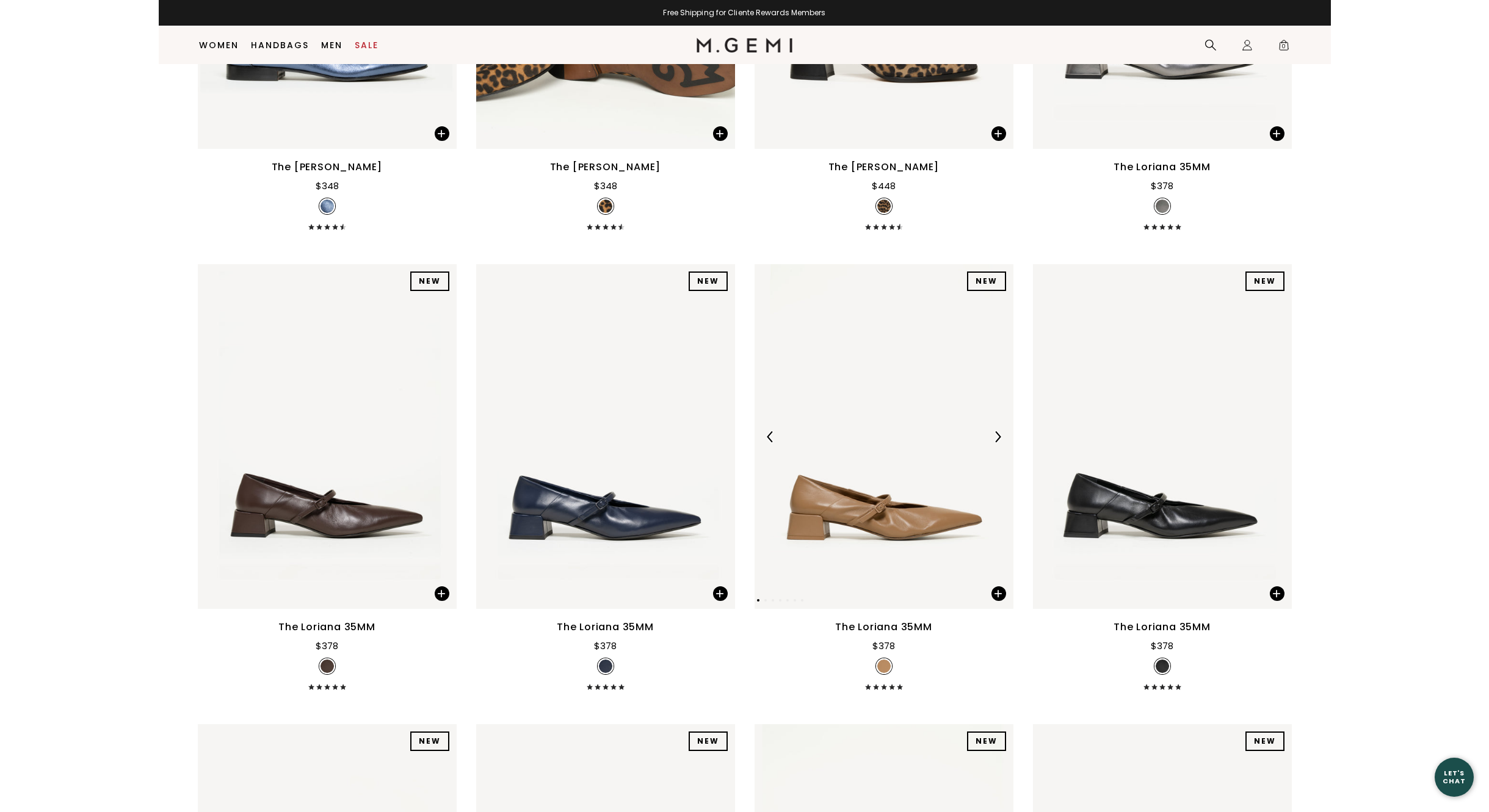
click at [996, 437] on img at bounding box center [997, 437] width 11 height 11
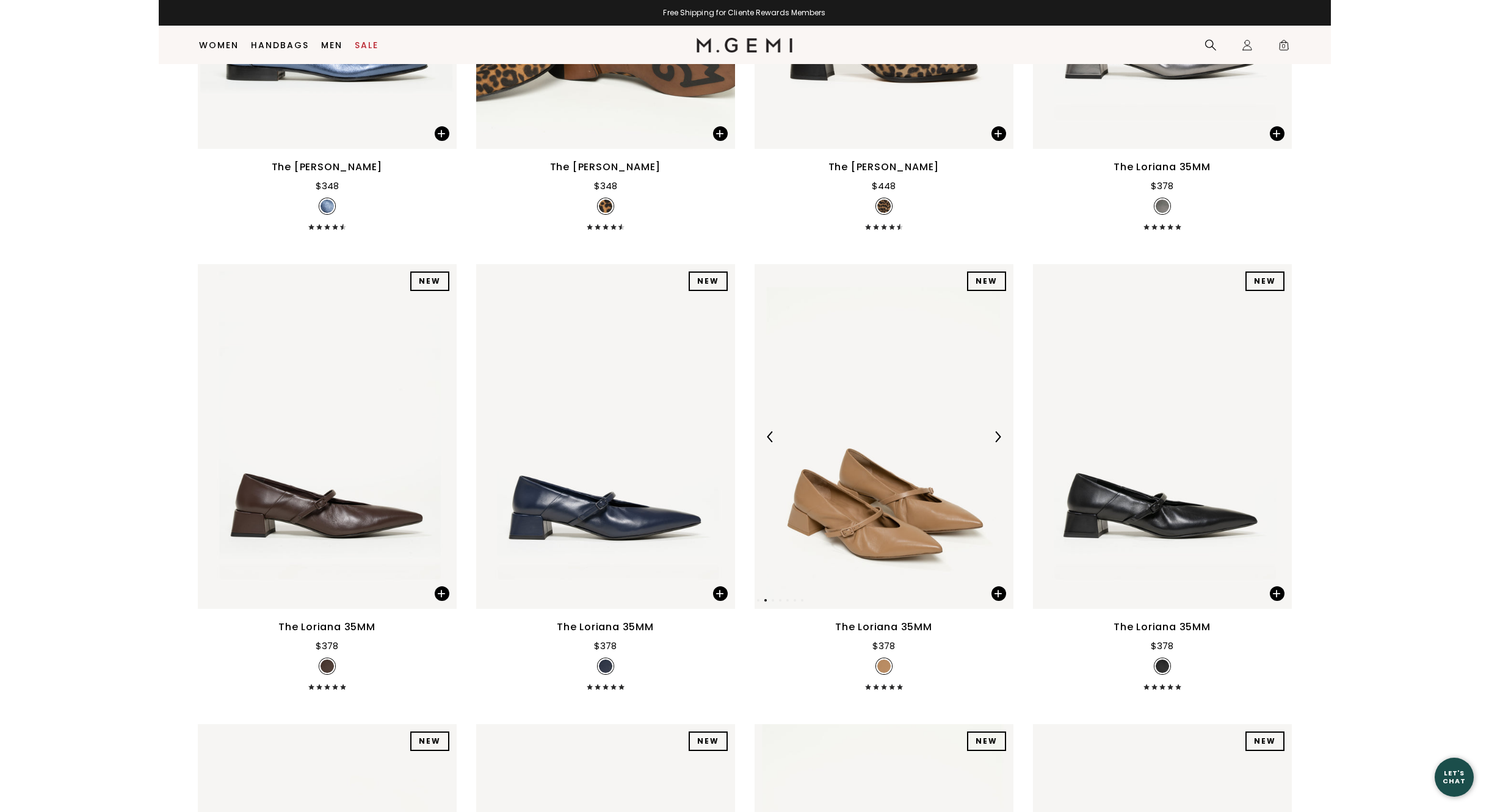
click at [996, 437] on img at bounding box center [997, 437] width 11 height 11
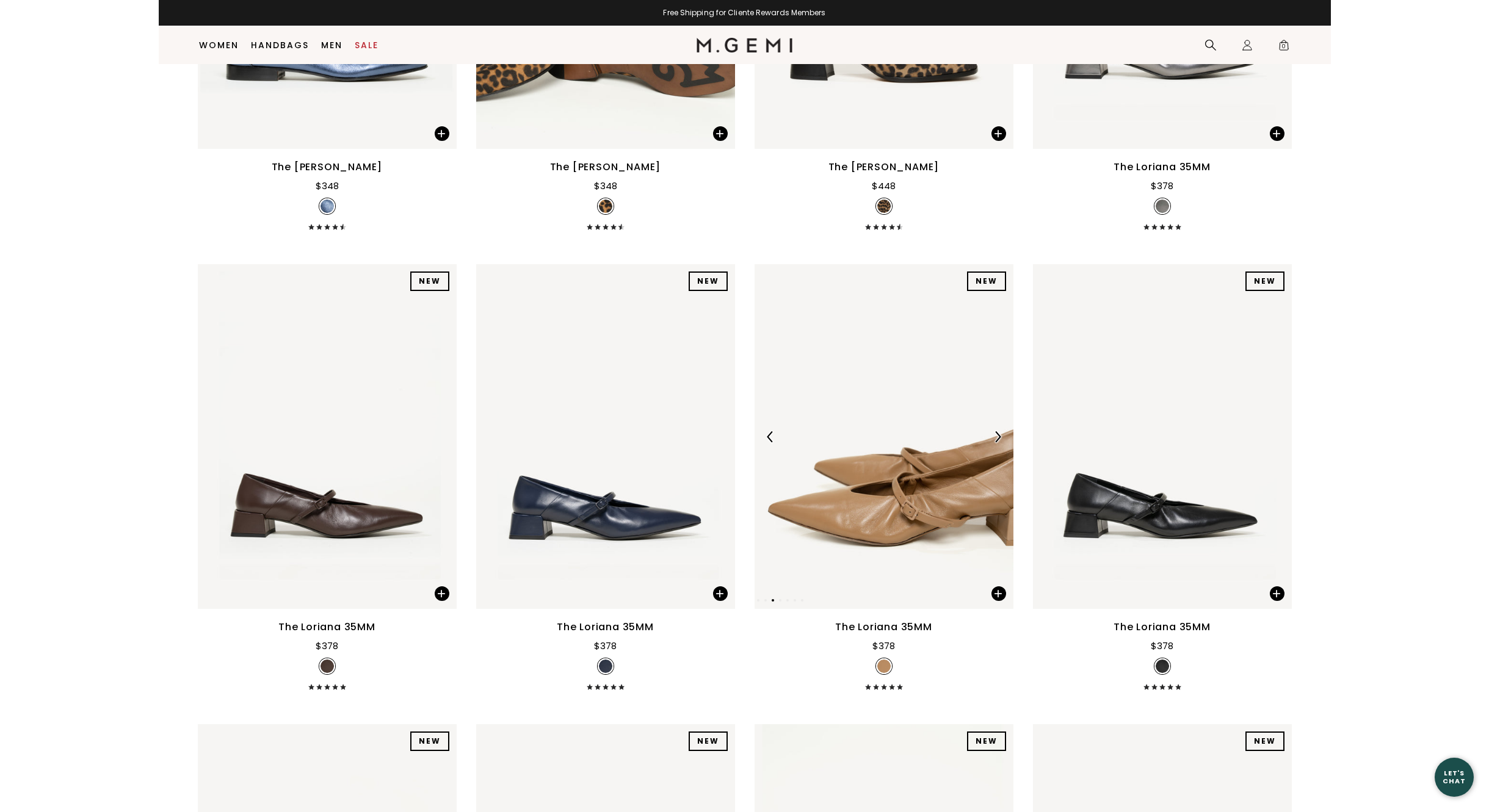
click at [996, 437] on img at bounding box center [997, 437] width 11 height 11
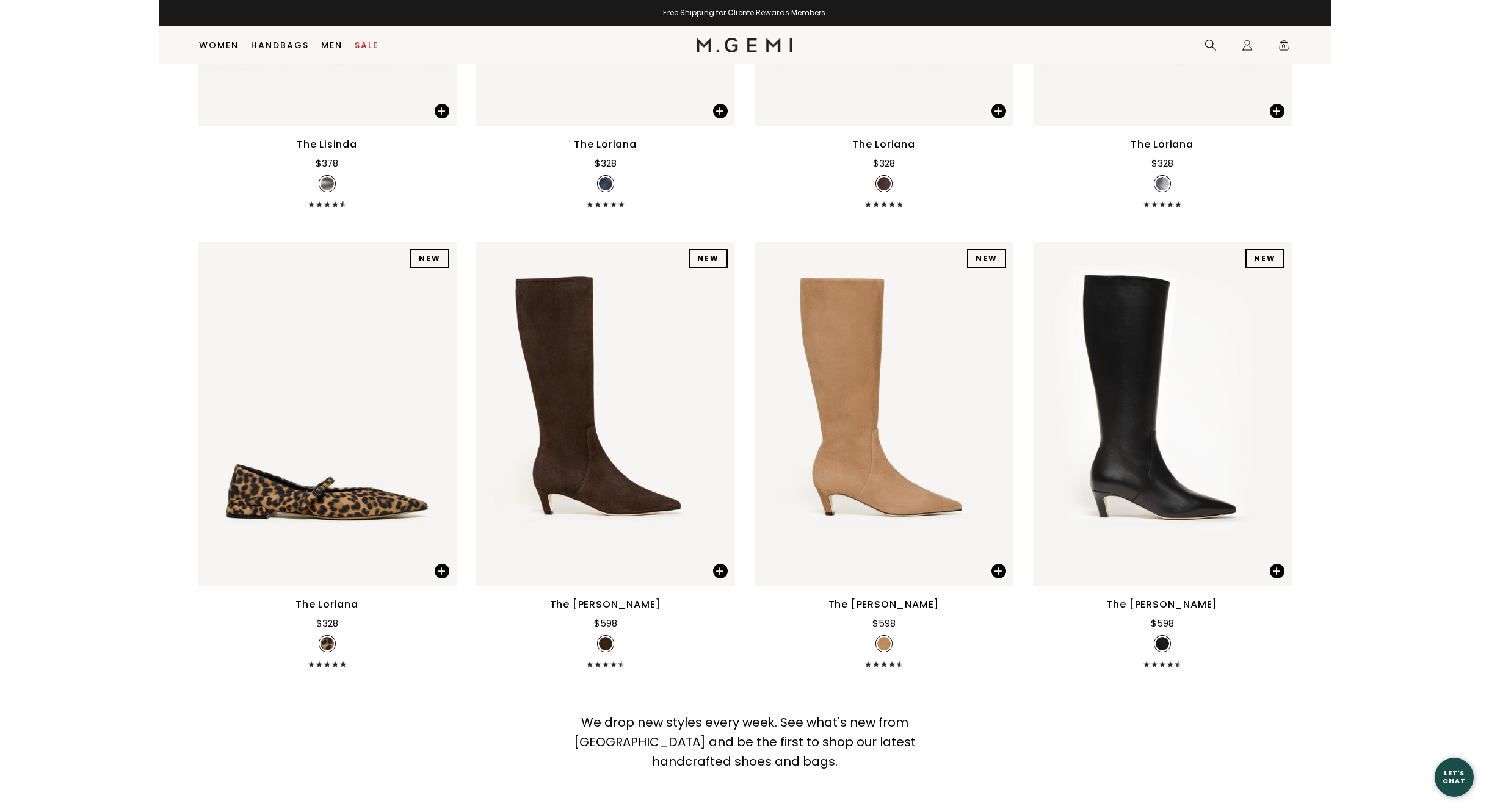
scroll to position [11081, 0]
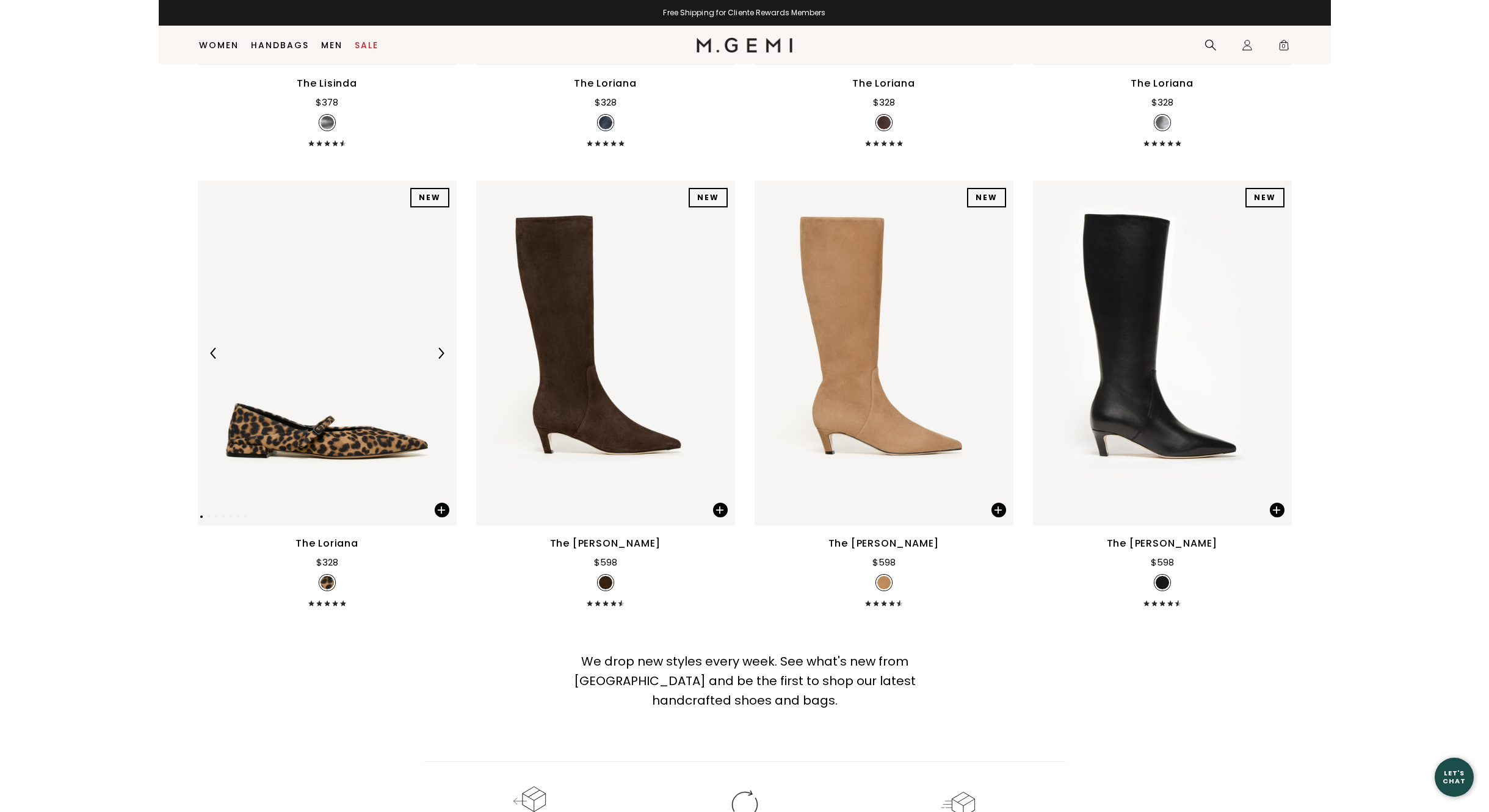
click at [440, 352] on img at bounding box center [441, 354] width 11 height 11
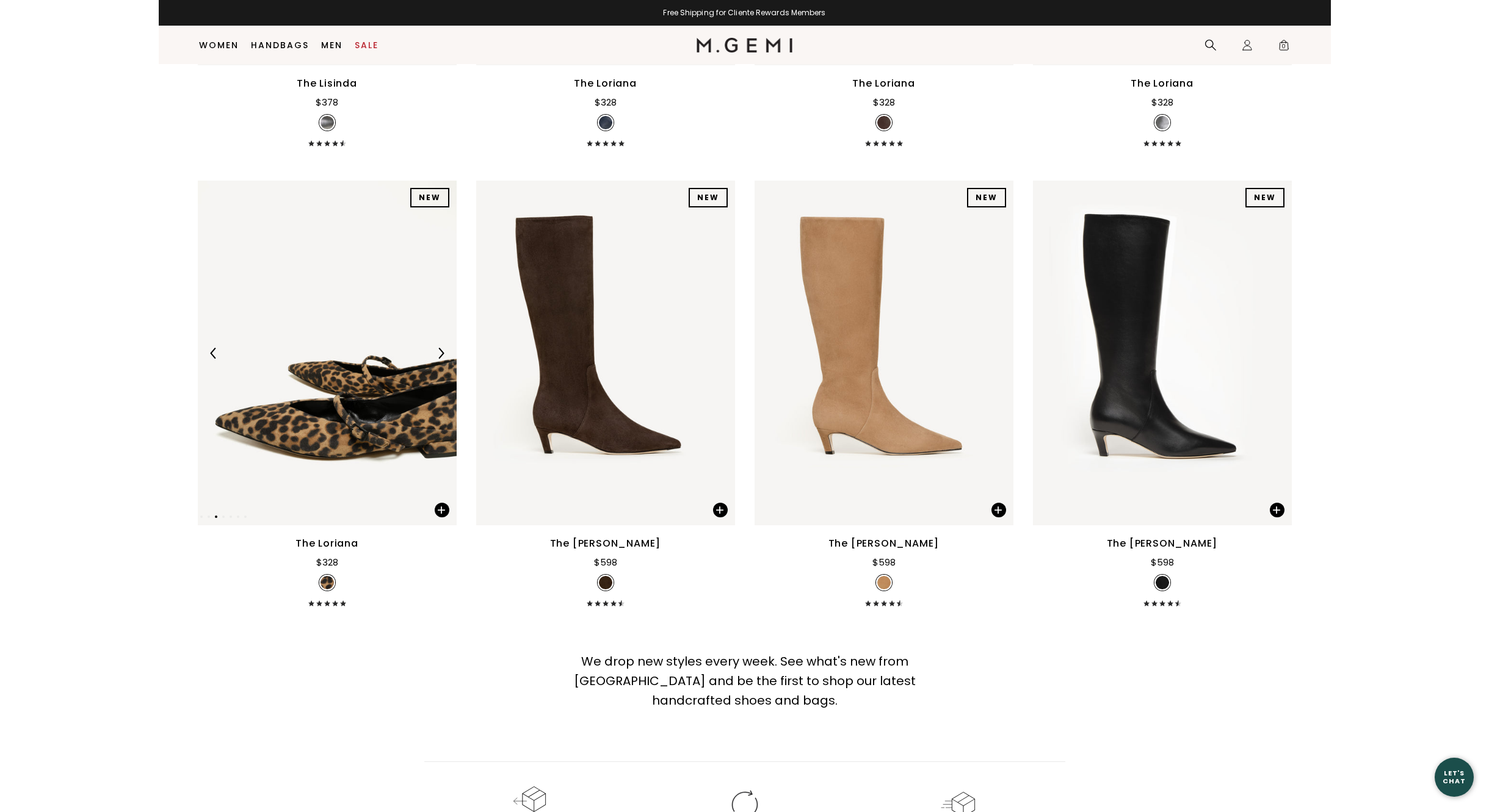
click at [440, 352] on img at bounding box center [441, 354] width 11 height 11
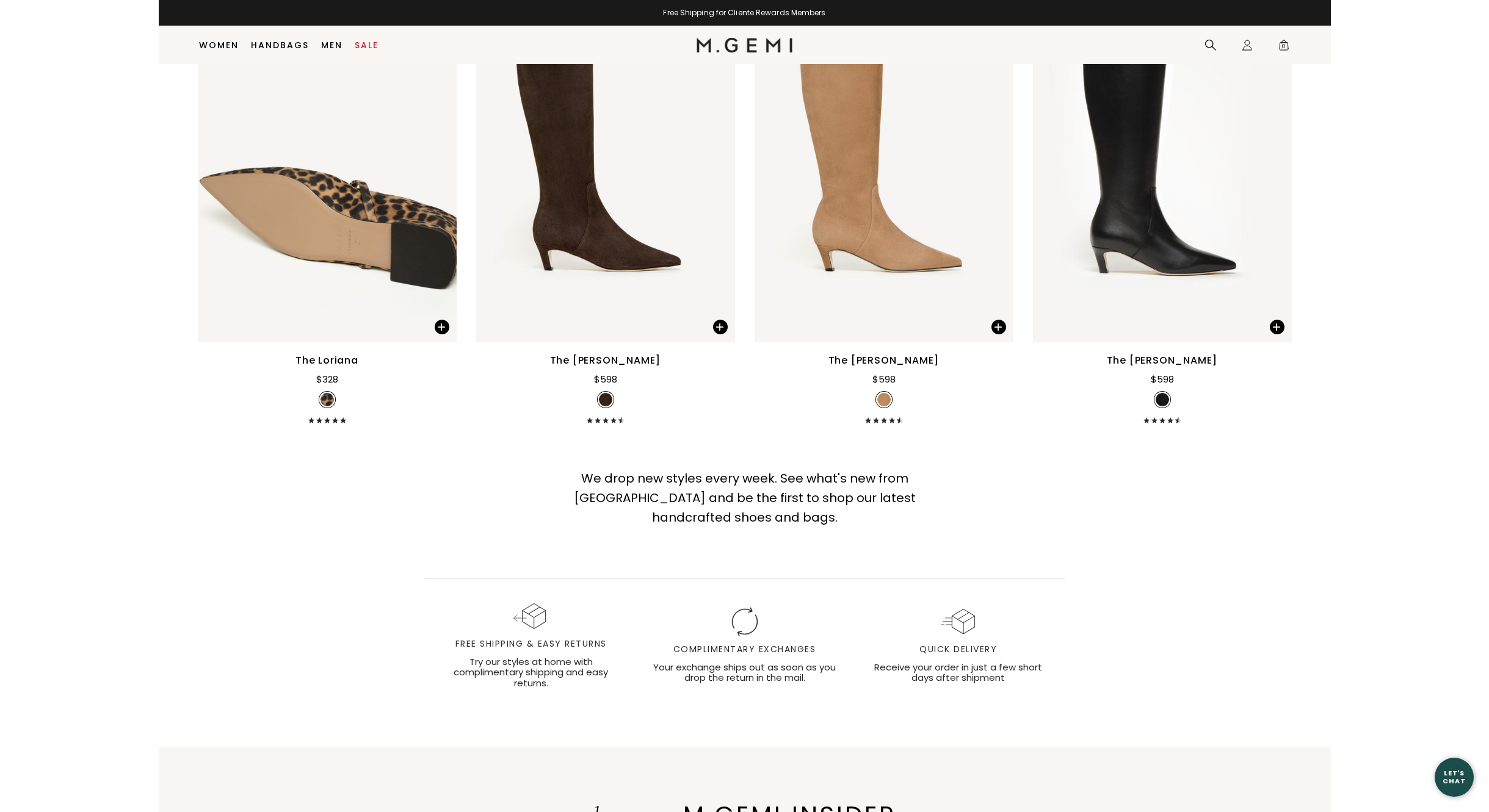
scroll to position [11326, 0]
